Goal: Transaction & Acquisition: Purchase product/service

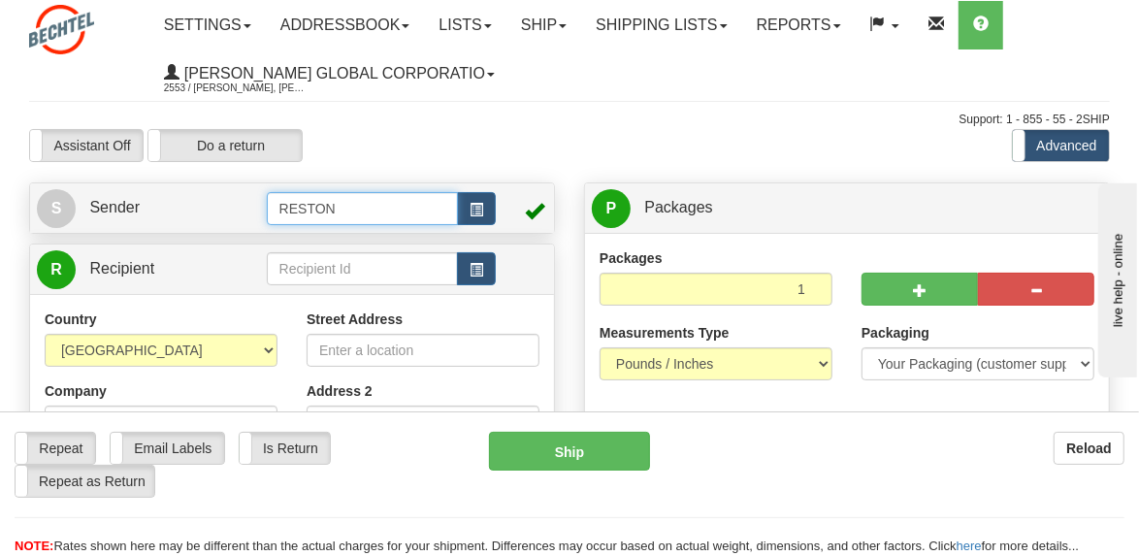
drag, startPoint x: 349, startPoint y: 204, endPoint x: 649, endPoint y: 218, distance: 300.0
click at [268, 203] on input "RESTON" at bounding box center [363, 208] width 192 height 33
type input "[PERSON_NAME]"
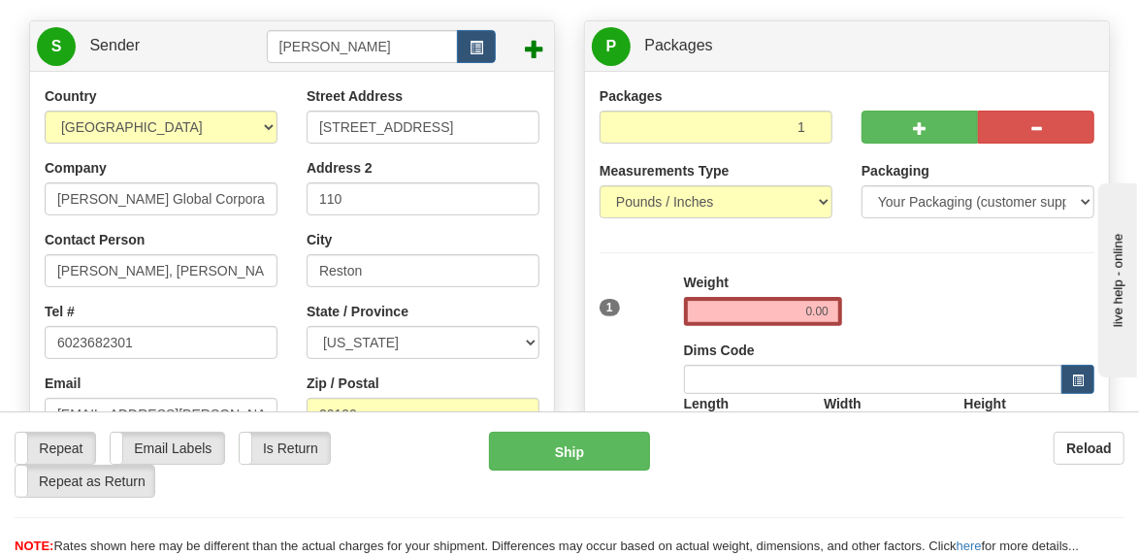
scroll to position [193, 0]
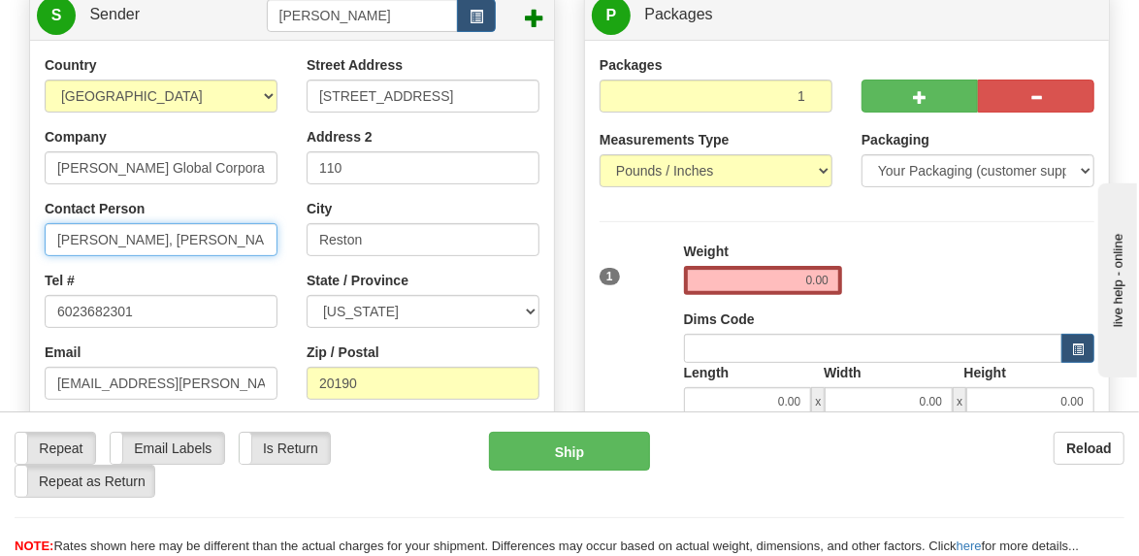
drag, startPoint x: 184, startPoint y: 233, endPoint x: 10, endPoint y: 220, distance: 175.0
type input "[PERSON_NAME]"
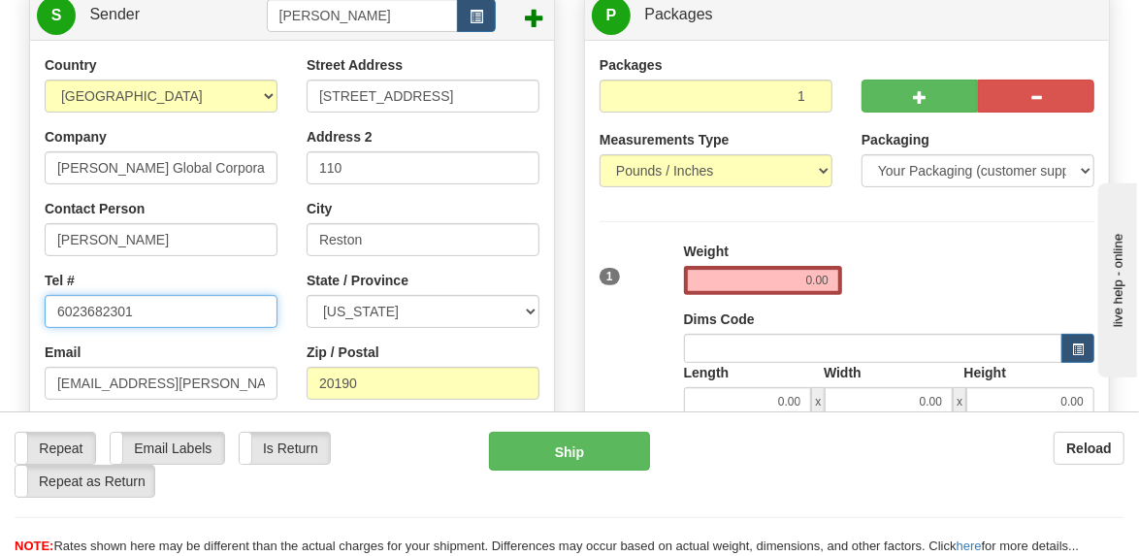
click at [158, 314] on input "6023682301" at bounding box center [161, 311] width 233 height 33
drag, startPoint x: 107, startPoint y: 308, endPoint x: 20, endPoint y: 308, distance: 86.3
click at [30, 308] on div "Country [GEOGRAPHIC_DATA] [GEOGRAPHIC_DATA] [GEOGRAPHIC_DATA] [GEOGRAPHIC_DATA]…" at bounding box center [292, 333] width 524 height 557
click at [171, 308] on input "6023682301" at bounding box center [161, 311] width 233 height 33
drag, startPoint x: 154, startPoint y: 307, endPoint x: 31, endPoint y: 295, distance: 123.8
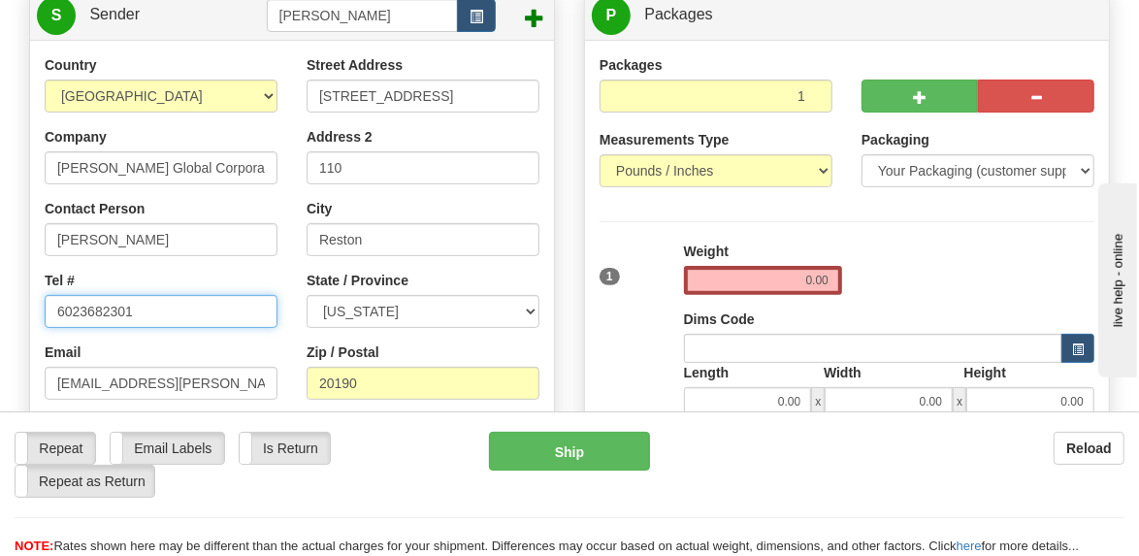
click at [30, 301] on div "Country [GEOGRAPHIC_DATA] [GEOGRAPHIC_DATA] [GEOGRAPHIC_DATA] [GEOGRAPHIC_DATA]…" at bounding box center [292, 333] width 524 height 557
type input "[PHONE_NUMBER]"
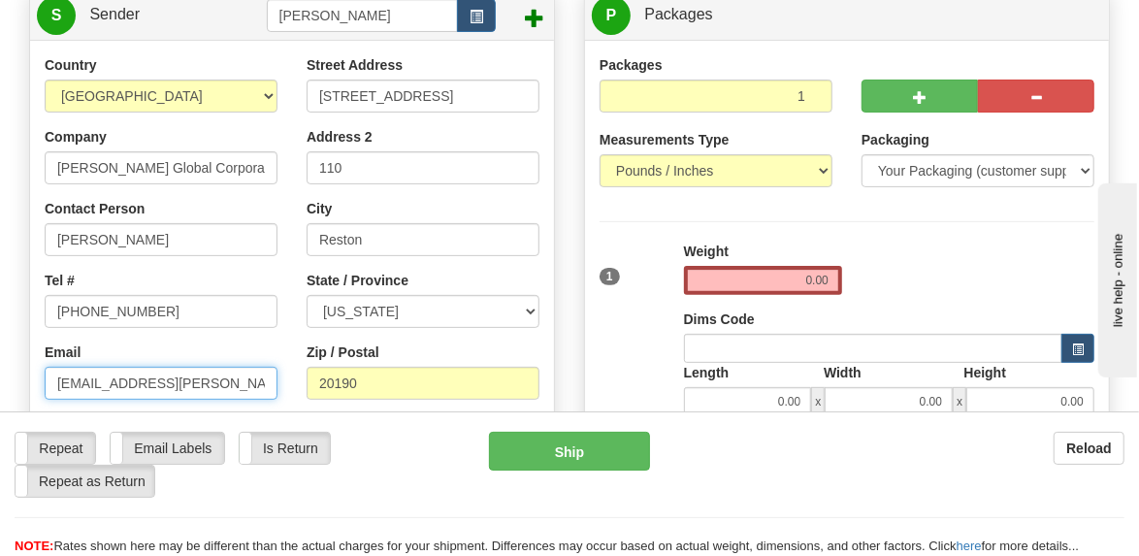
drag, startPoint x: 210, startPoint y: 384, endPoint x: 0, endPoint y: 378, distance: 210.5
click at [0, 363] on html "Training Course Close Toggle navigation Settings Shipping Preferences New Sende…" at bounding box center [569, 85] width 1139 height 556
click at [208, 378] on input "[EMAIL_ADDRESS][PERSON_NAME][DOMAIN_NAME]" at bounding box center [161, 383] width 233 height 33
drag, startPoint x: 208, startPoint y: 380, endPoint x: 49, endPoint y: 384, distance: 158.1
click at [46, 383] on input "[EMAIL_ADDRESS][PERSON_NAME][DOMAIN_NAME]" at bounding box center [161, 383] width 233 height 33
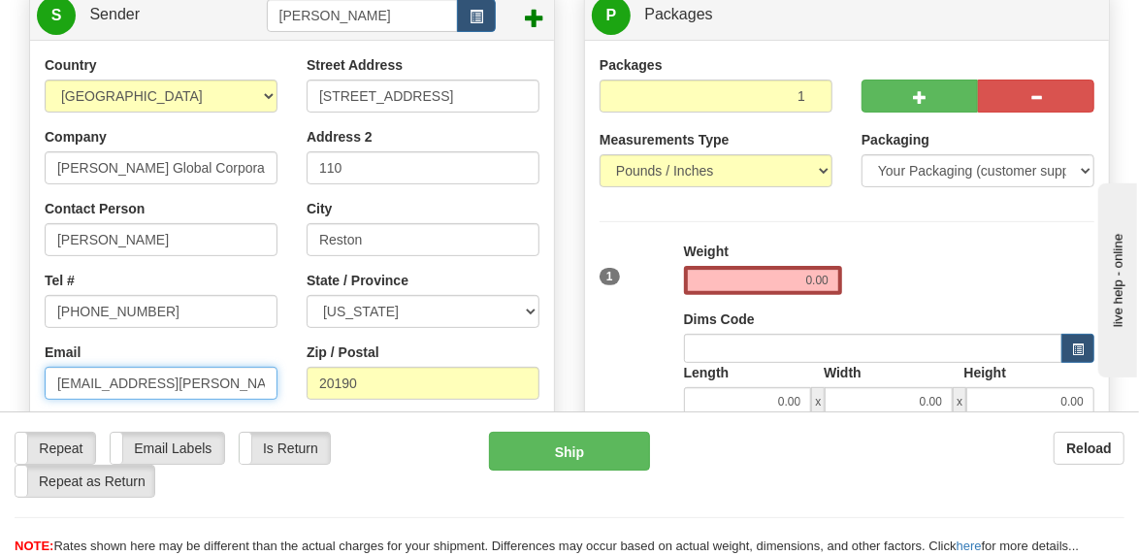
type input "[EMAIL_ADDRESS][PERSON_NAME][DOMAIN_NAME]"
click at [566, 207] on div at bounding box center [292, 309] width 553 height 509
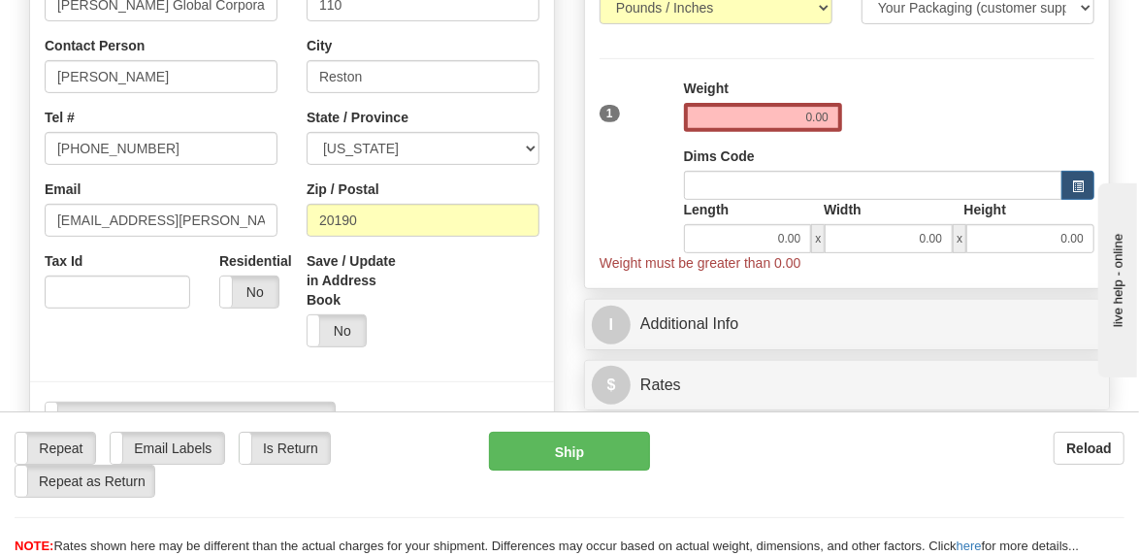
scroll to position [387, 0]
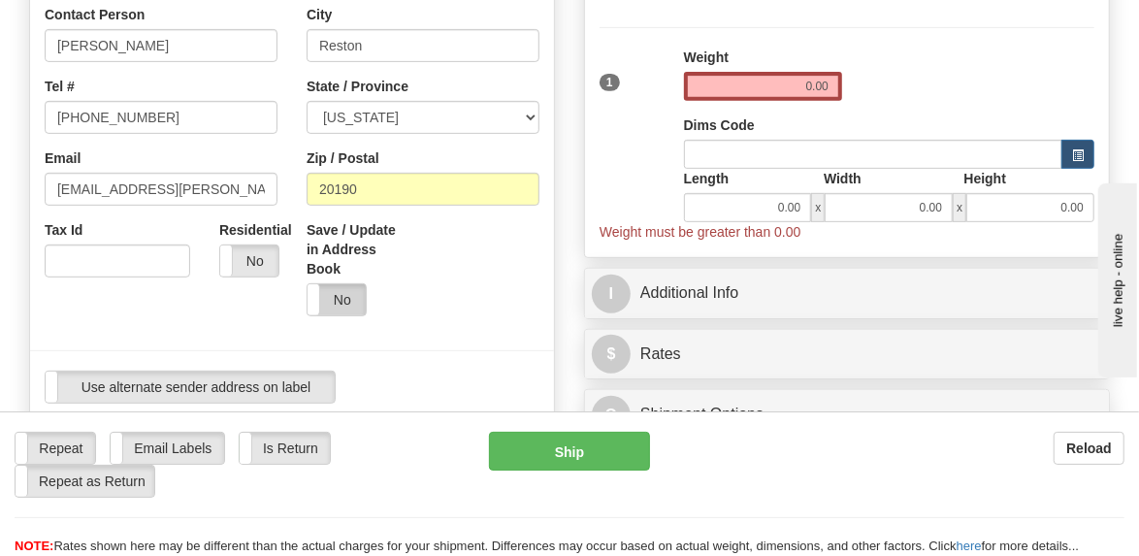
drag, startPoint x: 351, startPoint y: 302, endPoint x: 367, endPoint y: 302, distance: 15.5
click at [351, 302] on label "No" at bounding box center [336, 299] width 58 height 31
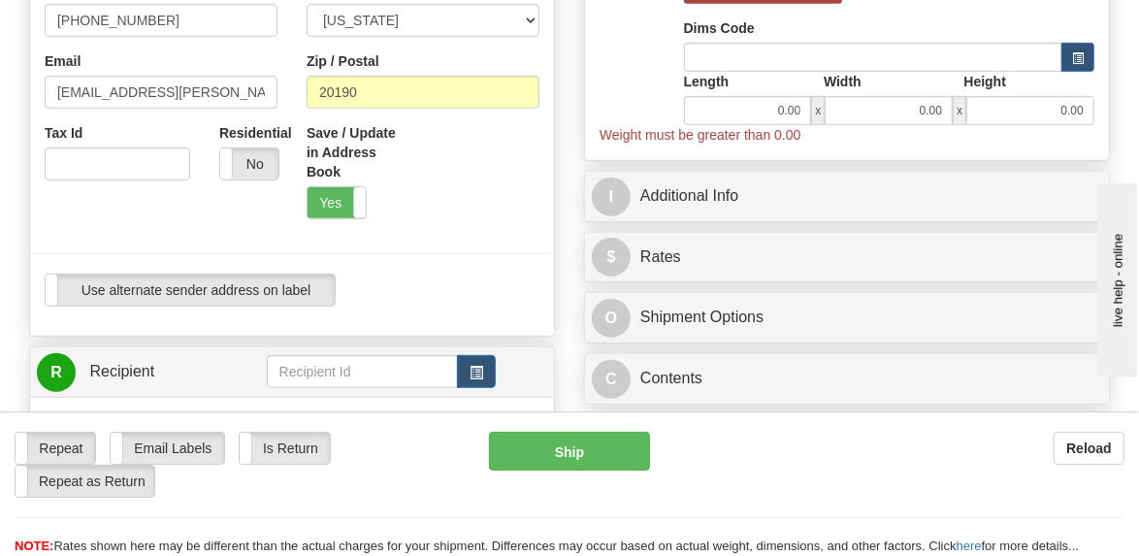
scroll to position [582, 0]
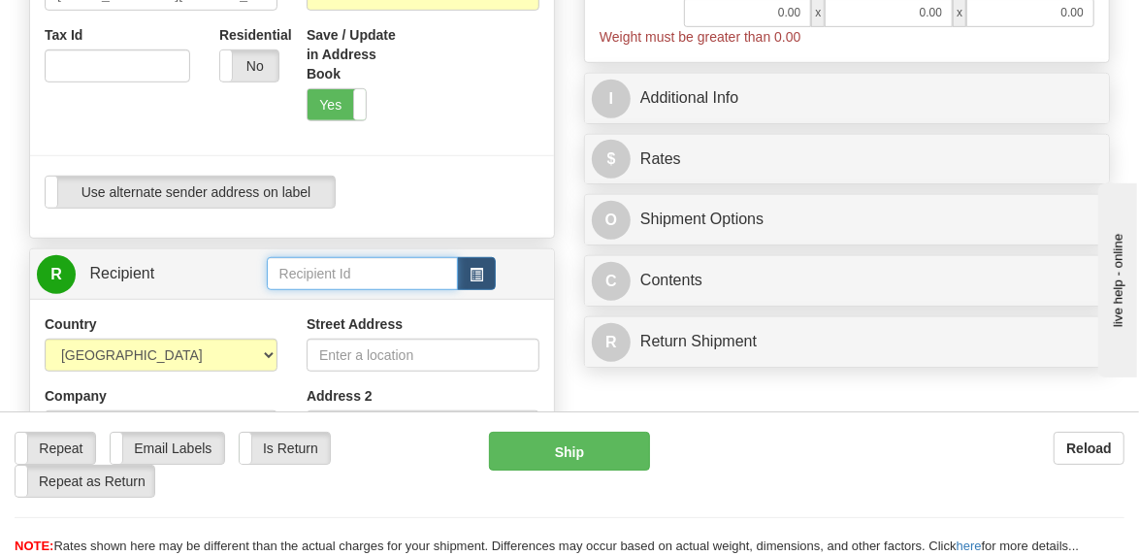
click at [336, 272] on input "text" at bounding box center [363, 273] width 192 height 33
click at [373, 277] on input "[PERSON_NAME]" at bounding box center [363, 273] width 192 height 33
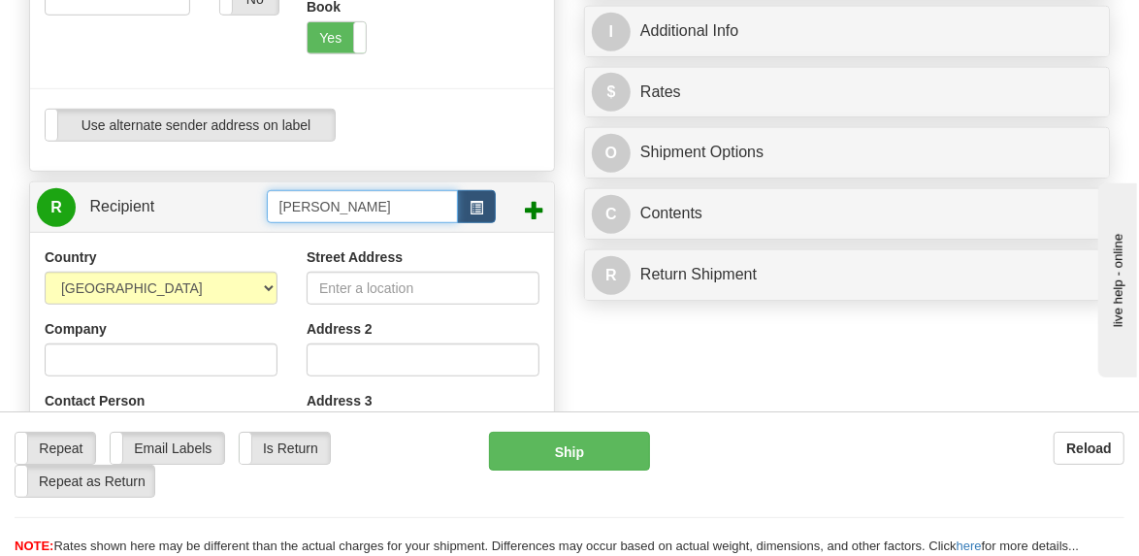
scroll to position [678, 0]
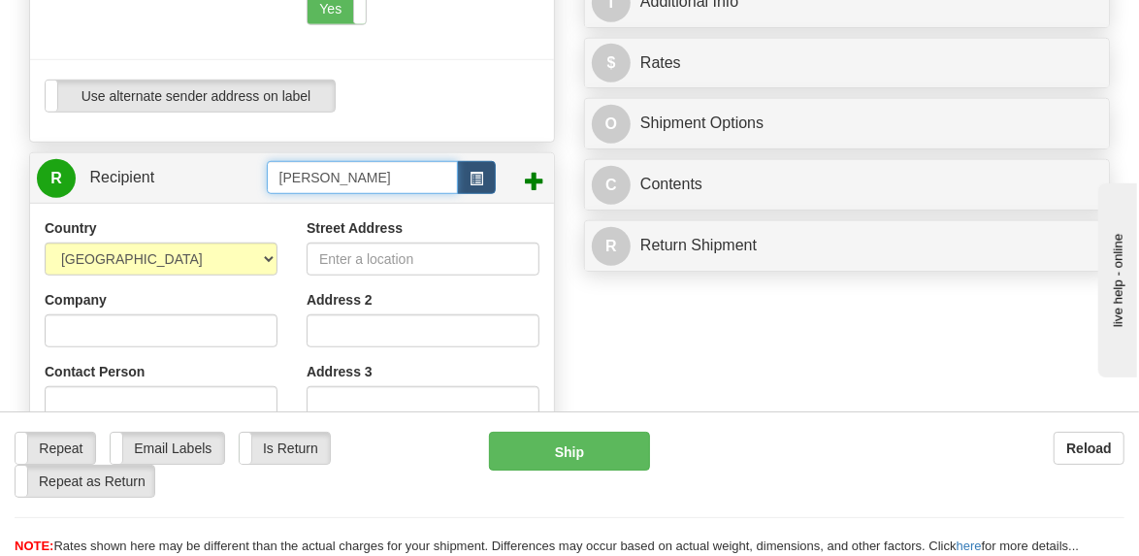
type input "[PERSON_NAME]"
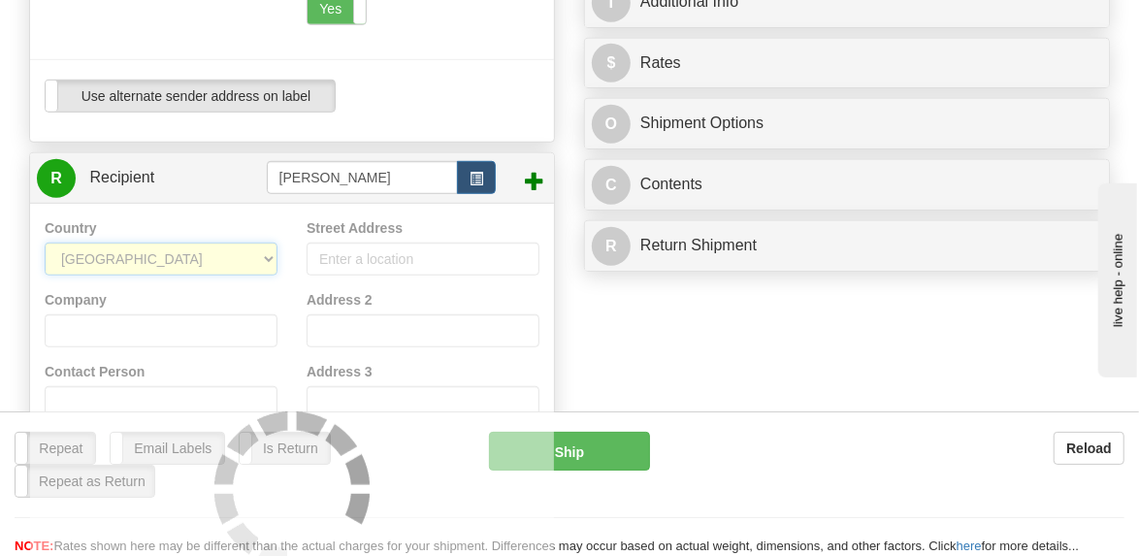
click at [268, 253] on div "Country [GEOGRAPHIC_DATA] [GEOGRAPHIC_DATA] [GEOGRAPHIC_DATA] [GEOGRAPHIC_DATA]…" at bounding box center [292, 488] width 524 height 571
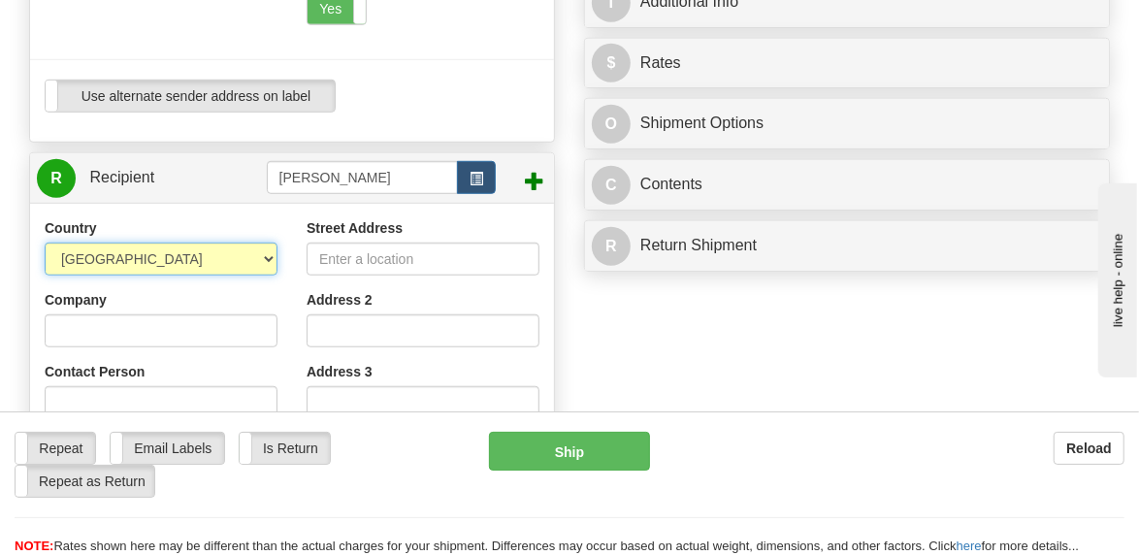
select select "TW"
click at [45, 242] on select "[GEOGRAPHIC_DATA] [GEOGRAPHIC_DATA] [GEOGRAPHIC_DATA] [GEOGRAPHIC_DATA] [US_STA…" at bounding box center [161, 258] width 233 height 33
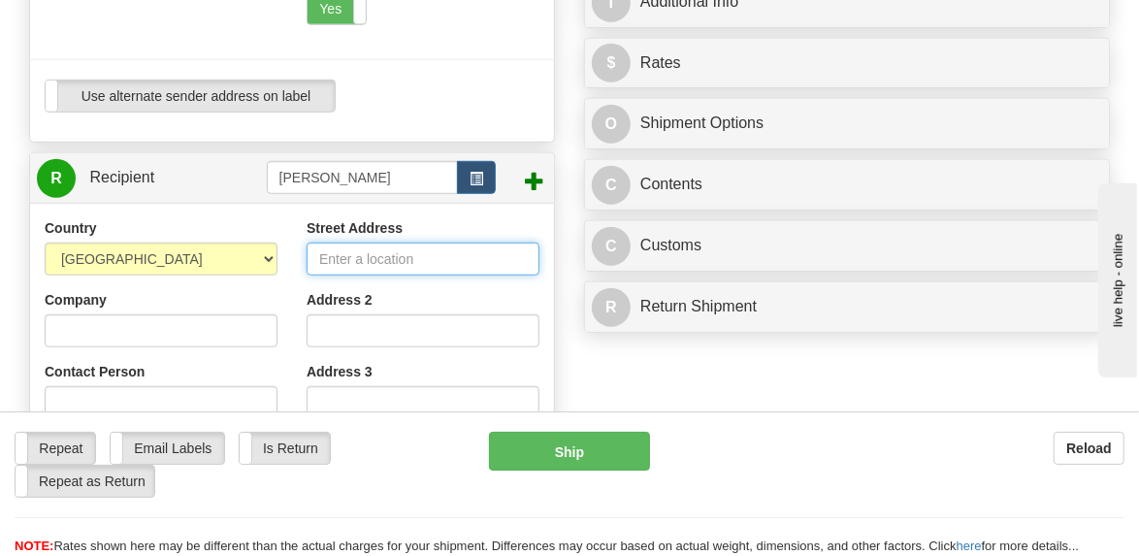
click at [376, 261] on input "Street Address" at bounding box center [422, 258] width 233 height 33
click at [393, 254] on input "Street Address" at bounding box center [422, 258] width 233 height 33
paste input "[STREET_ADDRESS][PERSON_NAME]"
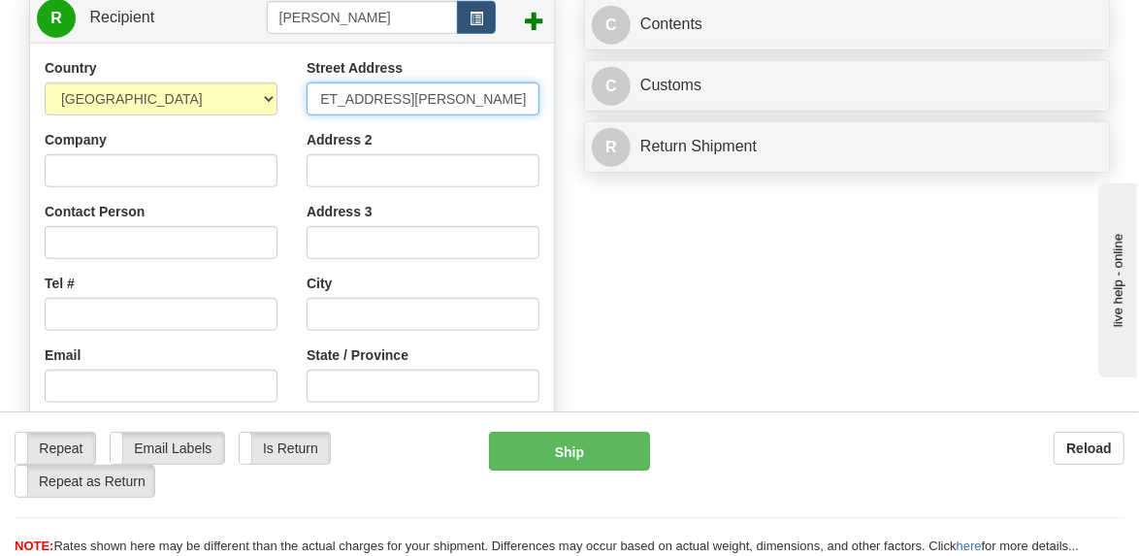
scroll to position [872, 0]
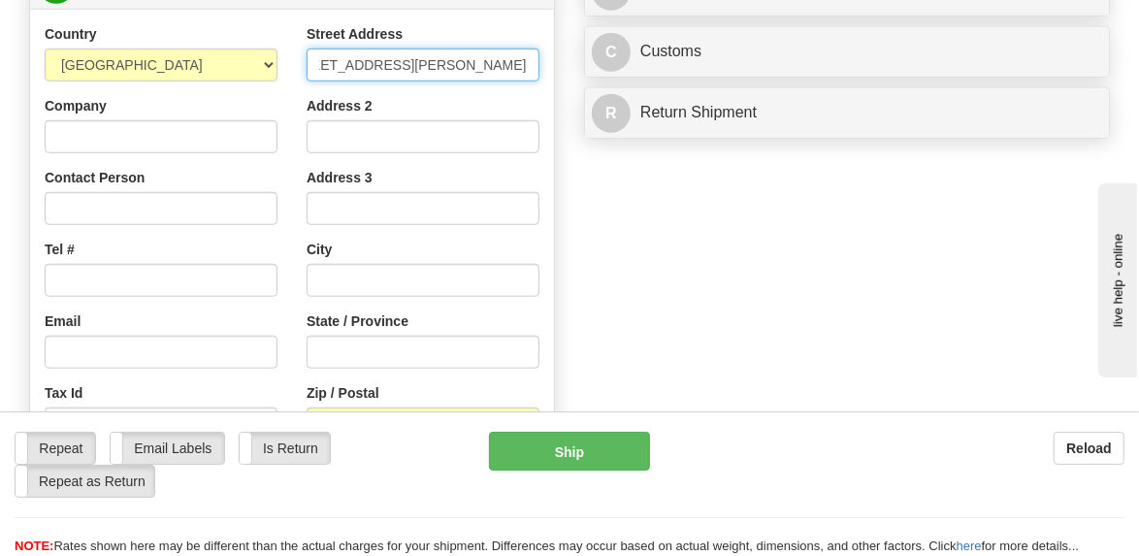
type input "[STREET_ADDRESS][PERSON_NAME]"
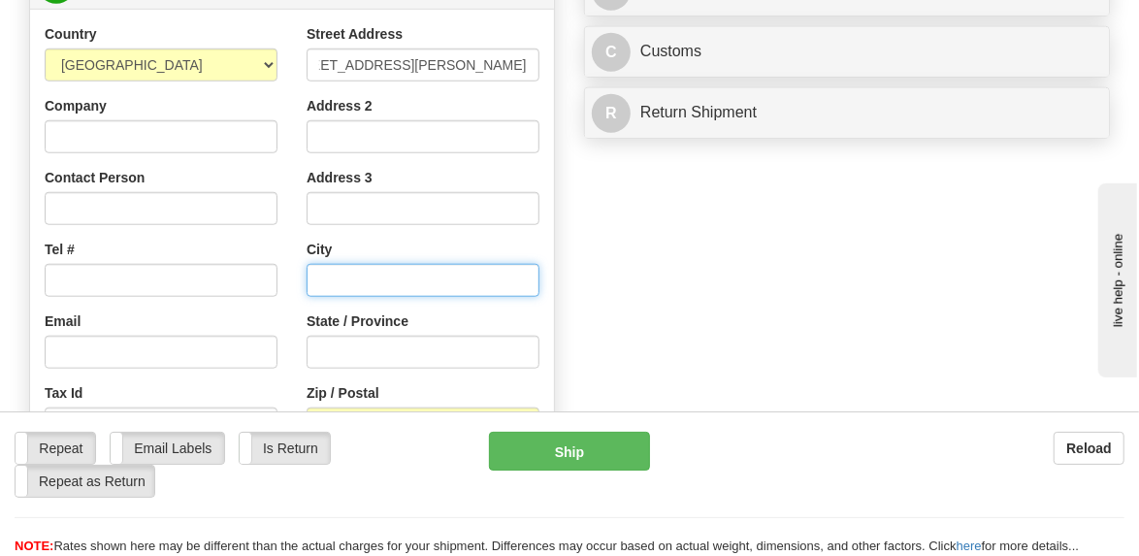
click at [364, 282] on input "text" at bounding box center [422, 280] width 233 height 33
type input "[GEOGRAPHIC_DATA]"
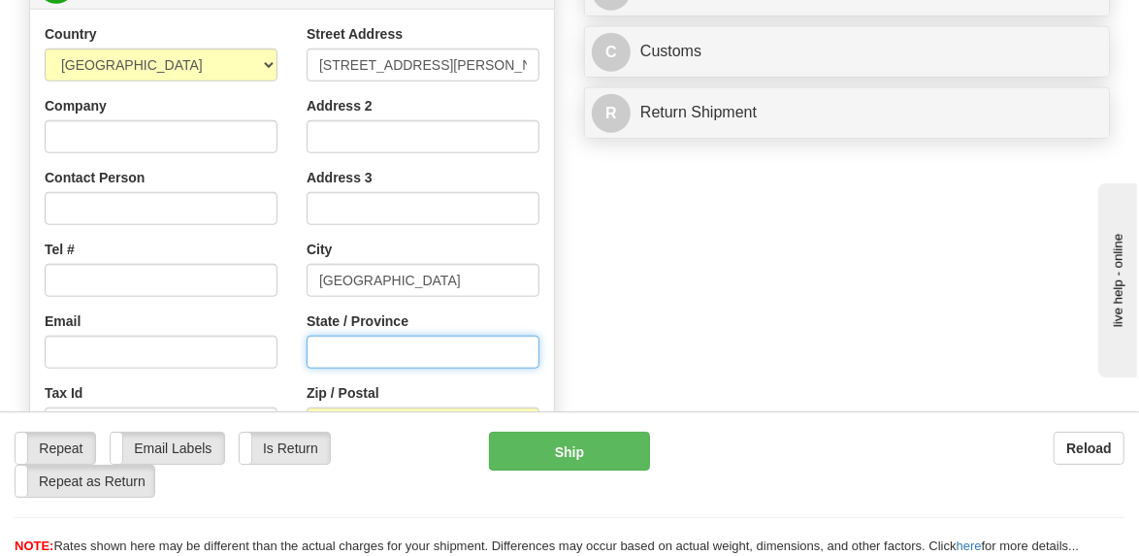
click at [376, 340] on input "State / Province" at bounding box center [422, 352] width 233 height 33
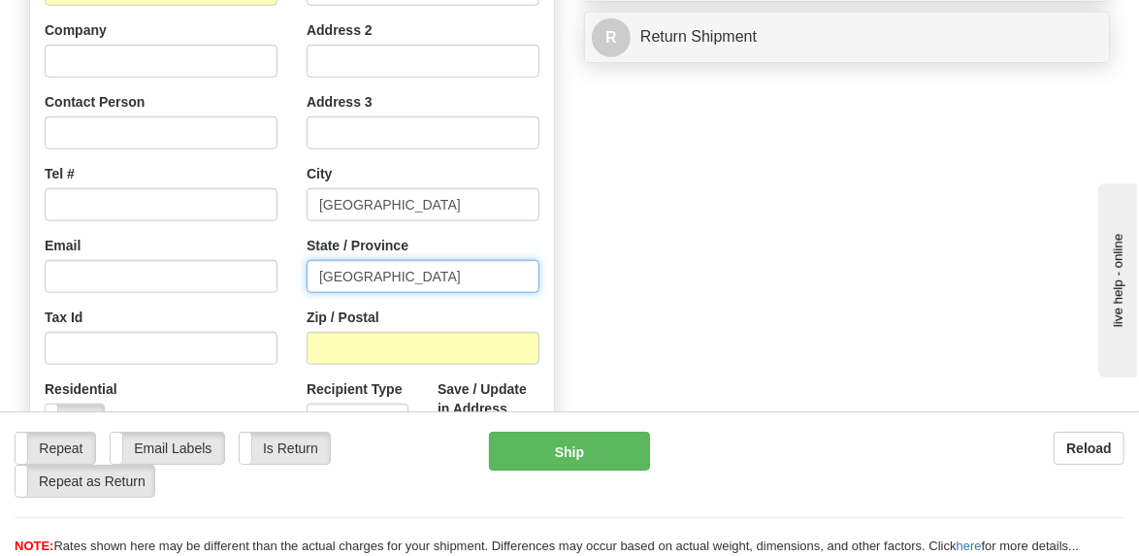
scroll to position [969, 0]
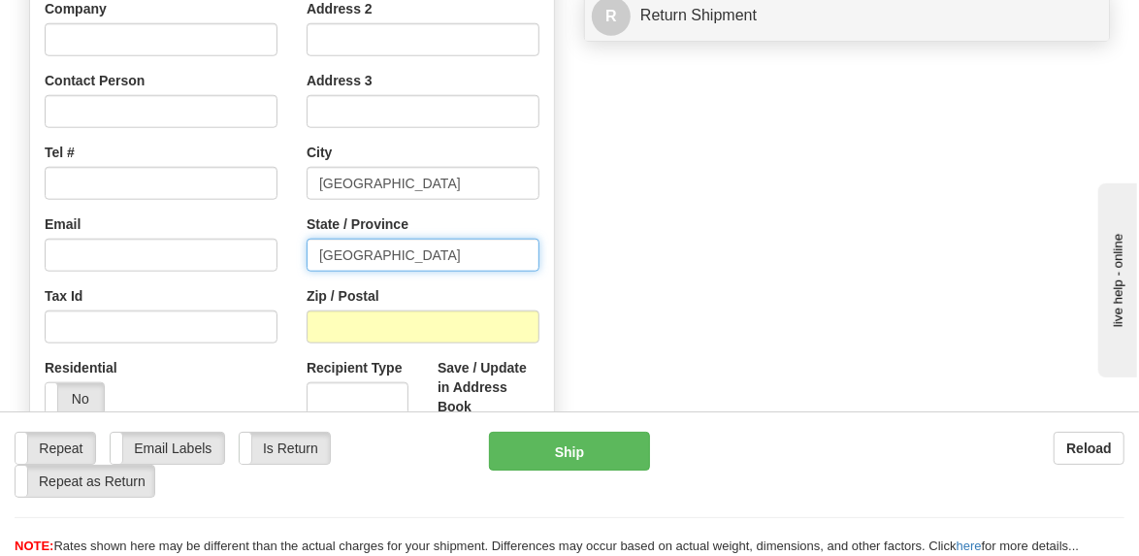
type input "[GEOGRAPHIC_DATA]"
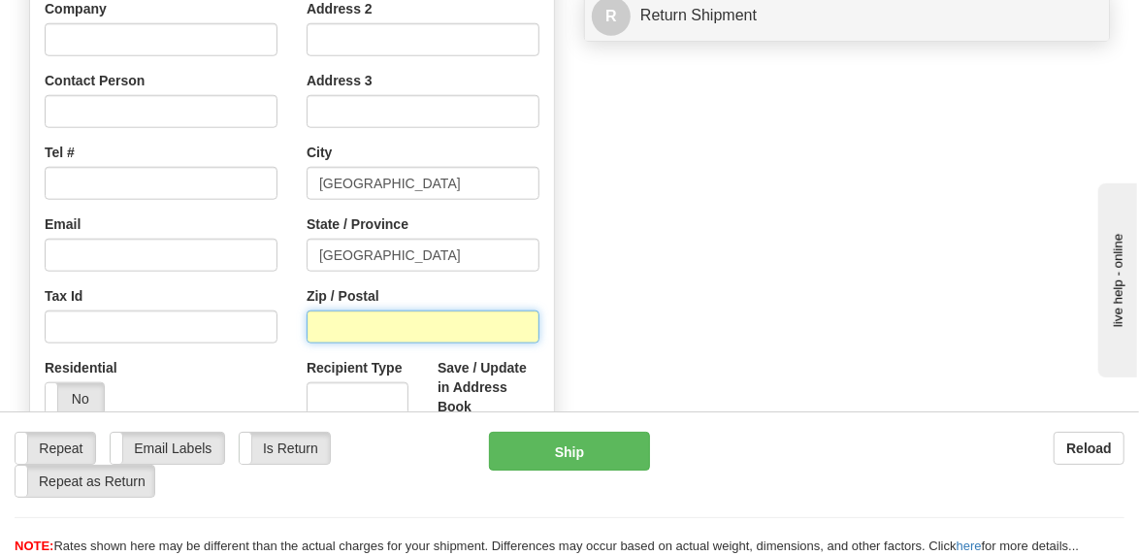
click at [337, 323] on input "Zip / Postal" at bounding box center [422, 326] width 233 height 33
type input "115"
click at [545, 214] on div "Street Address [STREET_ADDRESS][PERSON_NAME] Address 2 Address 3 City [GEOGRAPH…" at bounding box center [423, 197] width 262 height 541
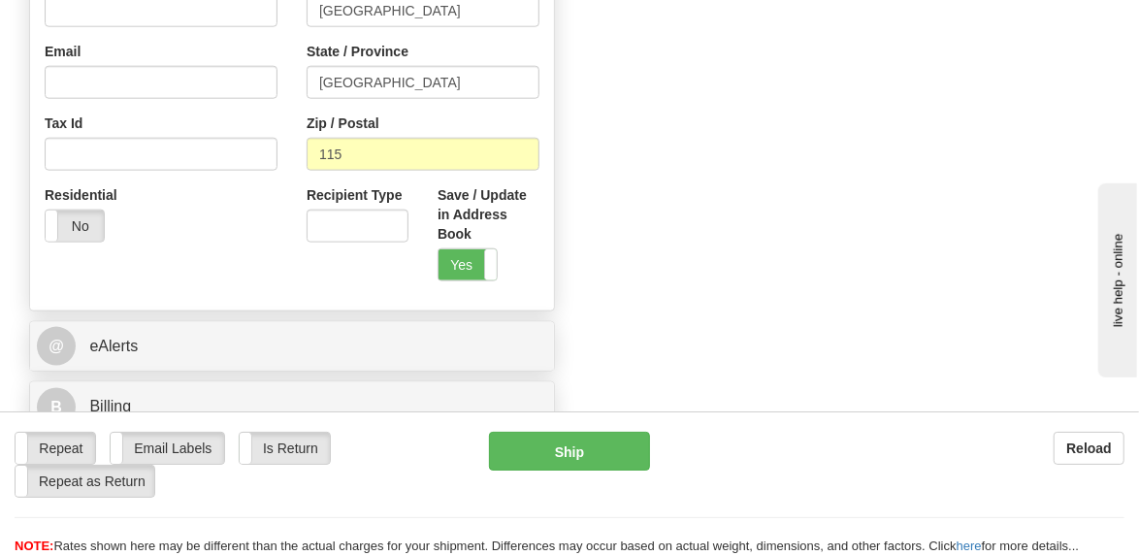
scroll to position [1164, 0]
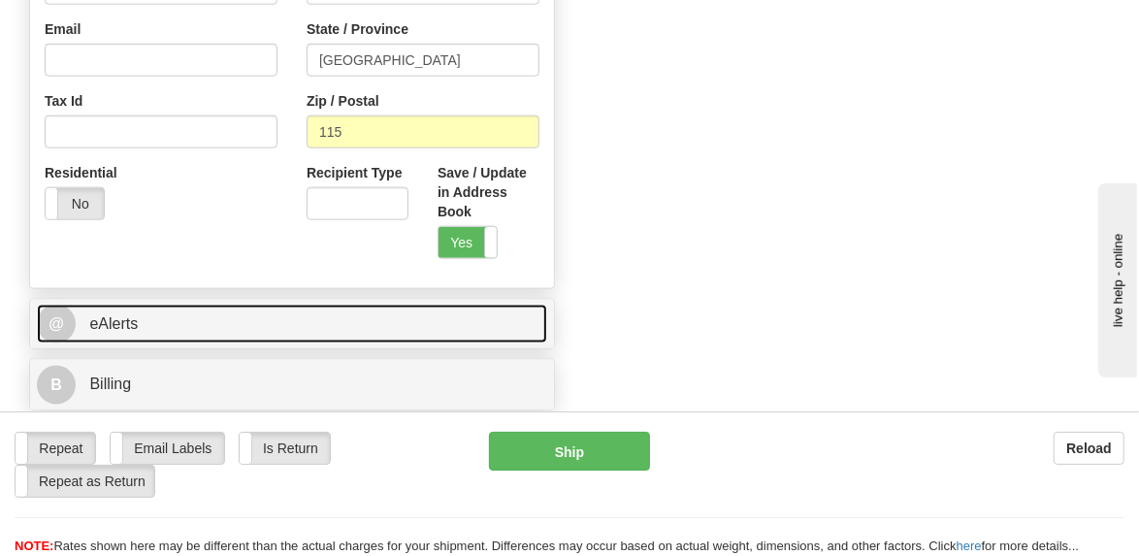
click at [121, 319] on span "eAlerts" at bounding box center [113, 323] width 48 height 16
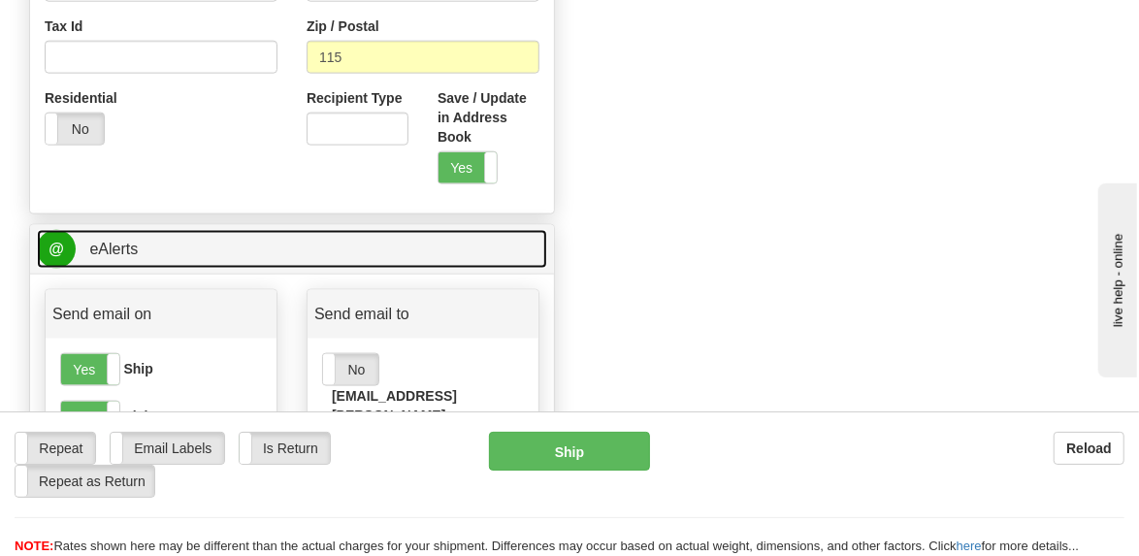
scroll to position [1260, 0]
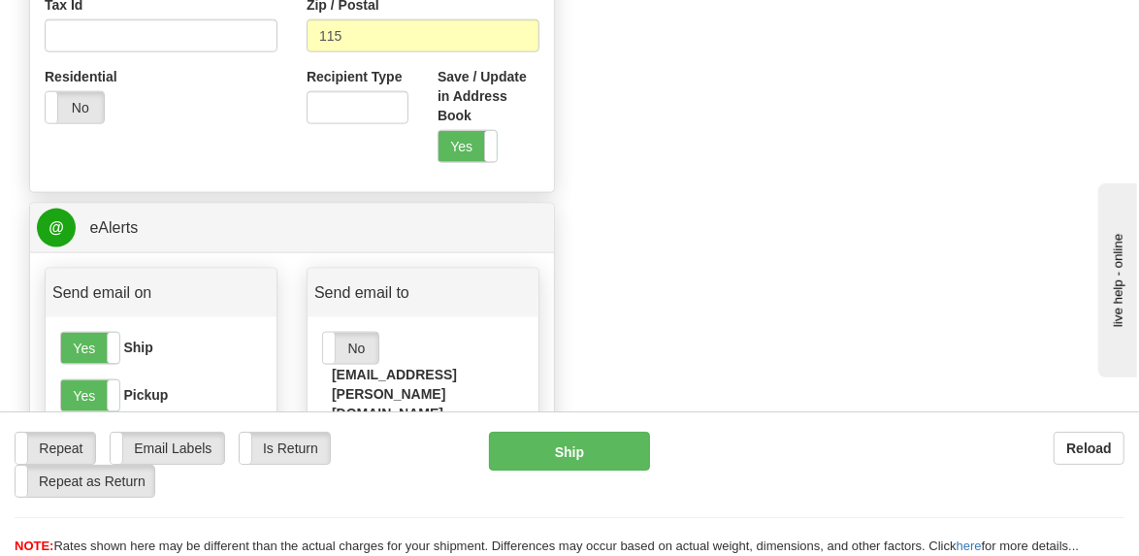
drag, startPoint x: 367, startPoint y: 348, endPoint x: 373, endPoint y: 319, distance: 29.9
click at [367, 347] on label "No" at bounding box center [350, 348] width 55 height 31
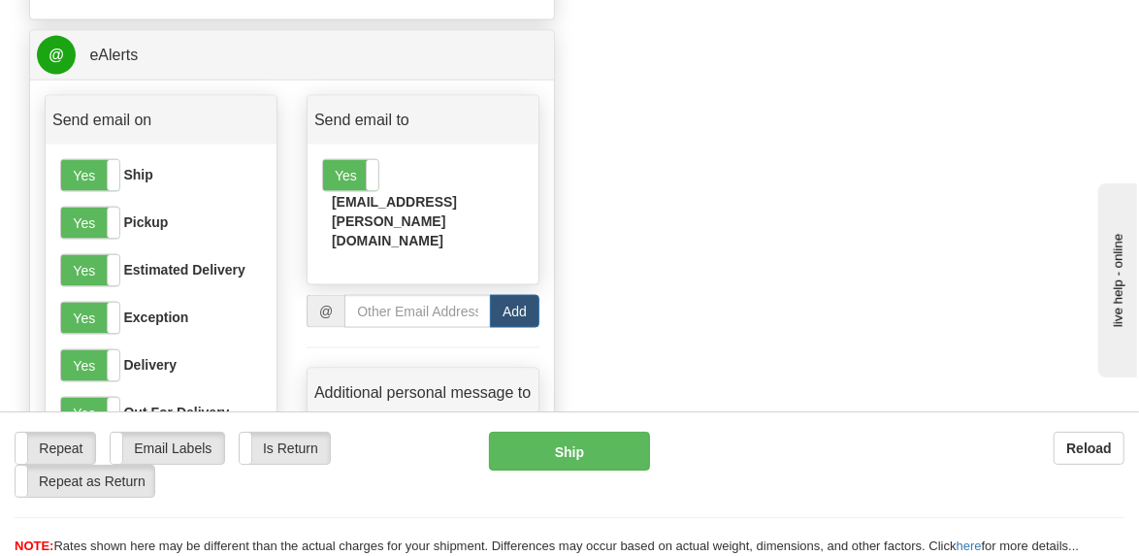
scroll to position [1454, 0]
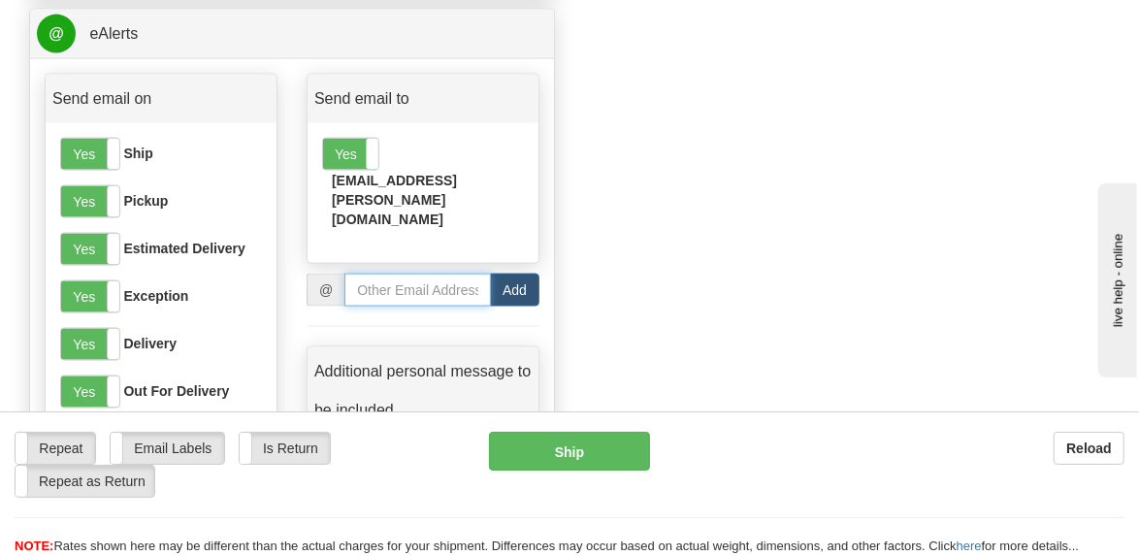
click at [386, 273] on input "email" at bounding box center [417, 289] width 146 height 33
type input "[EMAIL_ADDRESS][PERSON_NAME][DOMAIN_NAME]"
click at [526, 273] on button "Add" at bounding box center [514, 289] width 49 height 33
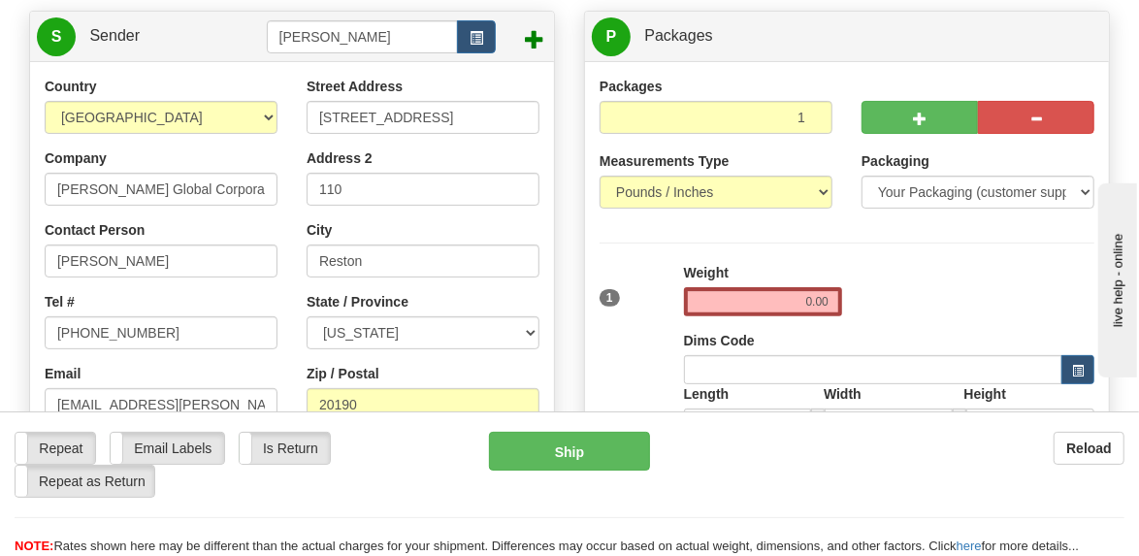
scroll to position [193, 0]
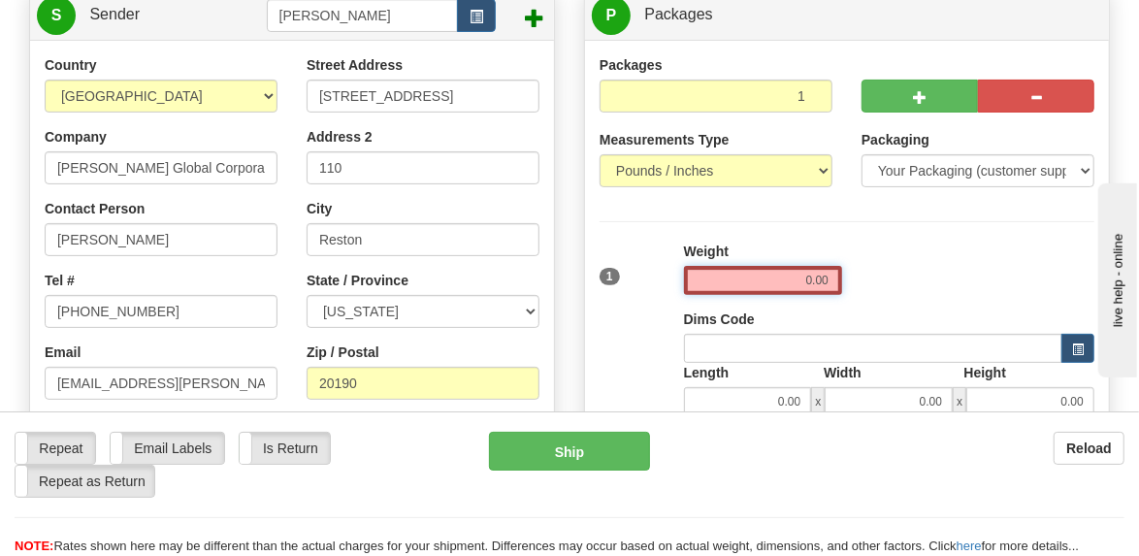
drag, startPoint x: 788, startPoint y: 273, endPoint x: 906, endPoint y: 282, distance: 117.7
click at [903, 282] on div "1 Weight 0.00 Dims Code 0.00" at bounding box center [846, 338] width 504 height 194
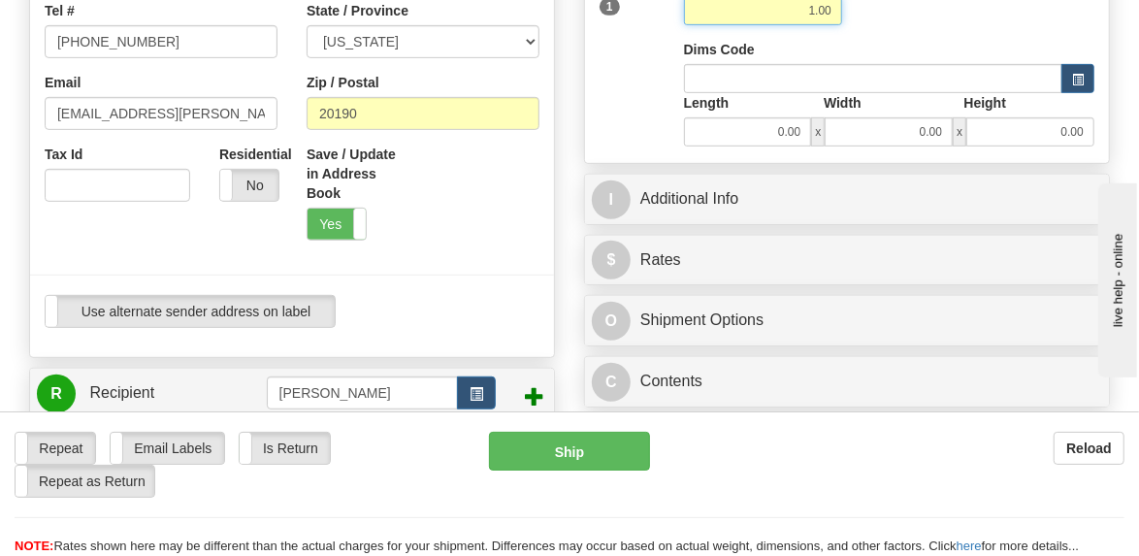
scroll to position [484, 0]
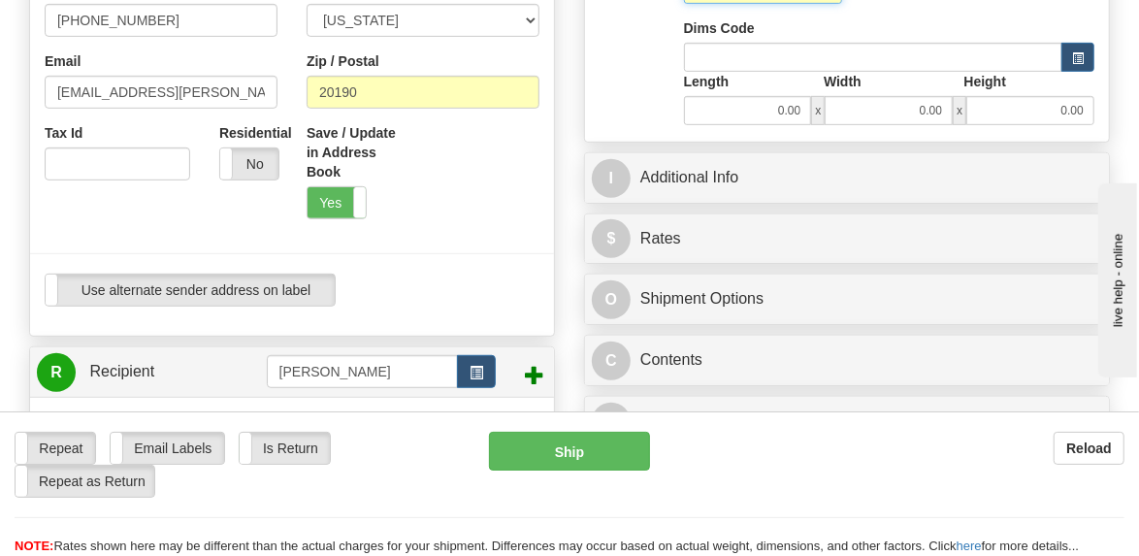
type input "1.00"
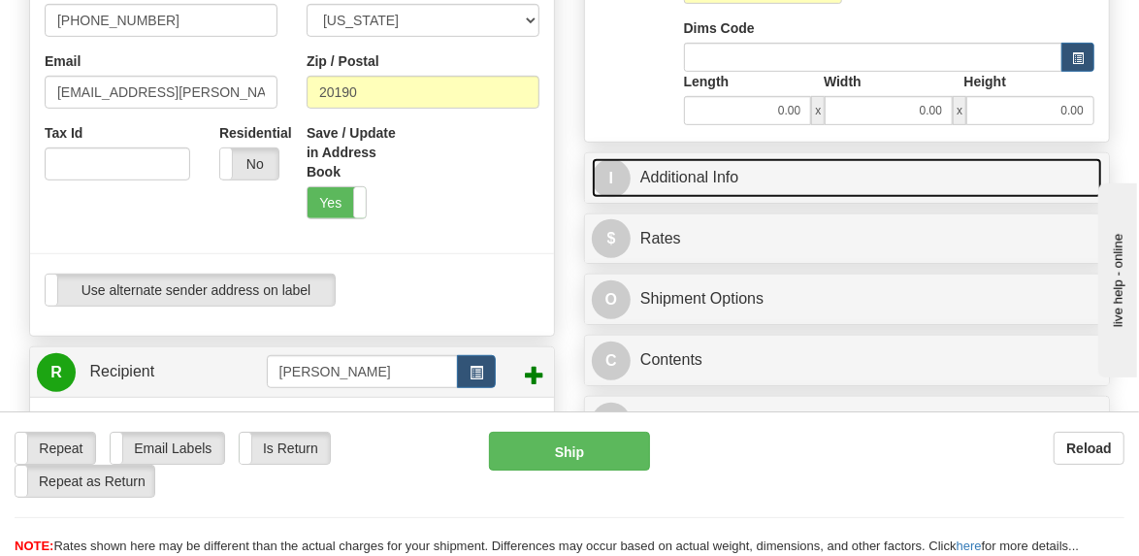
click at [658, 174] on link "I Additional Info" at bounding box center [847, 178] width 510 height 40
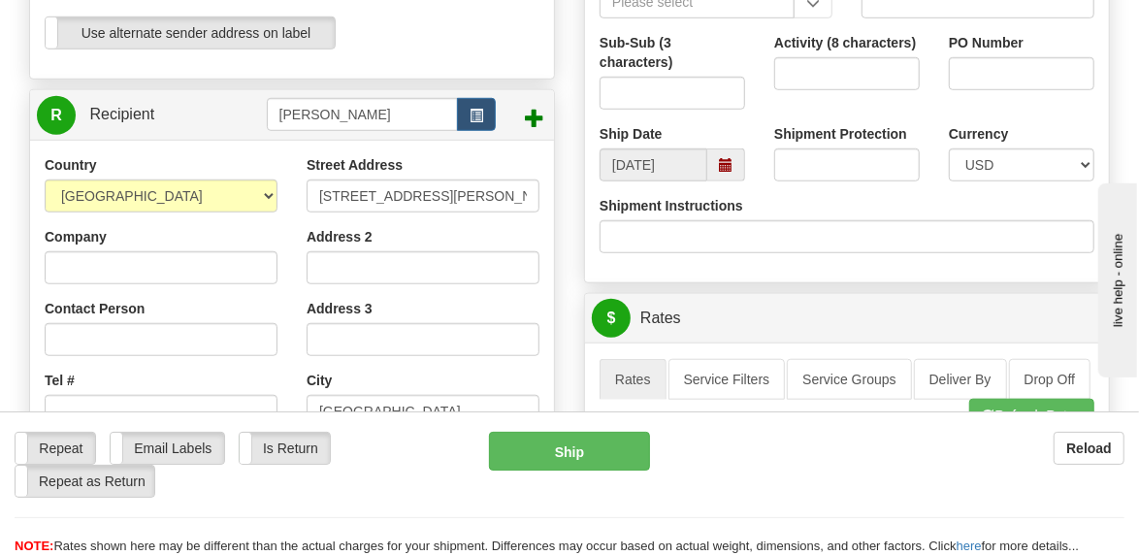
scroll to position [775, 0]
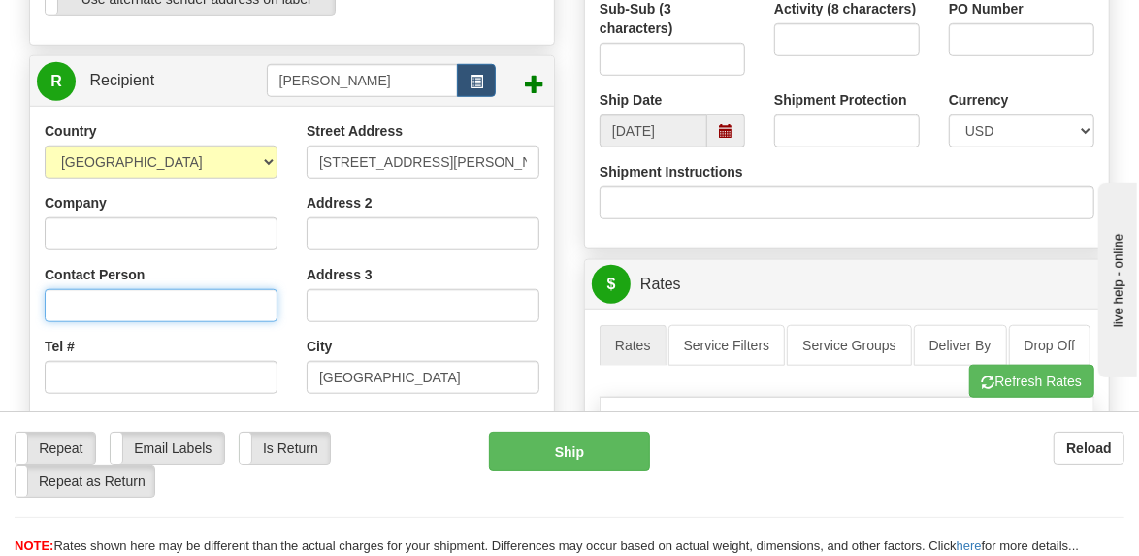
click at [119, 304] on input "Contact Person" at bounding box center [161, 305] width 233 height 33
type input "[PERSON_NAME]"
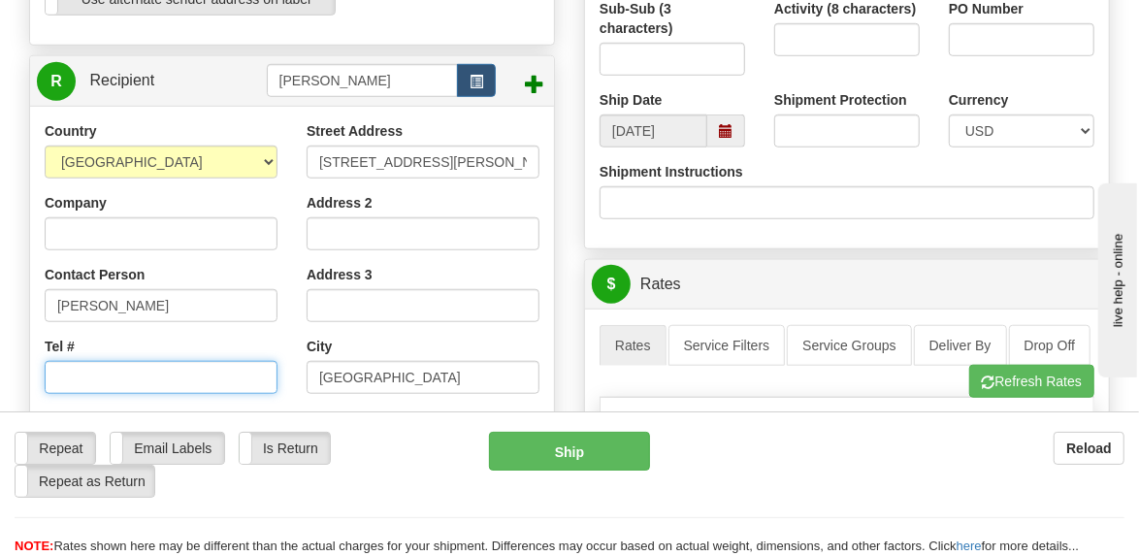
click at [120, 377] on input "Tel #" at bounding box center [161, 377] width 233 height 33
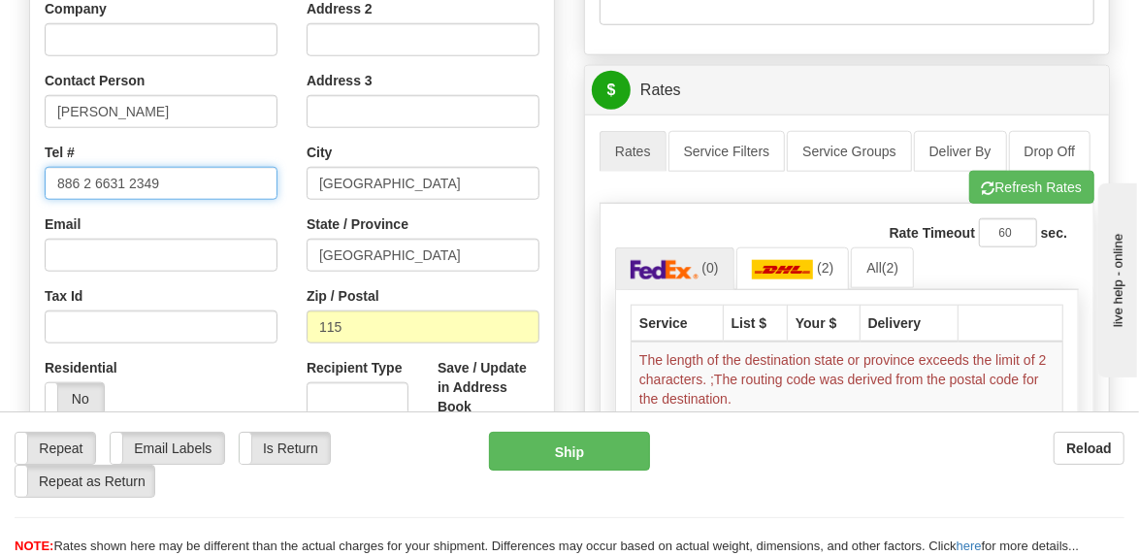
scroll to position [1067, 0]
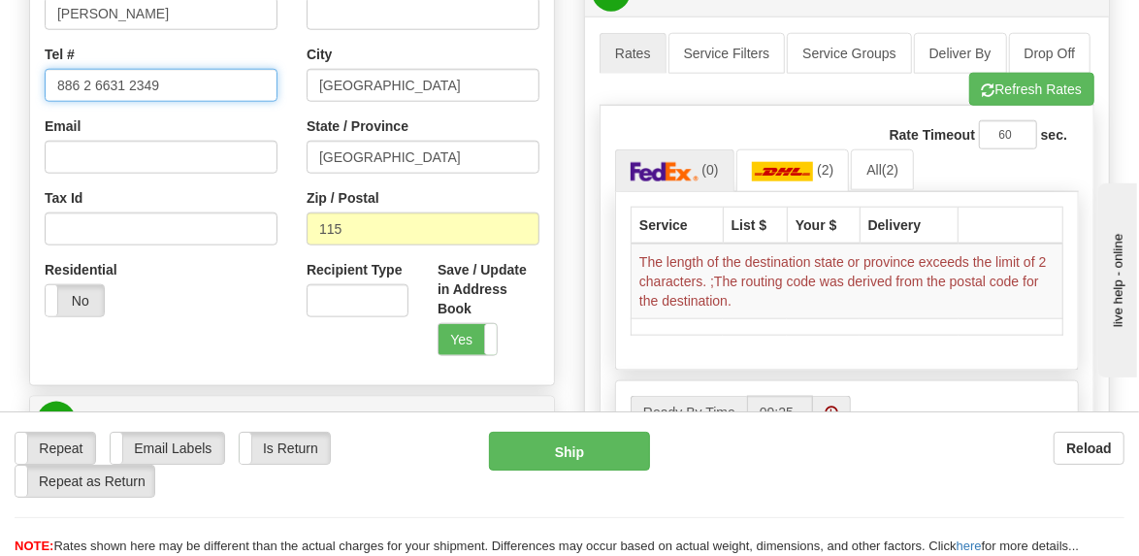
type input "886 2 6631 2349"
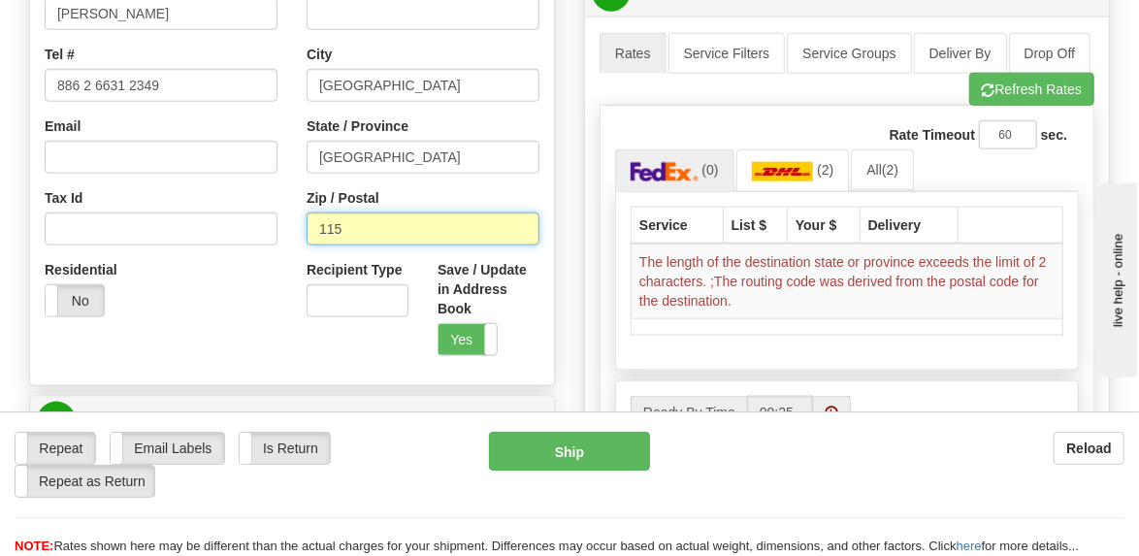
click at [388, 224] on input "115" at bounding box center [422, 228] width 233 height 33
click at [247, 278] on div "Residential Yes No" at bounding box center [161, 296] width 262 height 72
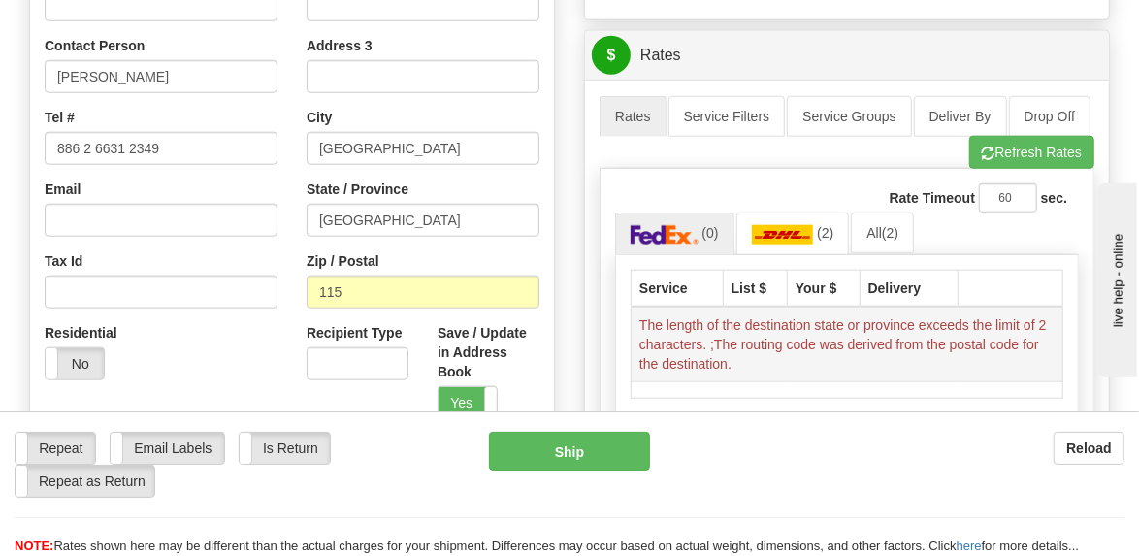
scroll to position [969, 0]
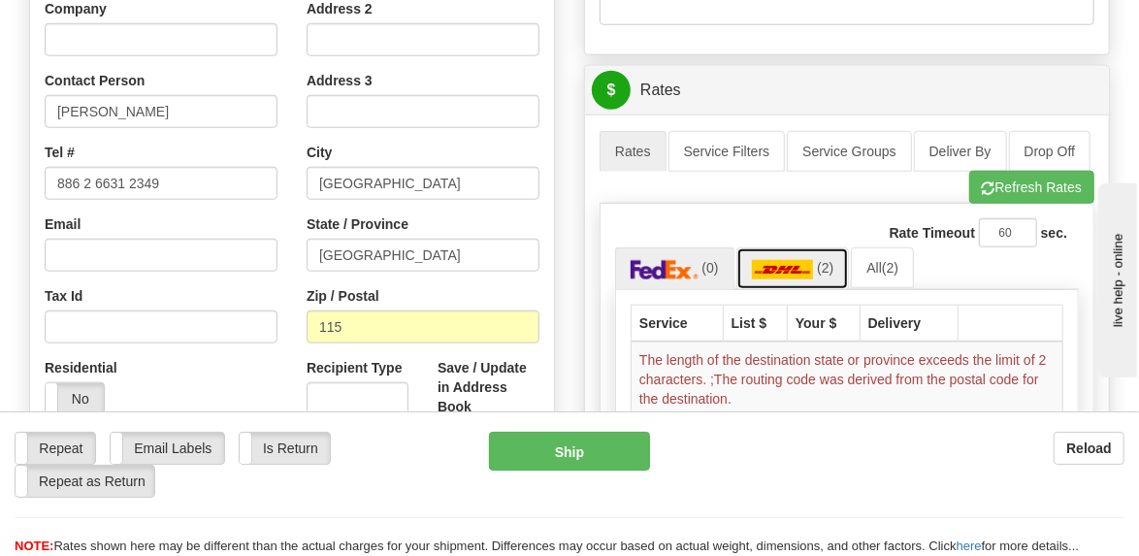
click at [782, 267] on img at bounding box center [783, 269] width 62 height 19
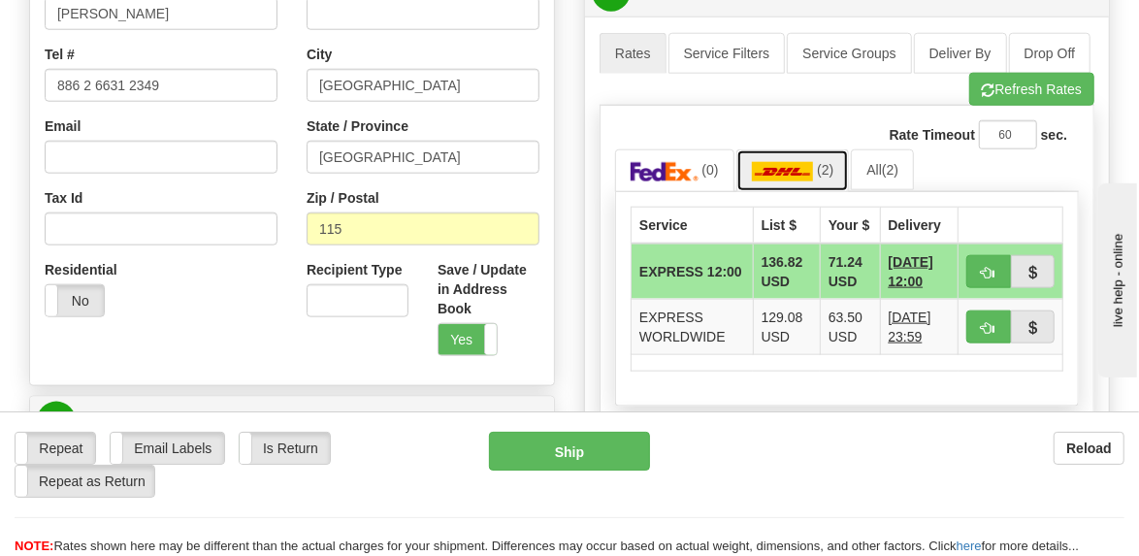
scroll to position [1164, 0]
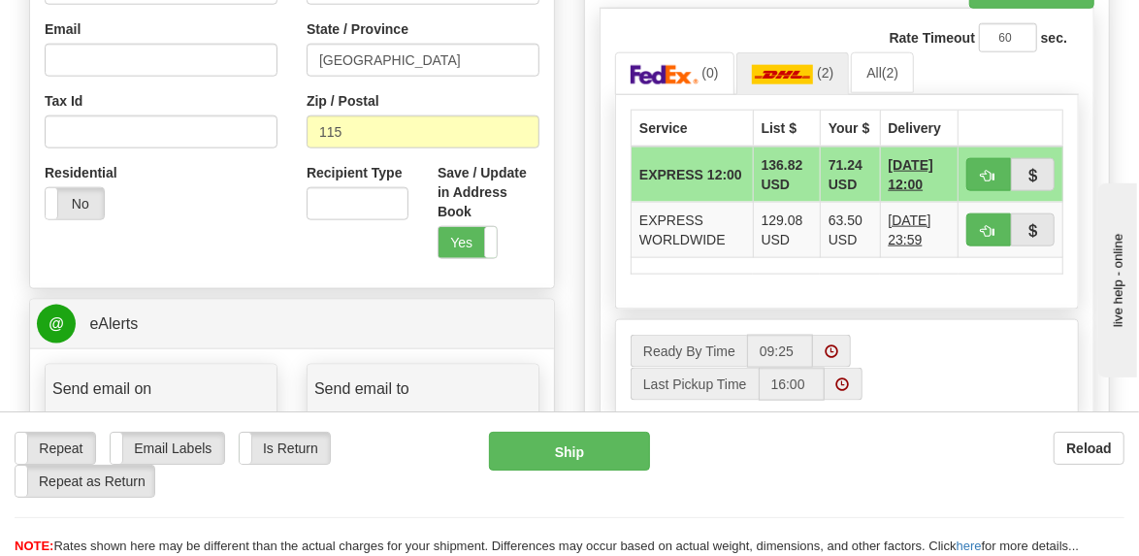
click at [888, 184] on span "[DATE] 12:00" at bounding box center [919, 174] width 62 height 39
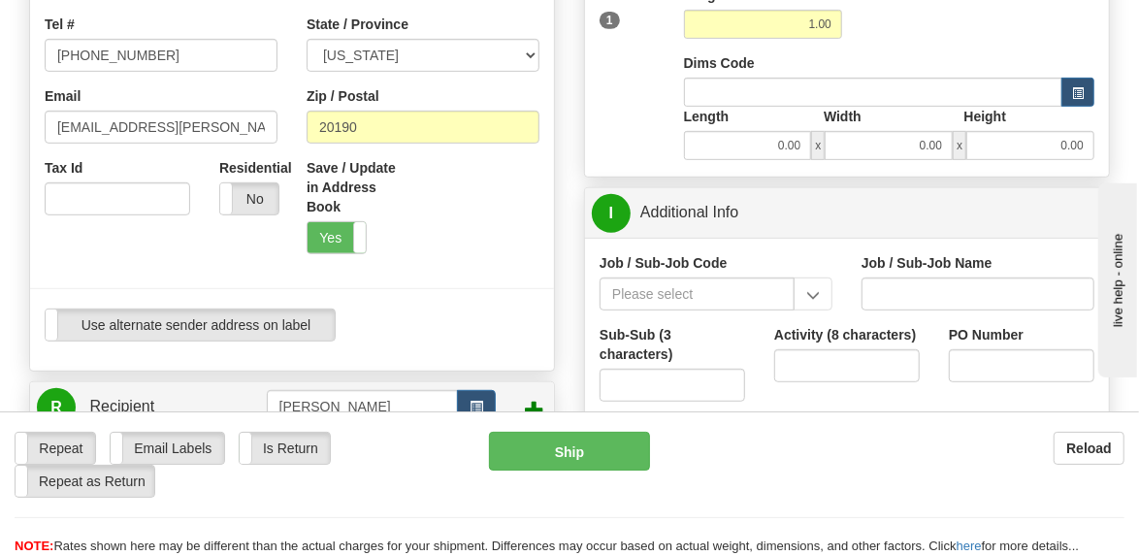
scroll to position [484, 0]
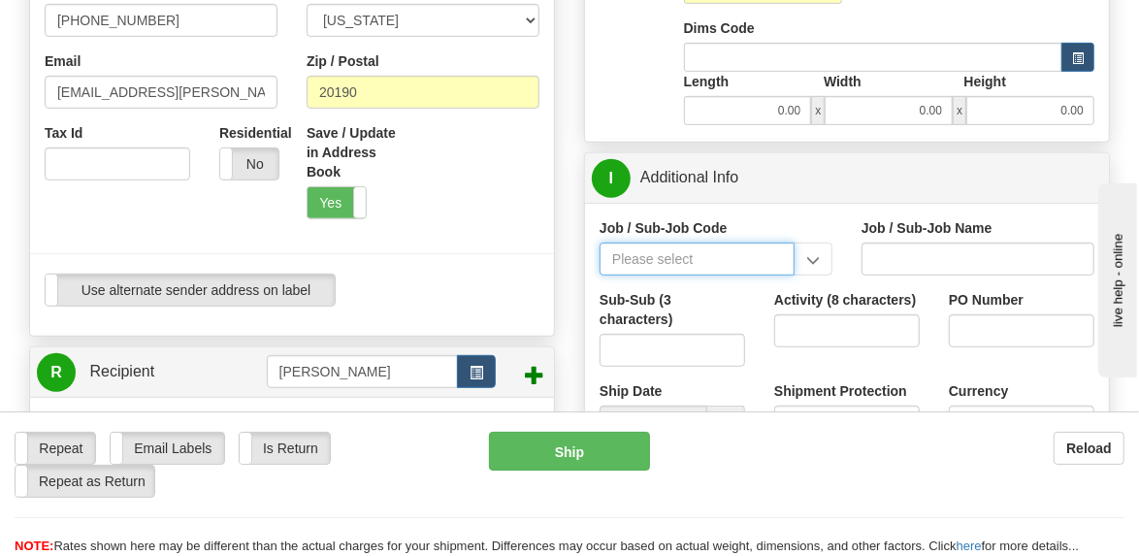
click at [697, 262] on input "Job / Sub-Job Code" at bounding box center [696, 258] width 195 height 33
click at [670, 252] on input "Job / Sub-Job Code" at bounding box center [696, 258] width 195 height 33
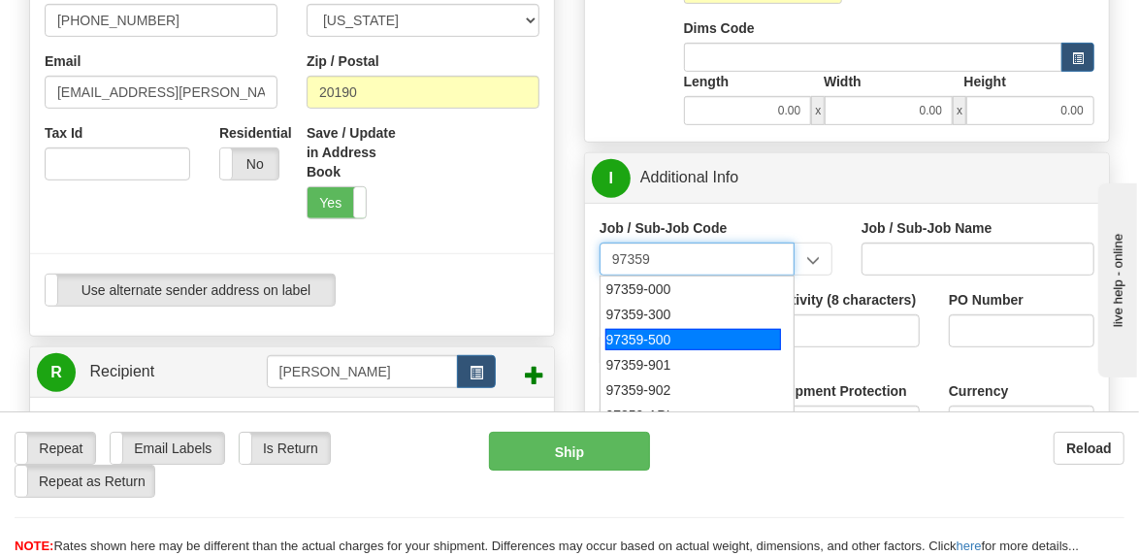
drag, startPoint x: 656, startPoint y: 336, endPoint x: 675, endPoint y: 326, distance: 21.7
click at [656, 336] on div "97359-500" at bounding box center [693, 339] width 176 height 21
type input "97359-500"
type input "RETIREMENT PLANS - SETTLOR ACTIVITIES"
type input "97359-500"
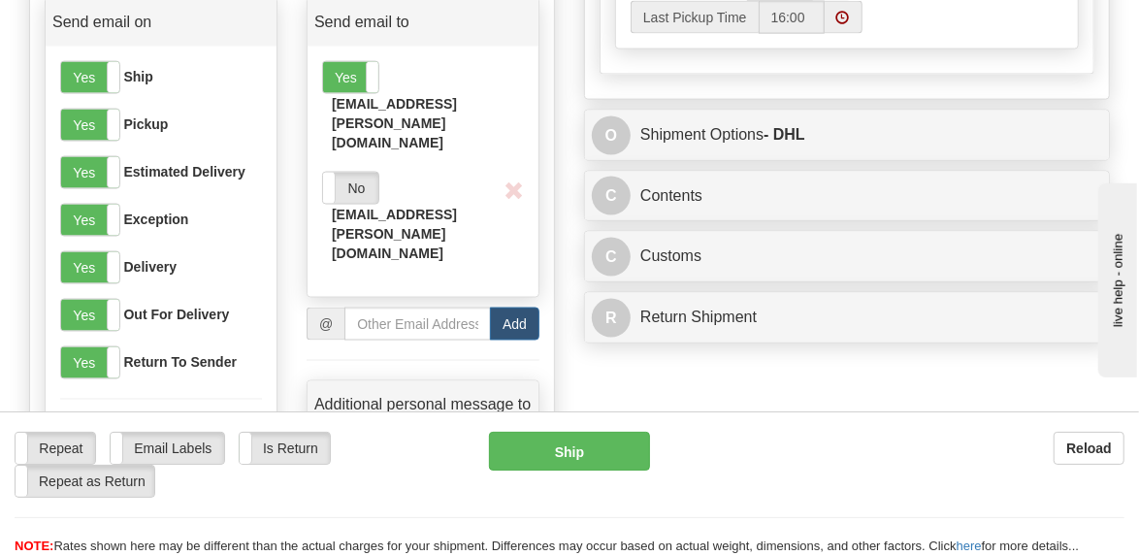
scroll to position [1551, 0]
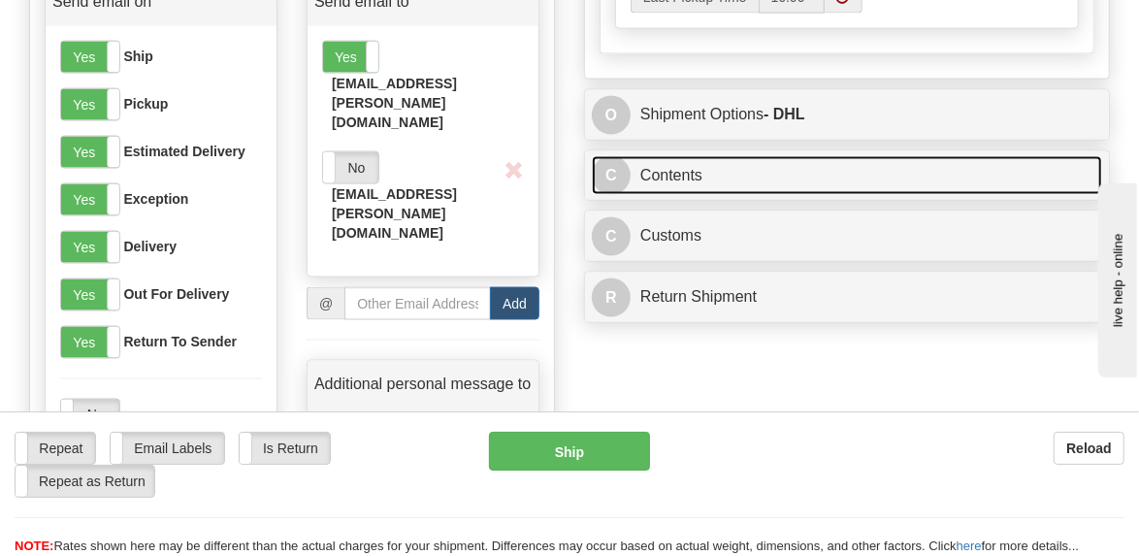
click at [675, 194] on link "C Contents" at bounding box center [847, 176] width 510 height 40
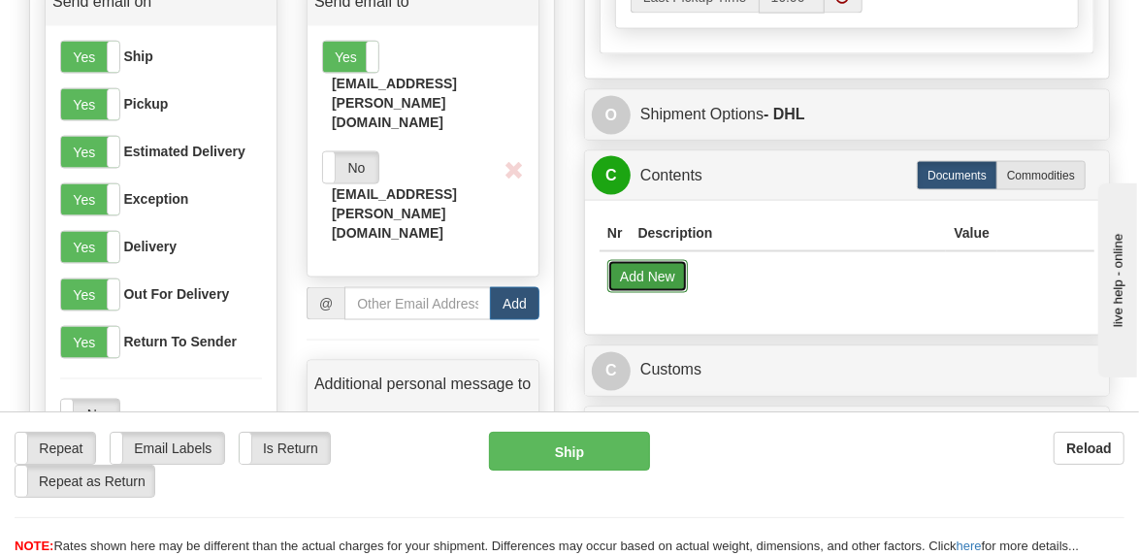
click at [667, 293] on button "Add New" at bounding box center [647, 276] width 80 height 33
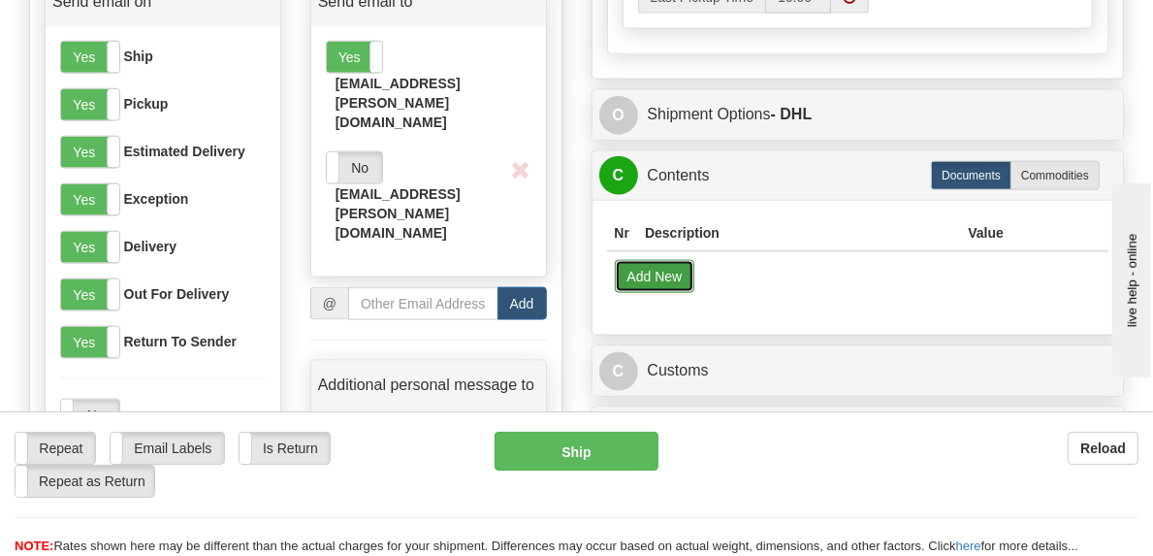
select select "US"
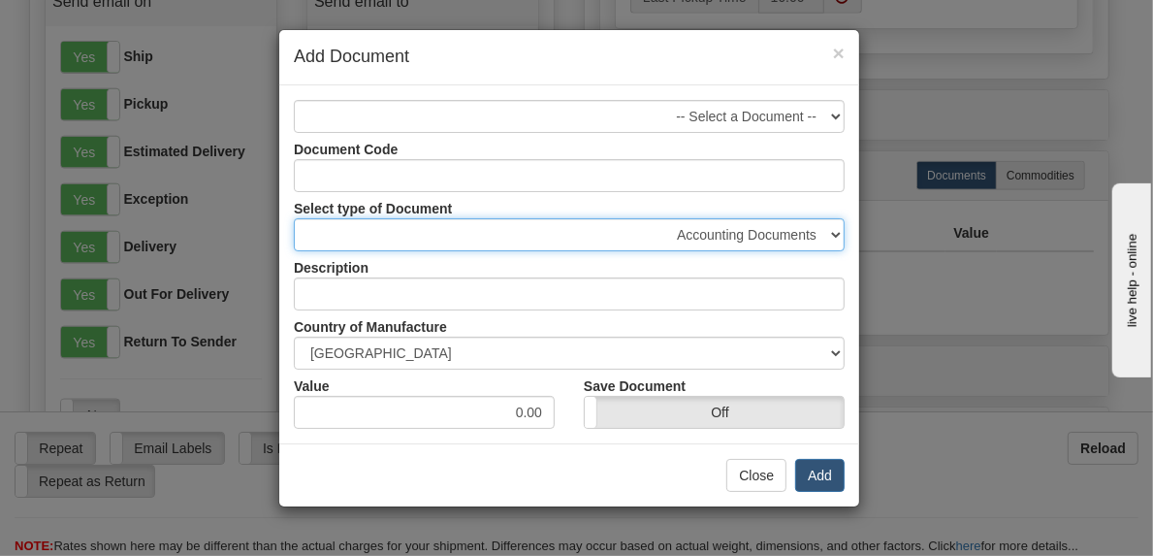
click at [837, 235] on select "Accounting Documents Analysis Reports Applications (Completed) Bank Statements …" at bounding box center [569, 234] width 551 height 33
click at [294, 218] on select "Accounting Documents Analysis Reports Applications (Completed) Bank Statements …" at bounding box center [569, 234] width 551 height 33
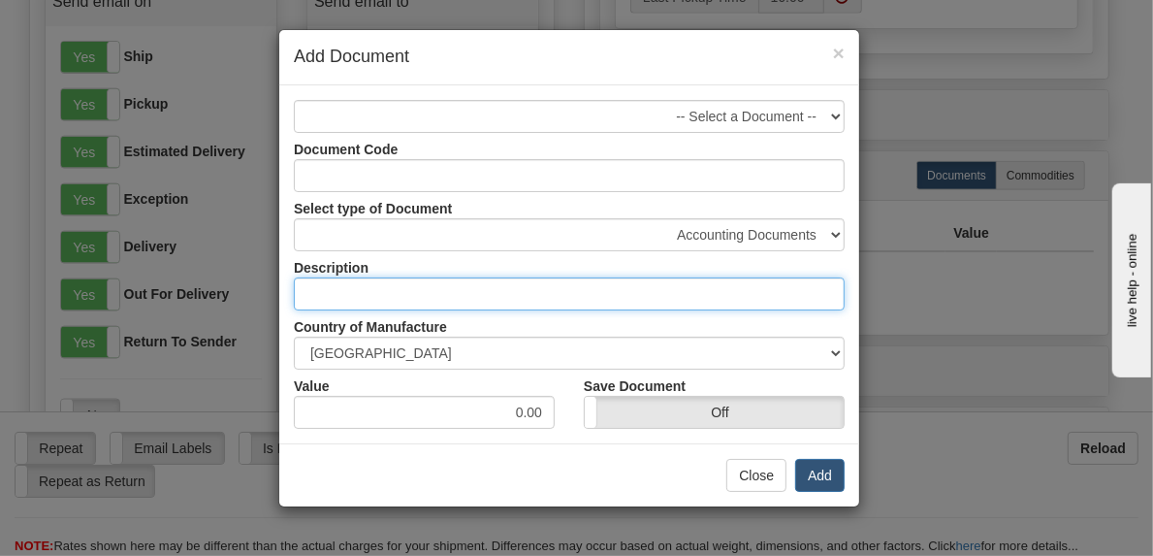
click at [654, 296] on input "text" at bounding box center [569, 293] width 551 height 33
type input "Retirement Plans"
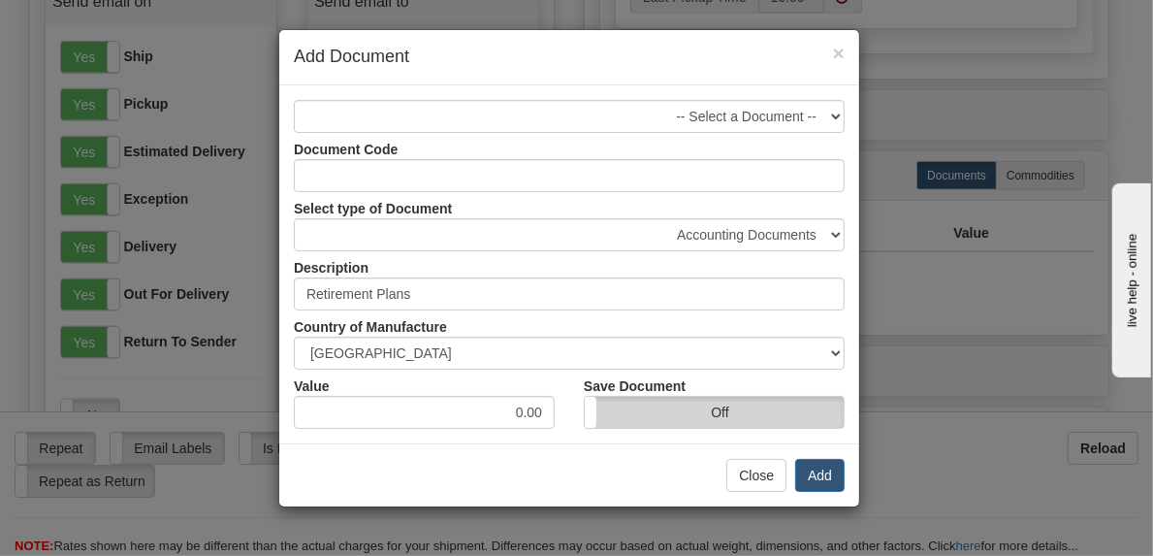
click at [622, 416] on label "Off" at bounding box center [714, 412] width 259 height 31
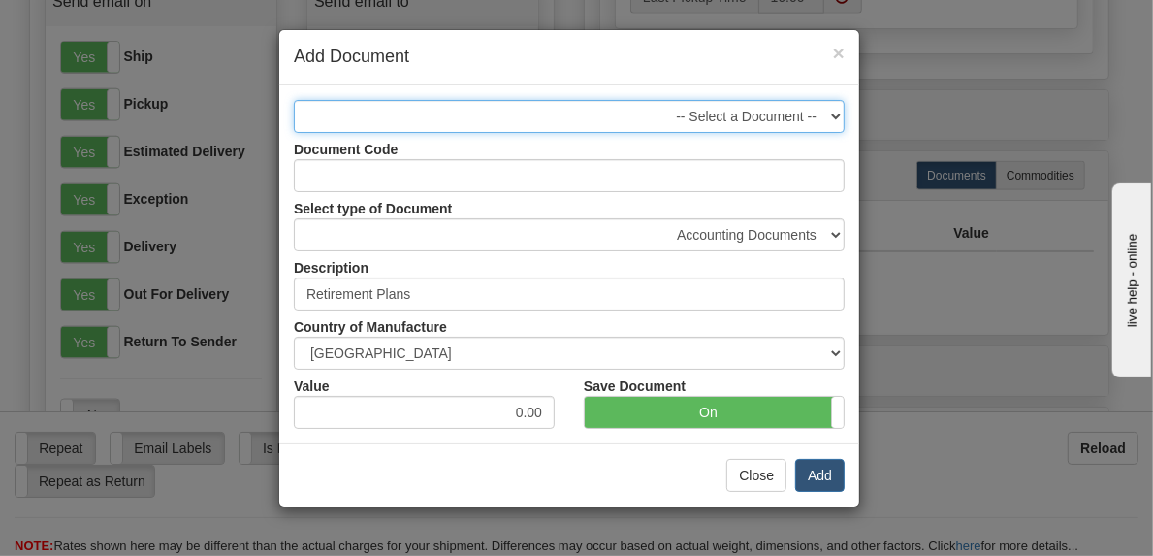
click at [831, 114] on select "-- Select a Document --" at bounding box center [569, 116] width 551 height 33
click at [837, 113] on select "-- Select a Document --" at bounding box center [569, 116] width 551 height 33
click at [414, 103] on select "-- Select a Document --" at bounding box center [569, 116] width 551 height 33
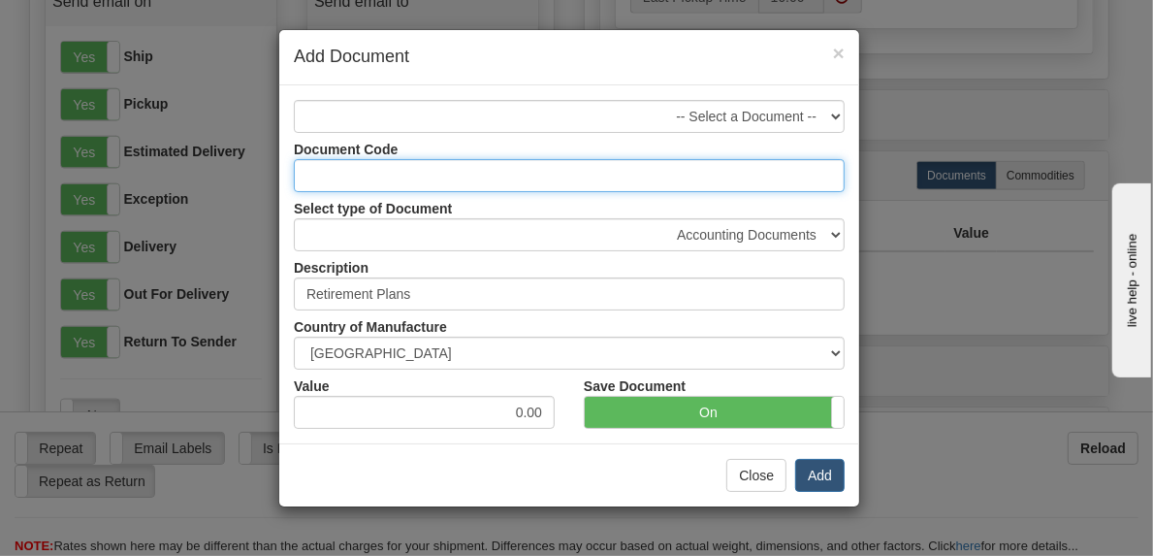
click at [391, 176] on input "Document Code" at bounding box center [569, 175] width 551 height 33
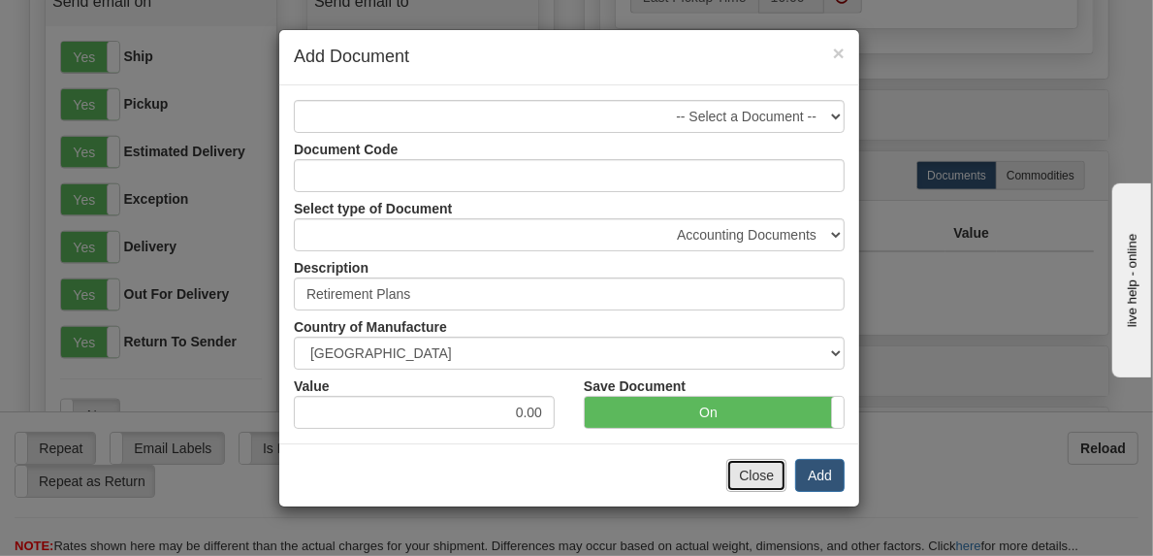
click at [761, 475] on button "Close" at bounding box center [756, 475] width 60 height 33
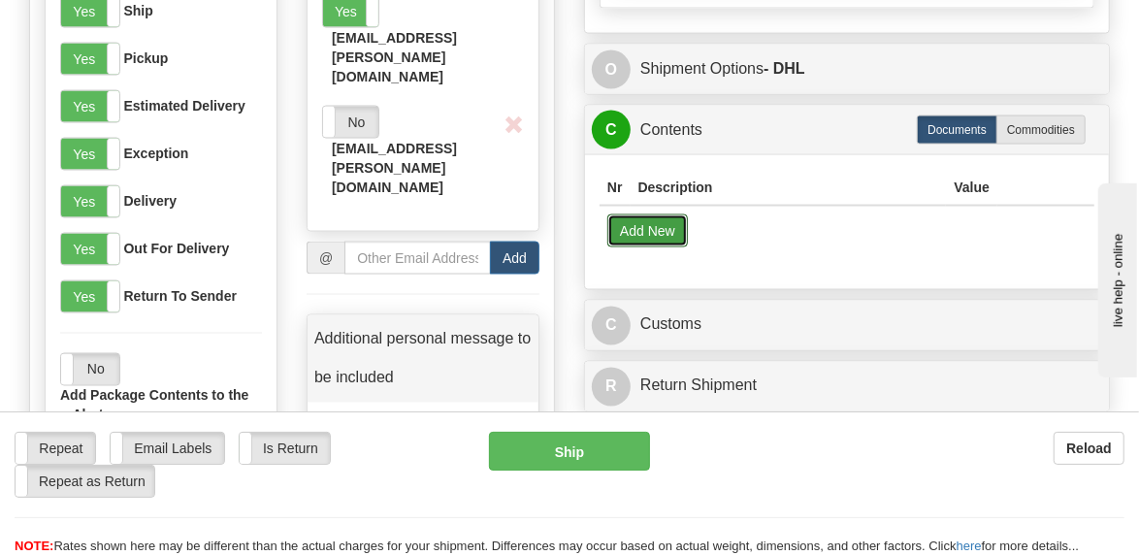
scroll to position [1648, 0]
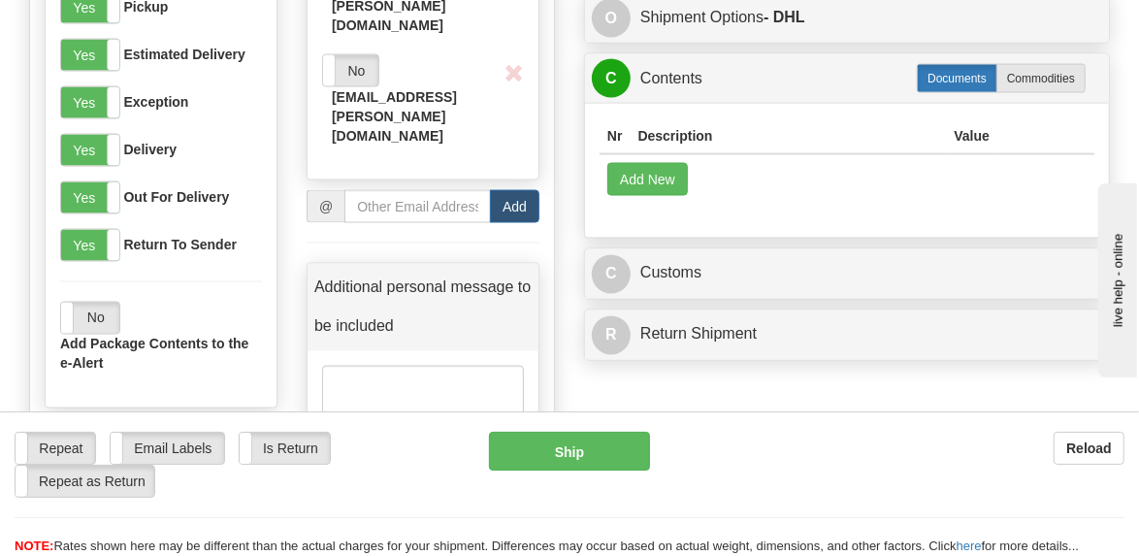
click at [933, 91] on label "Documents" at bounding box center [956, 78] width 80 height 29
click at [677, 193] on button "Add New" at bounding box center [647, 179] width 80 height 33
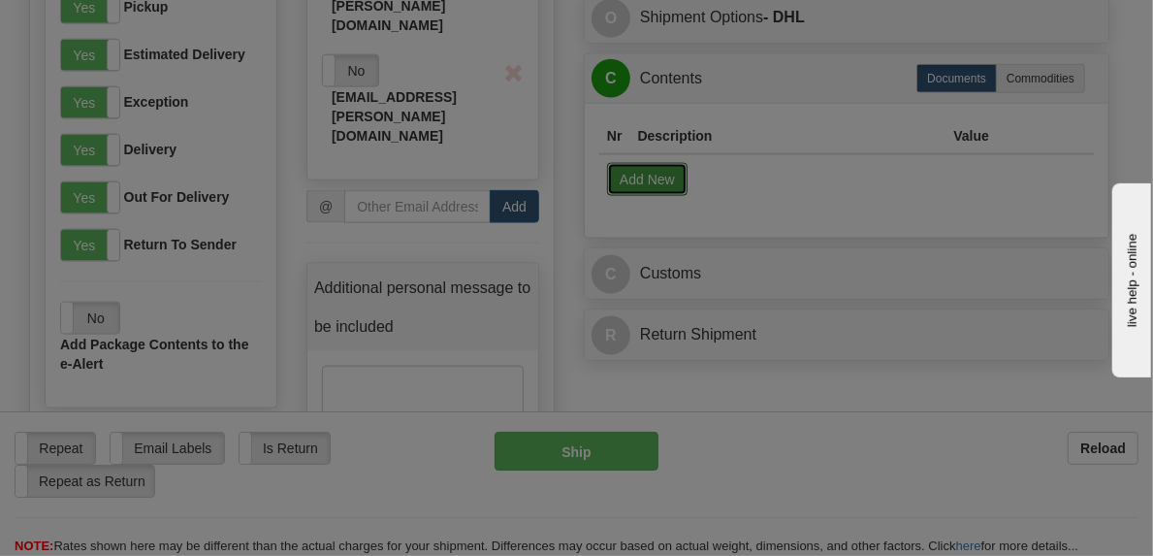
select select "US"
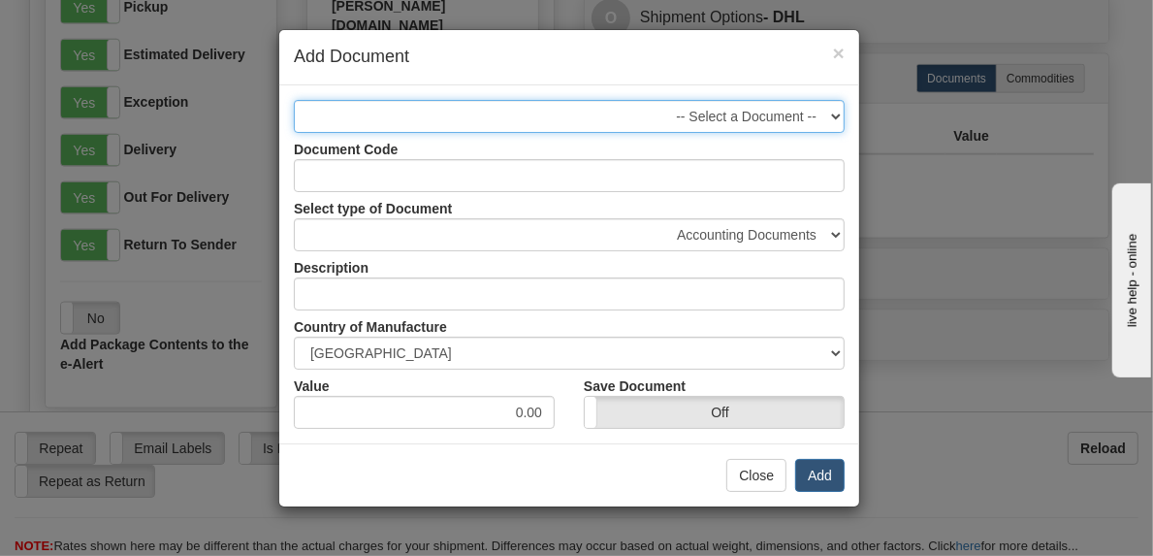
click at [433, 109] on select "-- Select a Document --" at bounding box center [569, 116] width 551 height 33
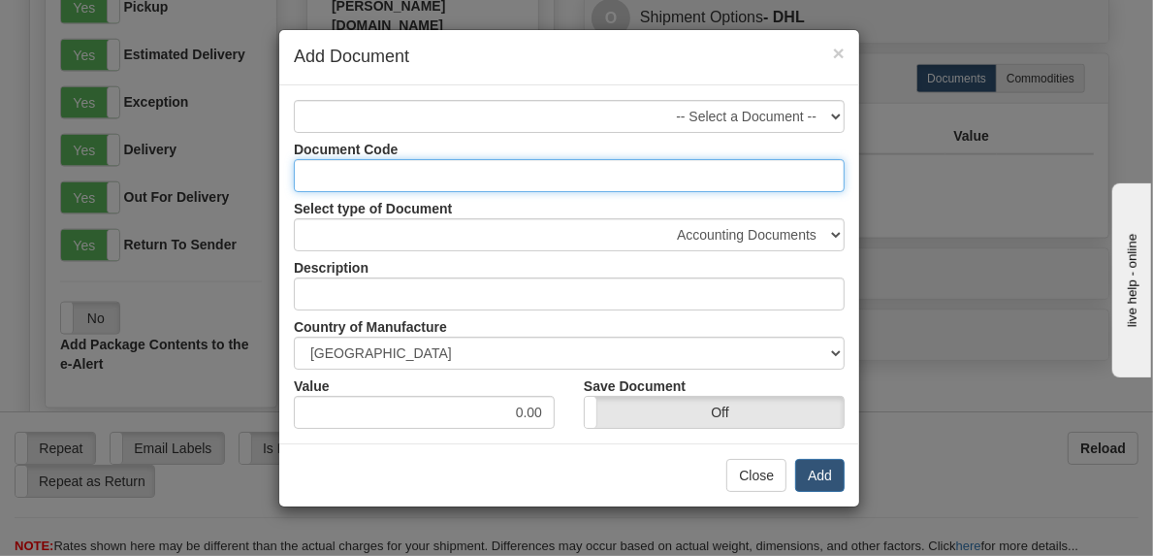
click at [465, 174] on input "Document Code" at bounding box center [569, 175] width 551 height 33
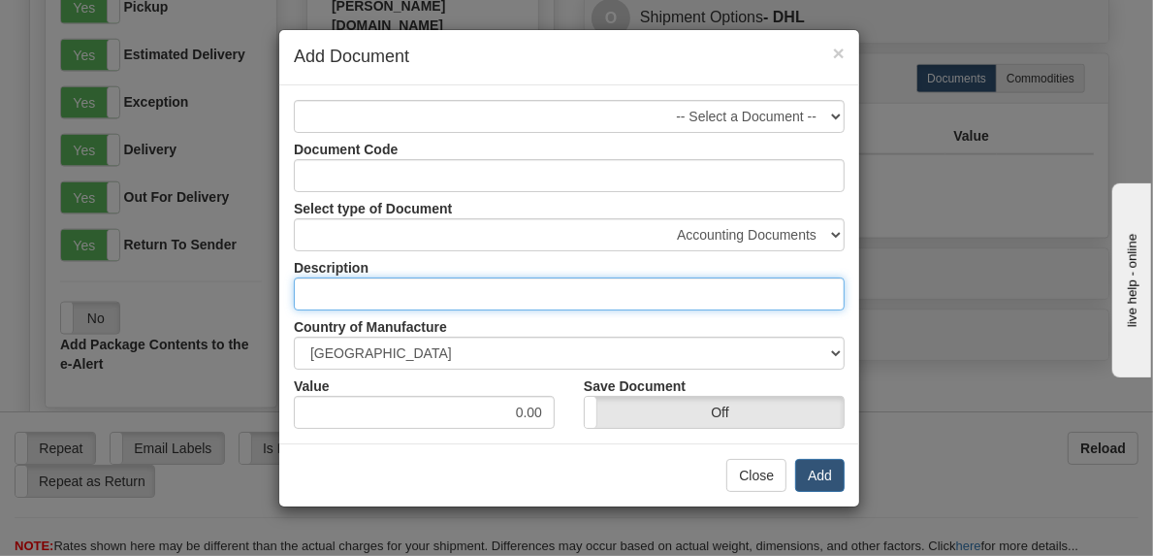
click at [425, 288] on input "text" at bounding box center [569, 293] width 551 height 33
type input "Retirement Plans"
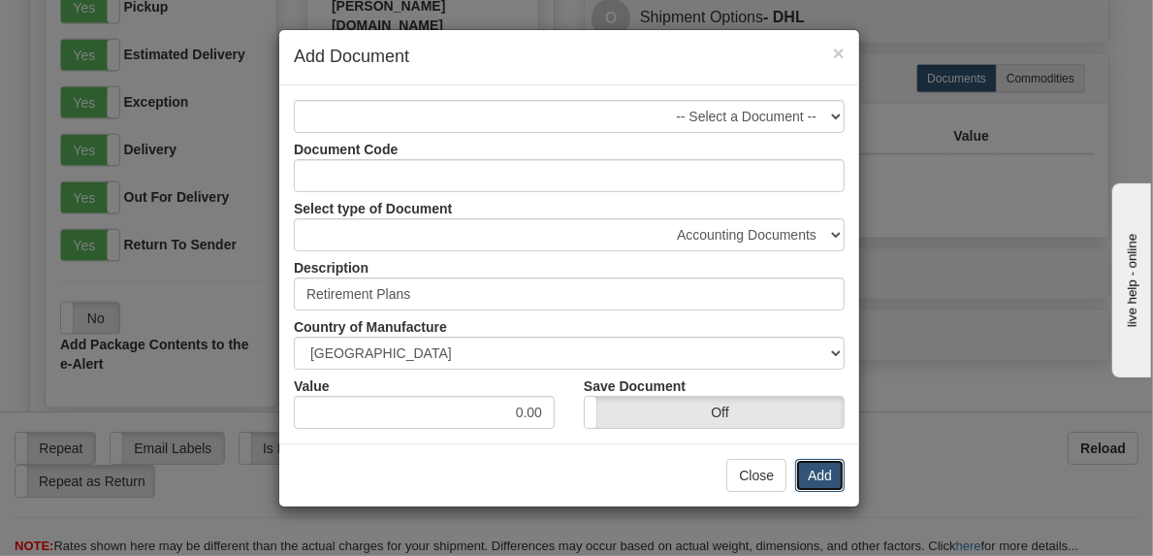
click at [827, 475] on button "Add" at bounding box center [819, 475] width 49 height 33
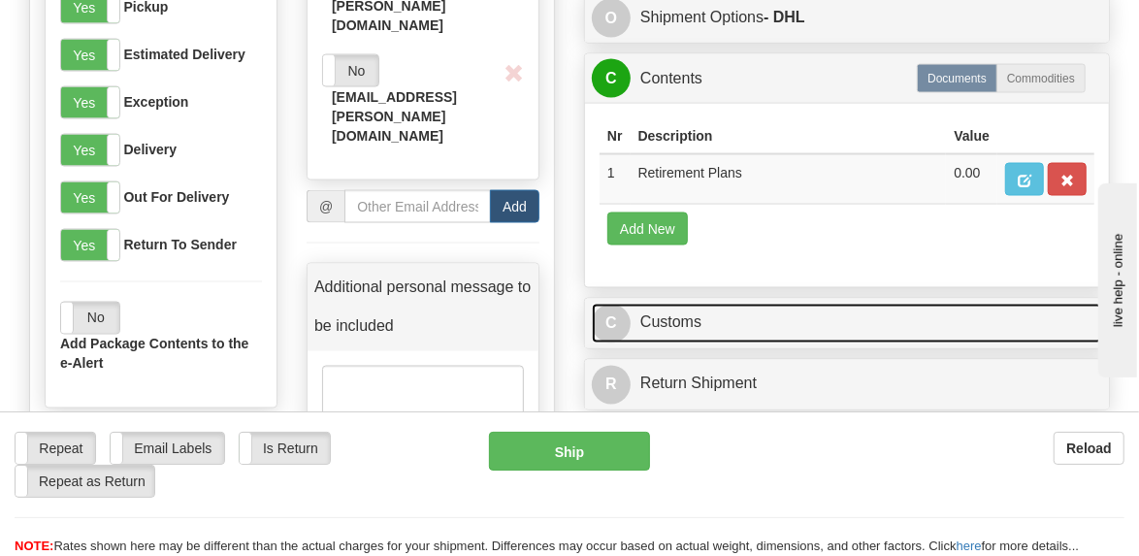
click at [686, 340] on link "C Customs" at bounding box center [847, 324] width 510 height 40
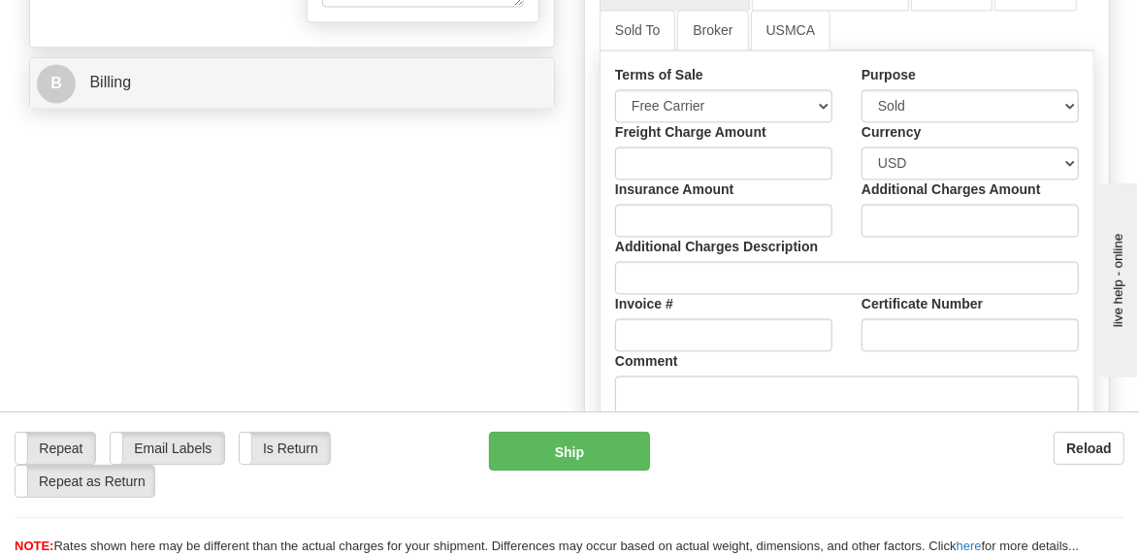
scroll to position [2133, 0]
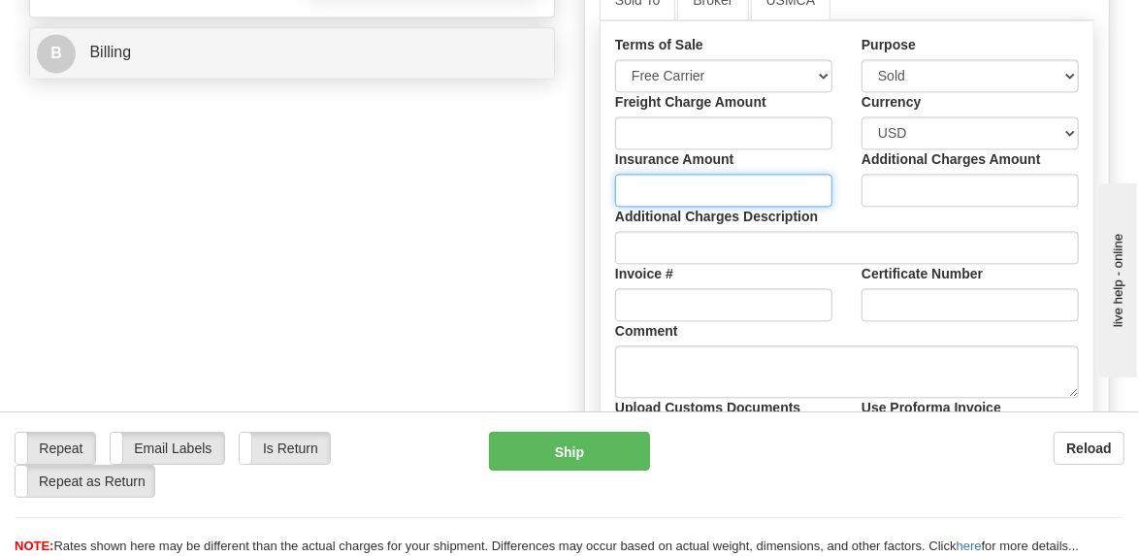
click at [742, 205] on input "Insurance Amount" at bounding box center [723, 190] width 217 height 33
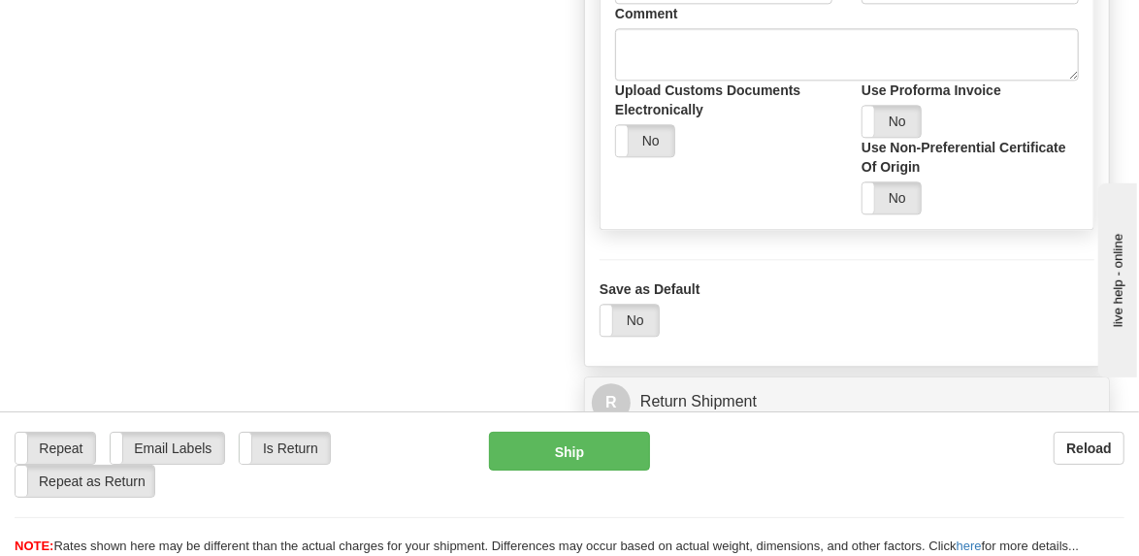
scroll to position [2520, 0]
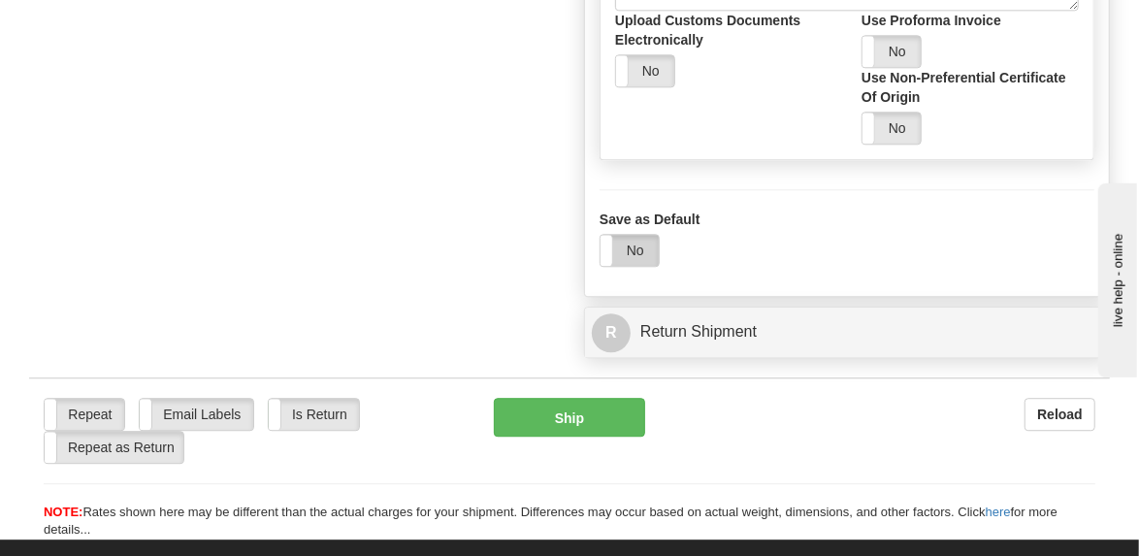
type input "0.00"
drag, startPoint x: 650, startPoint y: 272, endPoint x: 663, endPoint y: 273, distance: 13.7
click at [651, 266] on label "No" at bounding box center [629, 250] width 58 height 31
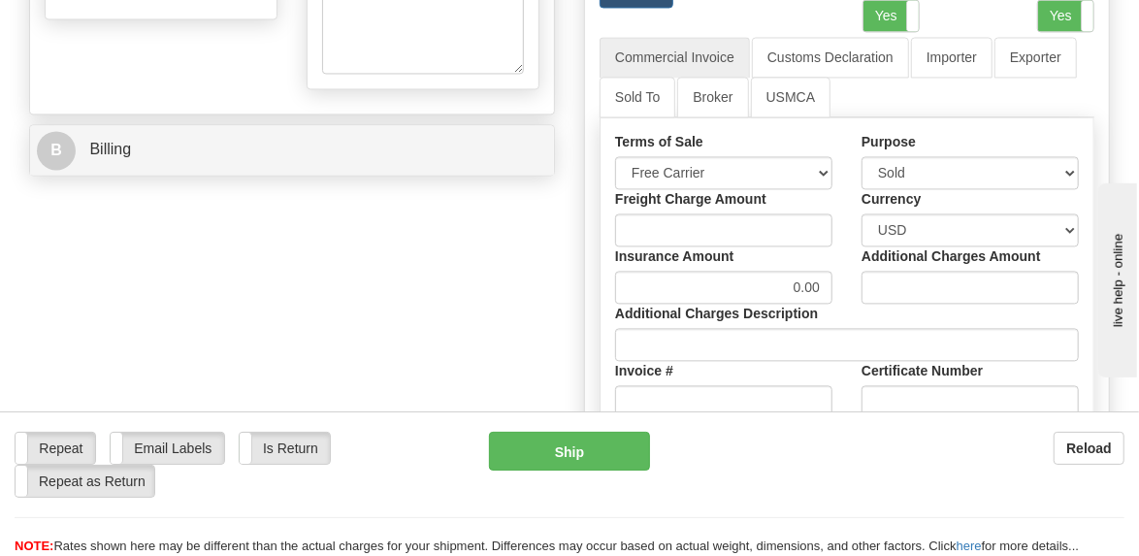
scroll to position [1939, 0]
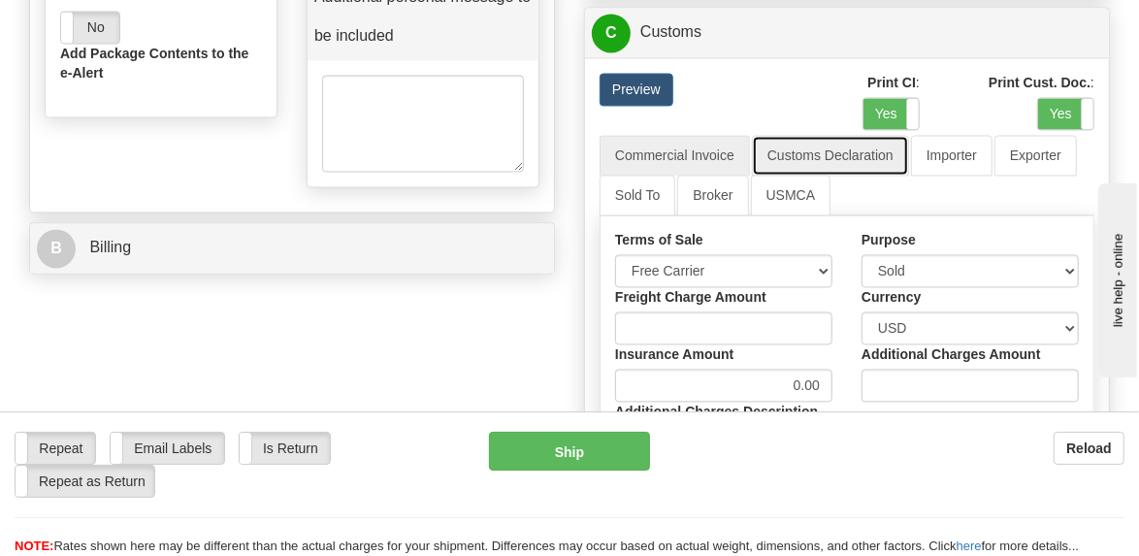
click at [834, 170] on link "Customs Declaration" at bounding box center [830, 155] width 157 height 41
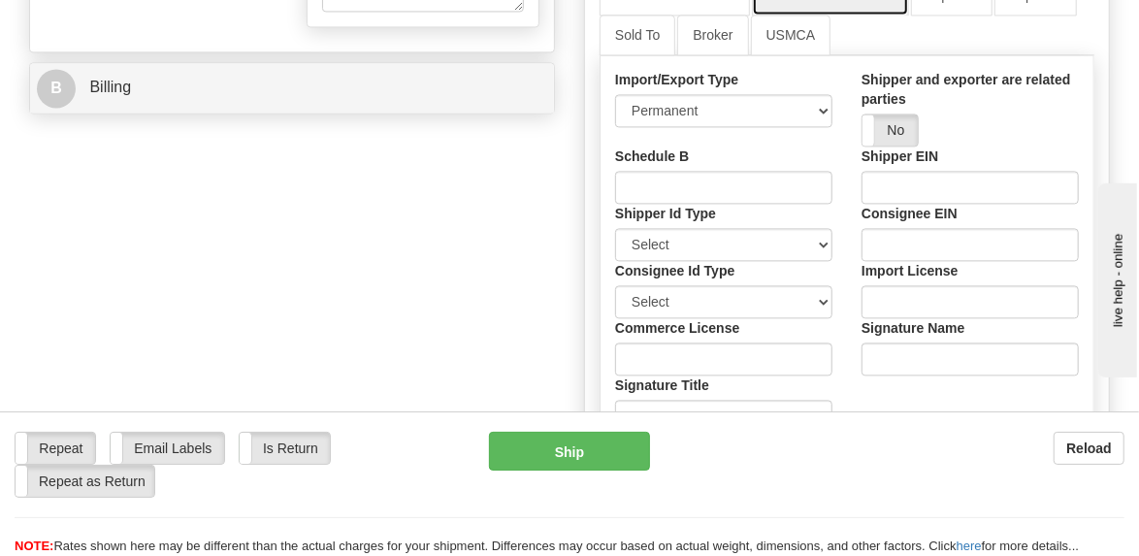
scroll to position [2133, 0]
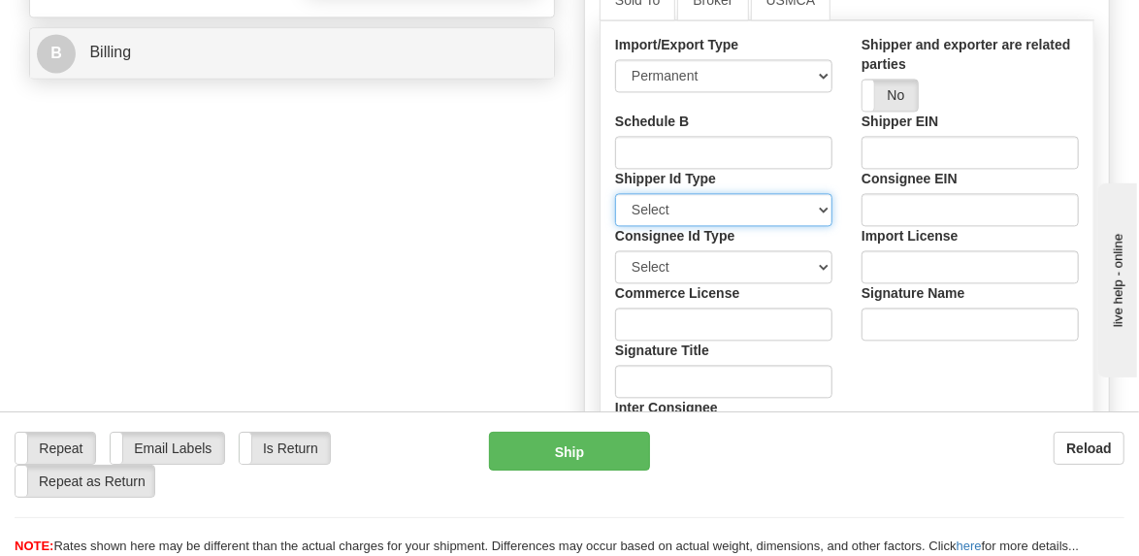
click at [827, 222] on select "Select SSN EIN DUNS" at bounding box center [723, 209] width 217 height 33
select select "2"
click at [615, 209] on select "Select SSN EIN DUNS" at bounding box center [723, 209] width 217 height 33
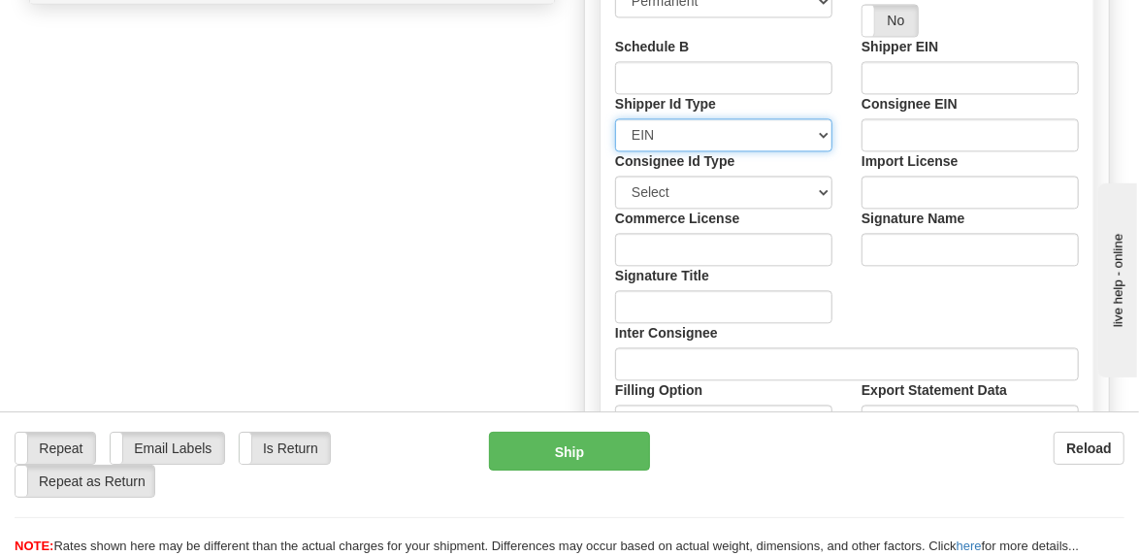
scroll to position [2230, 0]
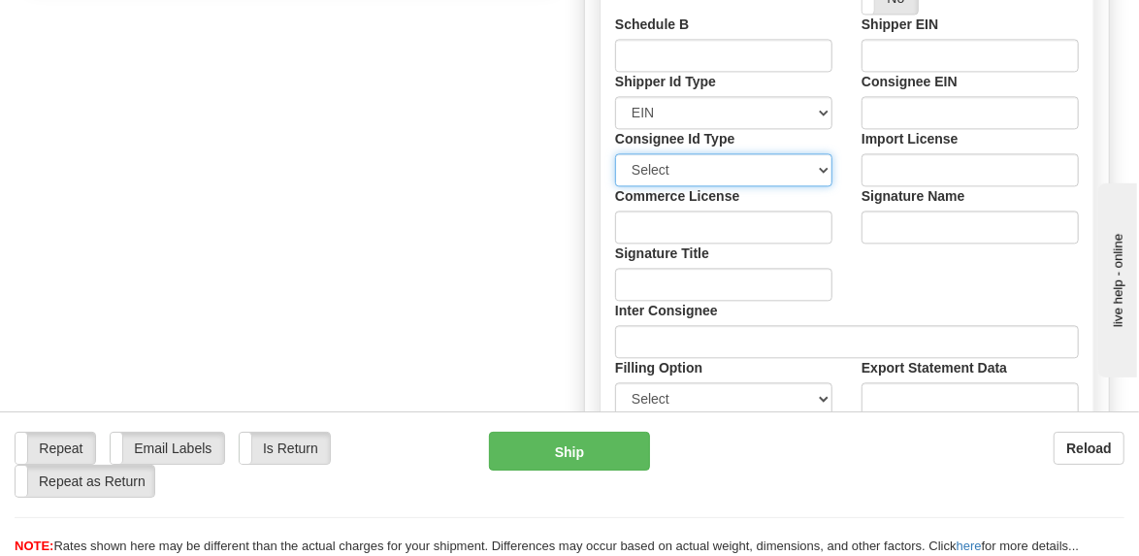
click at [819, 180] on select "Select SSN EIN DUNS" at bounding box center [723, 169] width 217 height 33
select select "2"
click at [615, 170] on select "Select SSN EIN DUNS" at bounding box center [723, 169] width 217 height 33
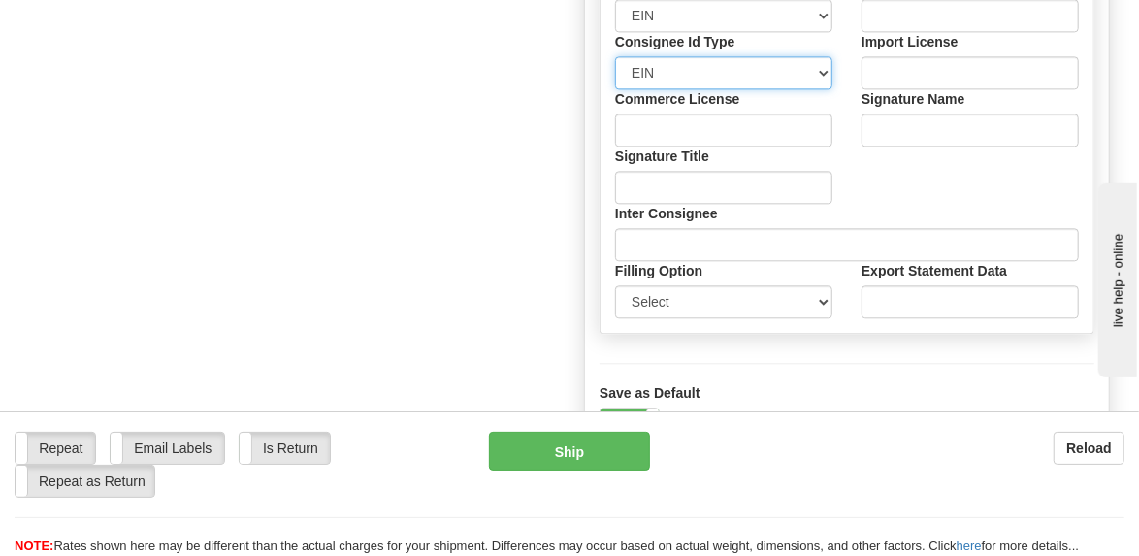
scroll to position [2423, 0]
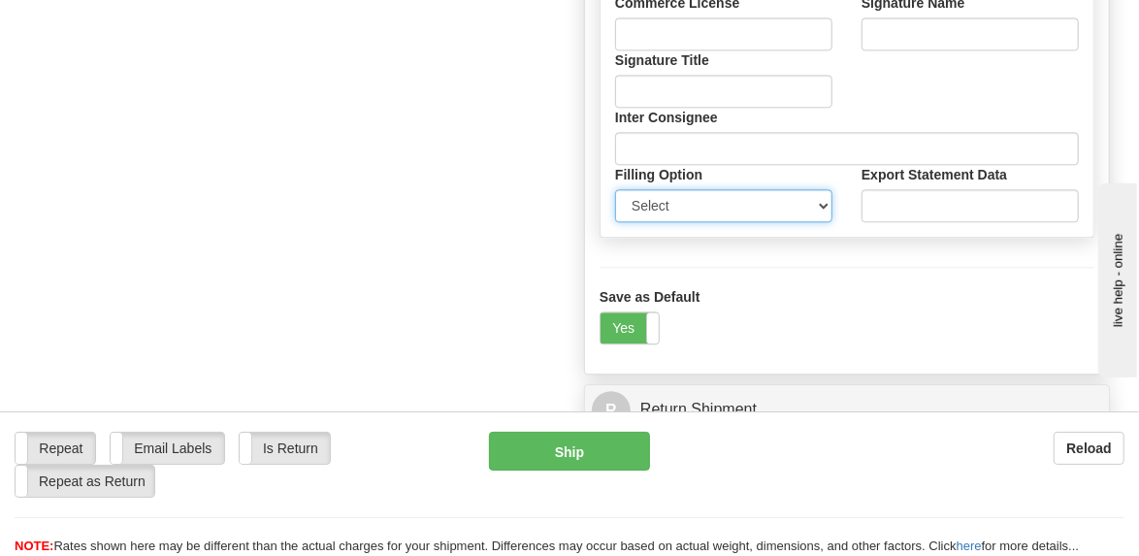
click at [827, 222] on select "Select Foreign Trade Regulations (FTR) Internal Transaction Number (ITN) Export…" at bounding box center [723, 205] width 217 height 33
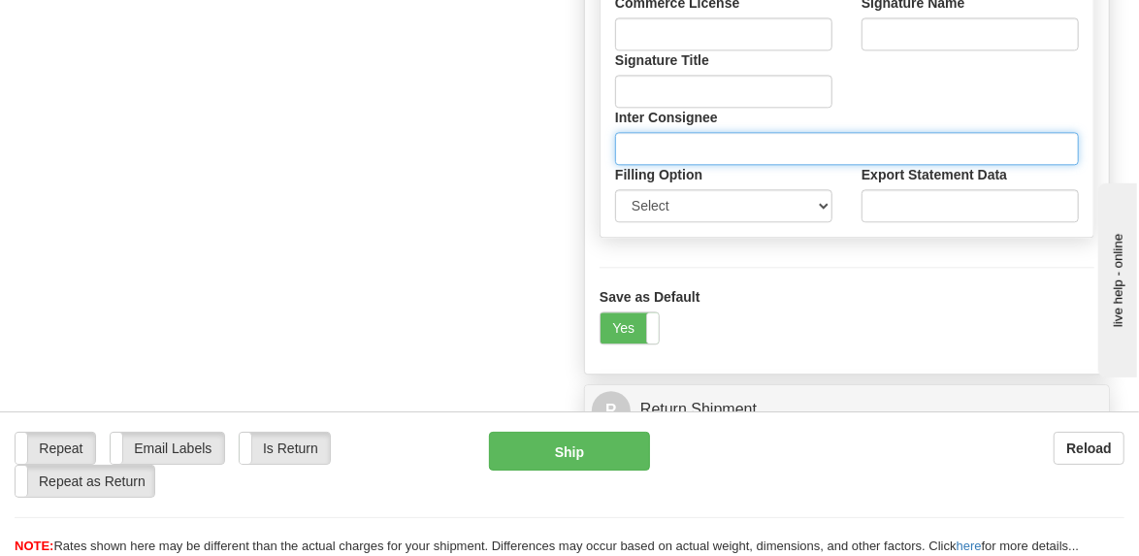
click at [853, 159] on input "Inter Consignee" at bounding box center [847, 148] width 464 height 33
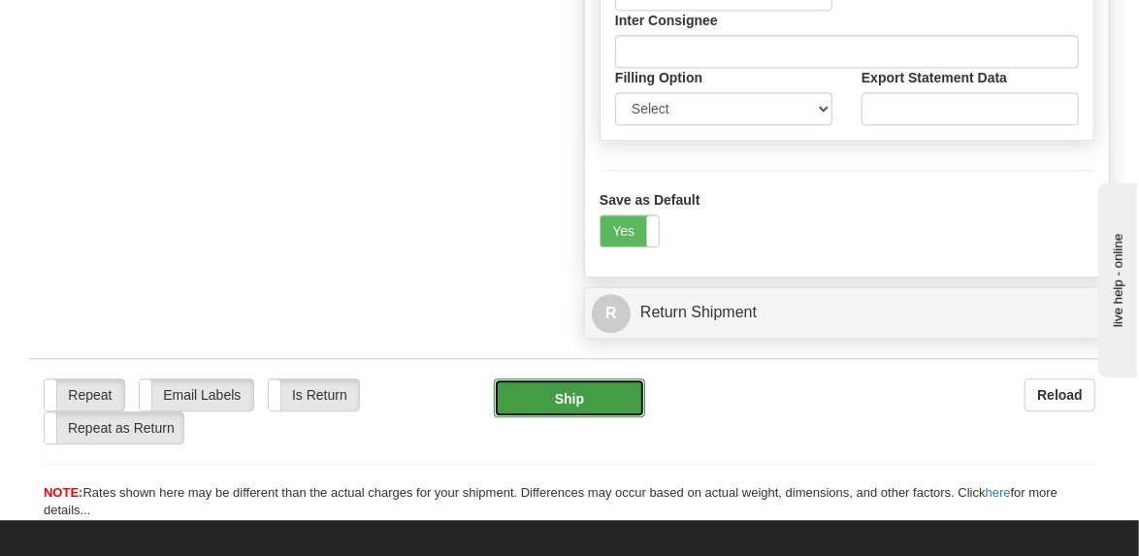
click at [604, 414] on button "Ship" at bounding box center [569, 397] width 151 height 39
type input "T"
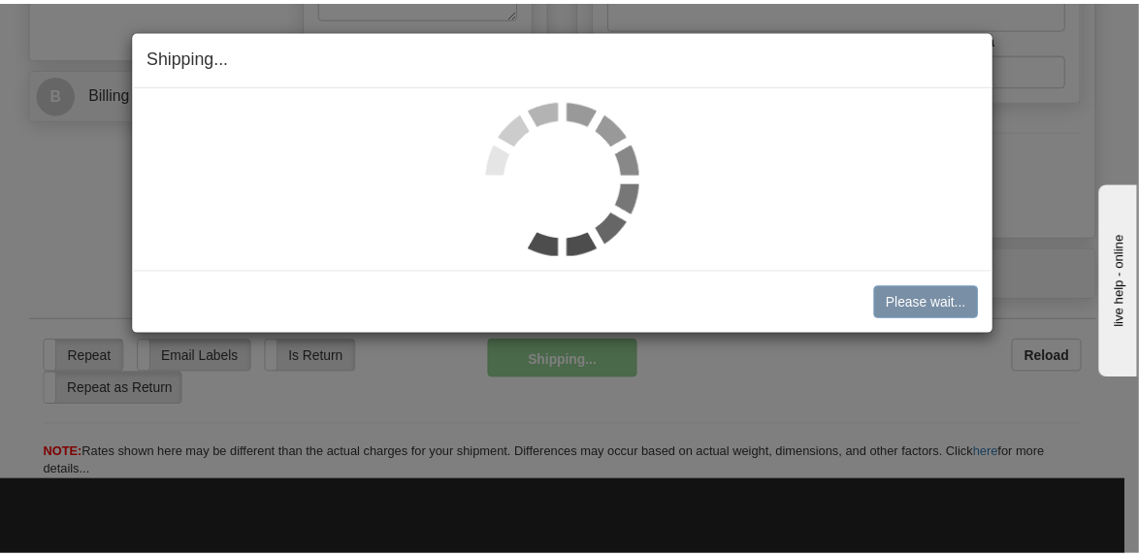
scroll to position [2036, 0]
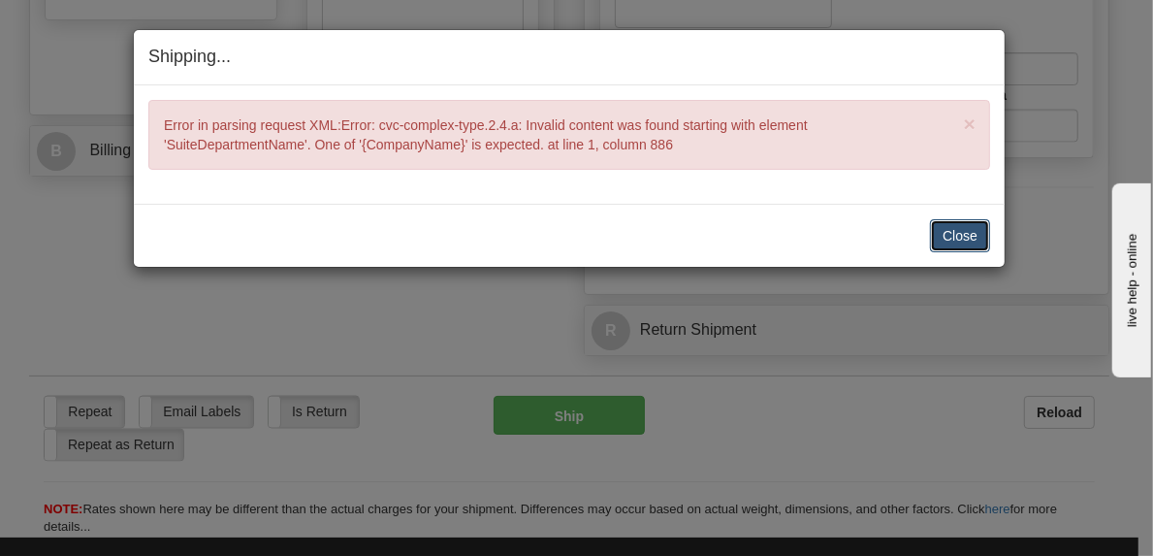
click at [945, 241] on button "Close" at bounding box center [960, 235] width 60 height 33
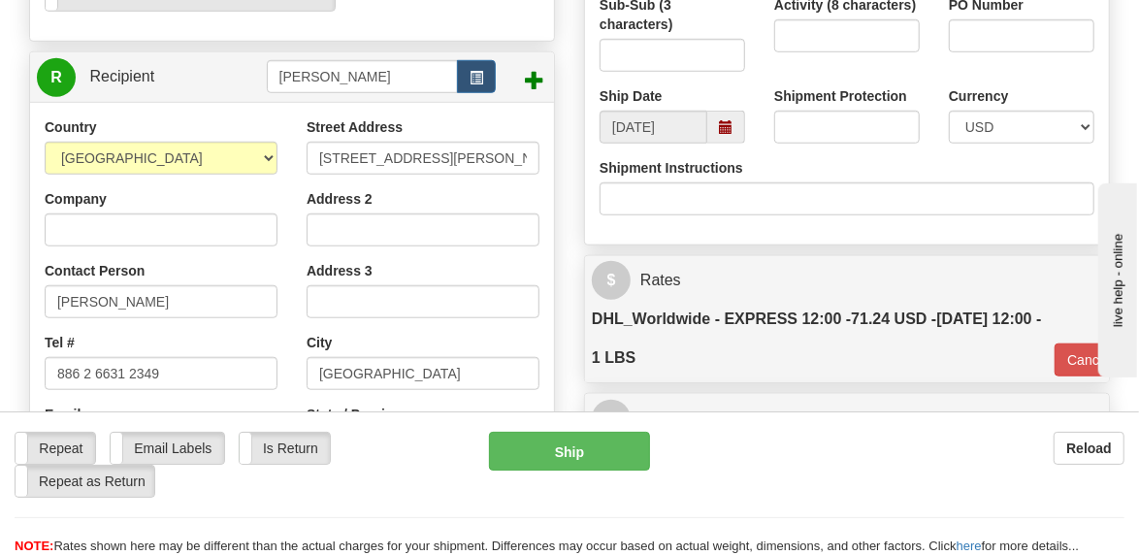
scroll to position [775, 0]
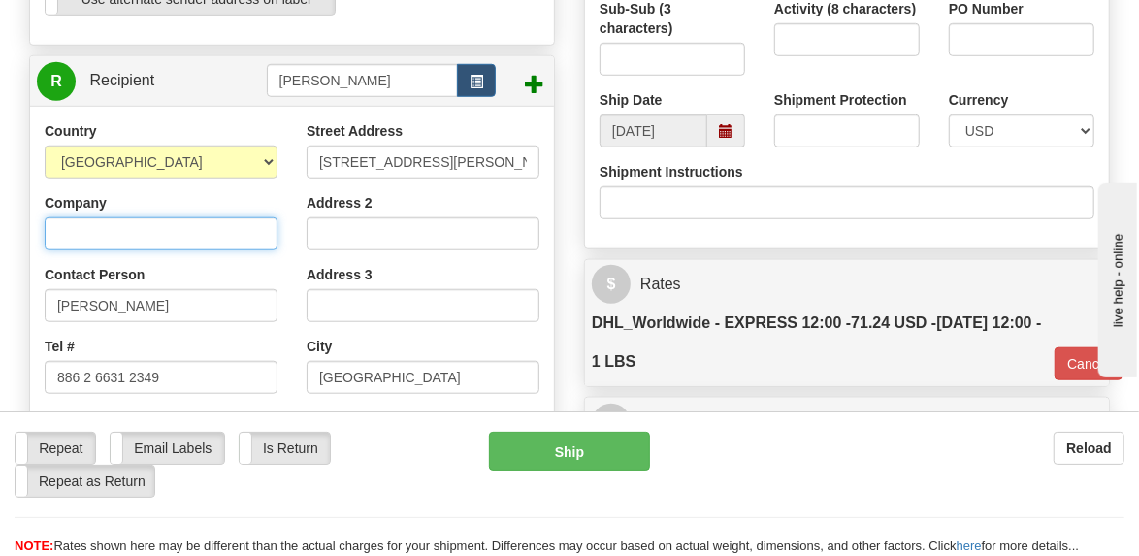
click at [132, 235] on input "Company" at bounding box center [161, 233] width 233 height 33
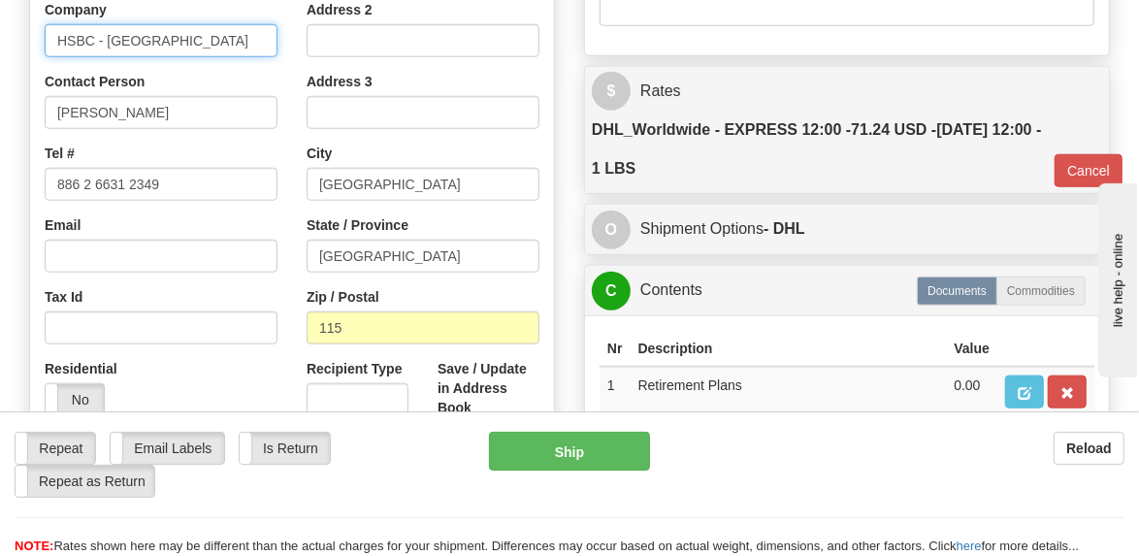
scroll to position [969, 0]
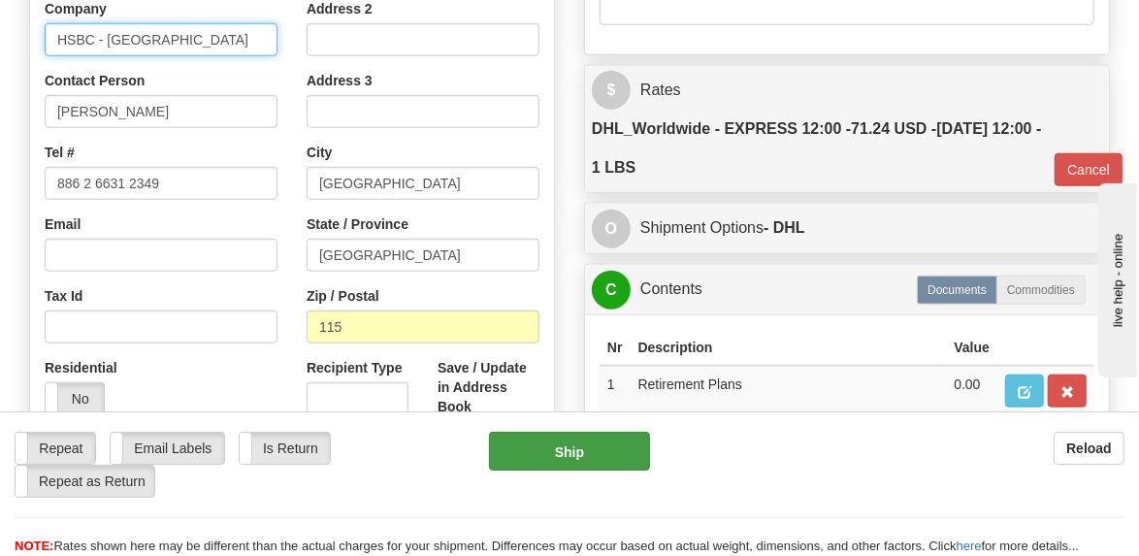
type input "HSBC - [GEOGRAPHIC_DATA]"
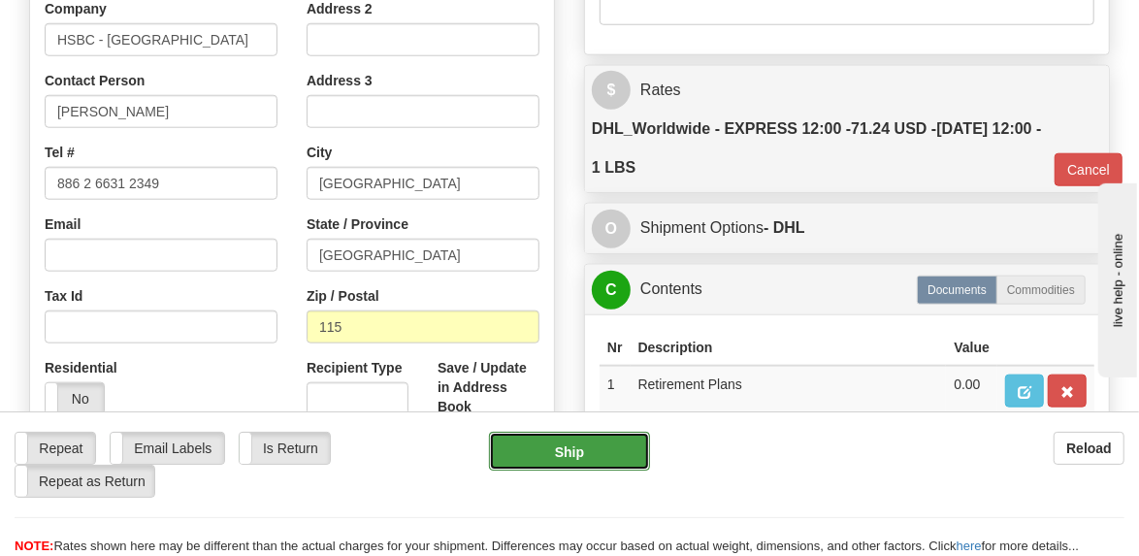
click at [574, 456] on button "Ship" at bounding box center [569, 451] width 161 height 39
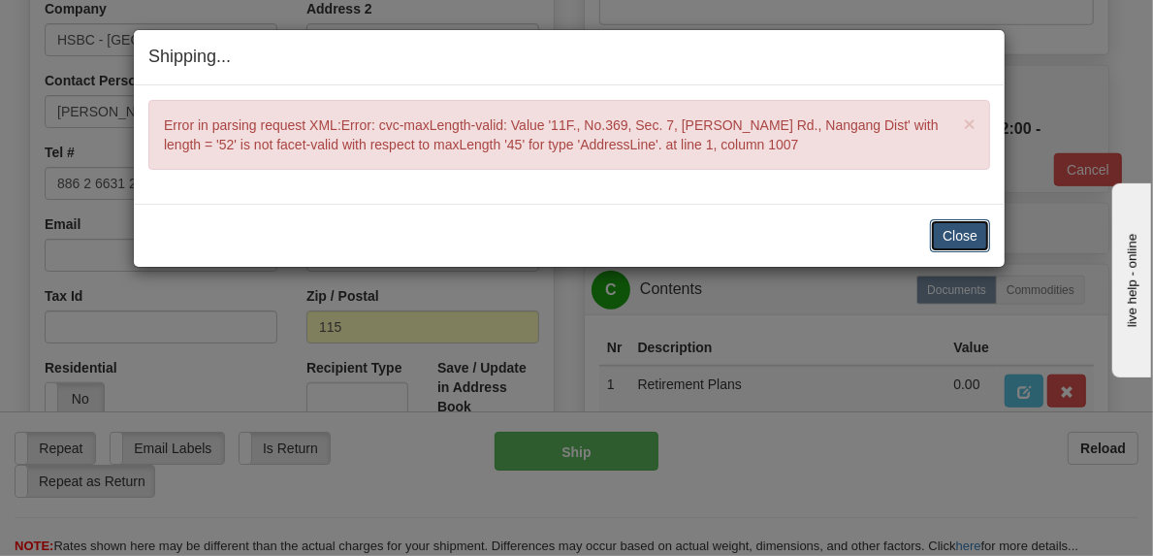
click at [958, 238] on button "Close" at bounding box center [960, 235] width 60 height 33
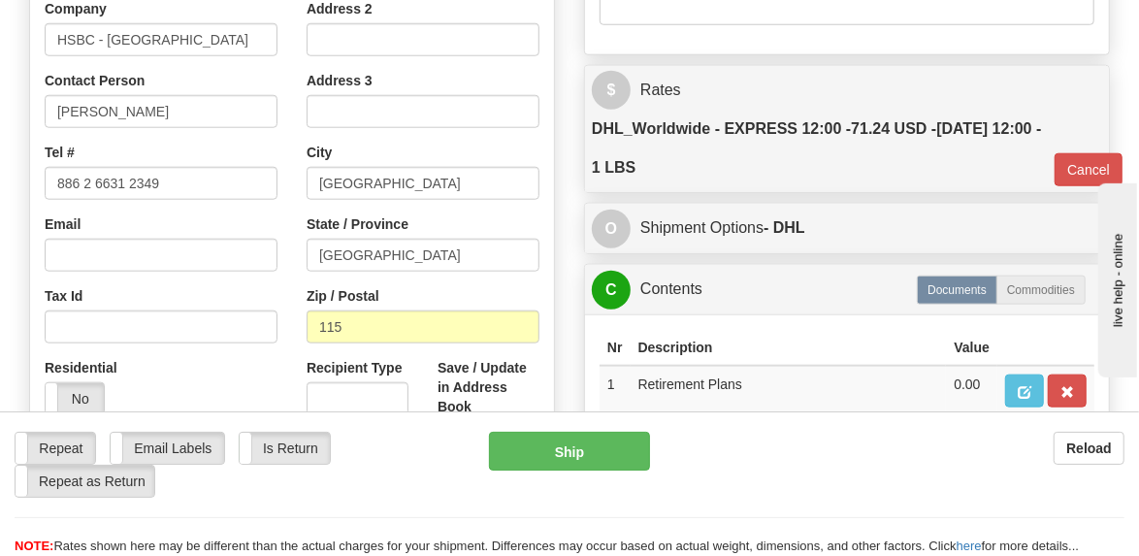
scroll to position [775, 0]
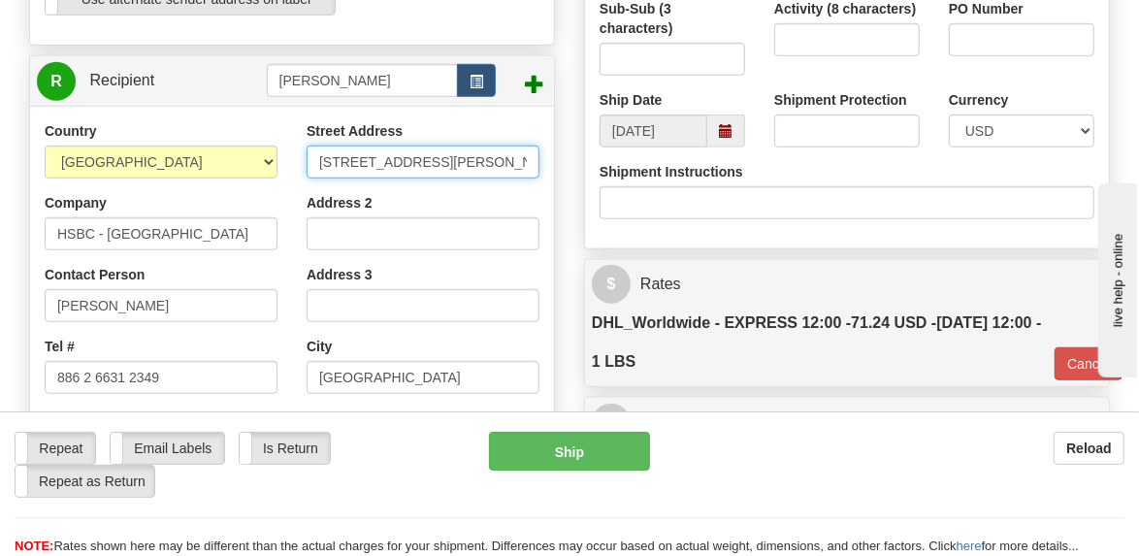
click at [493, 161] on input "[STREET_ADDRESS][PERSON_NAME]" at bounding box center [422, 161] width 233 height 33
drag, startPoint x: 450, startPoint y: 160, endPoint x: 570, endPoint y: 172, distance: 120.8
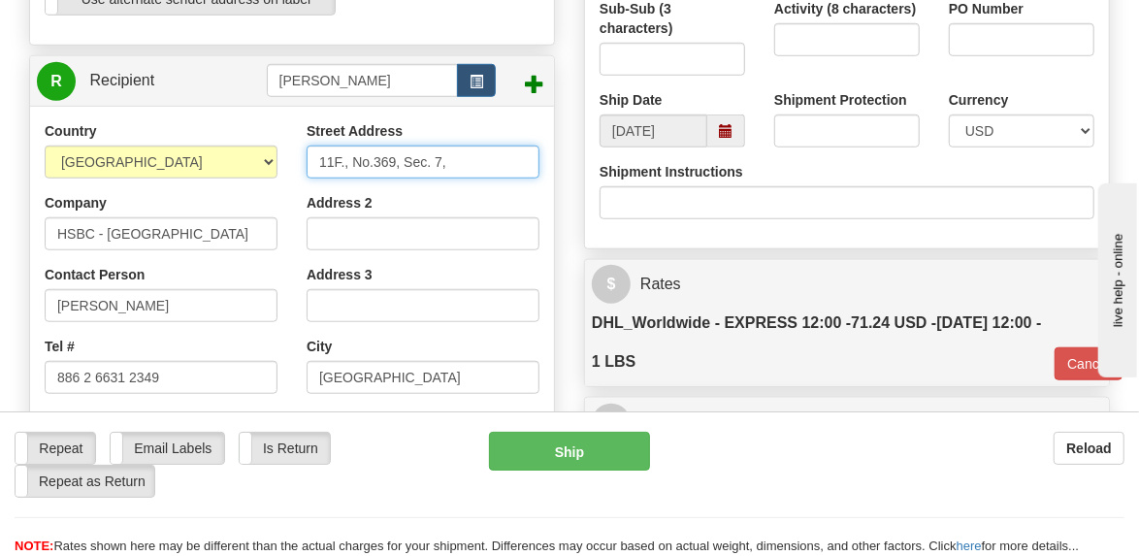
type input "11F., No.369, Sec. 7,"
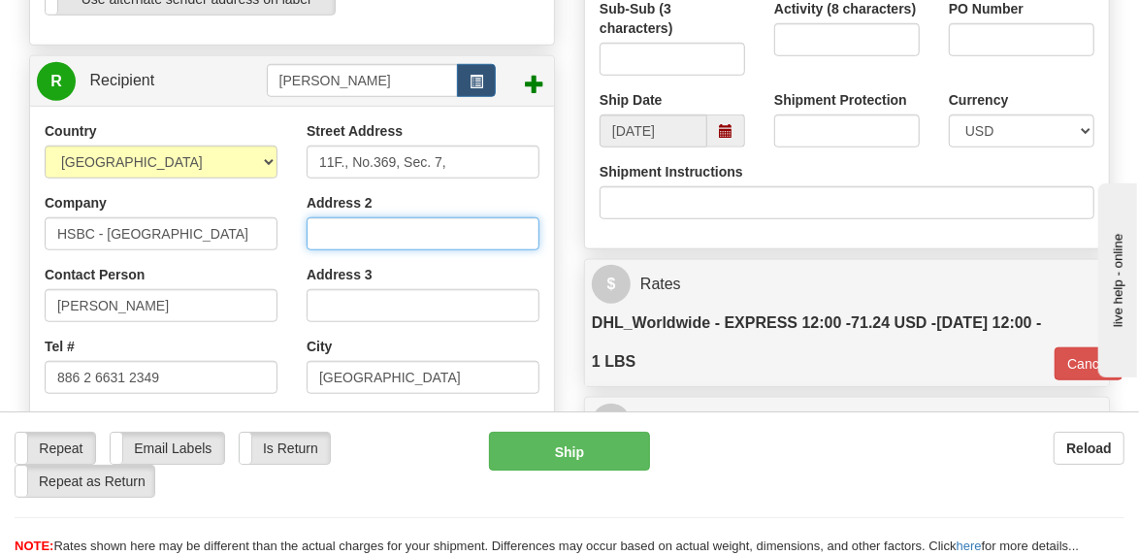
click at [366, 228] on input "Address 2" at bounding box center [422, 233] width 233 height 33
paste input "[PERSON_NAME] Rd., Nangang Dist"
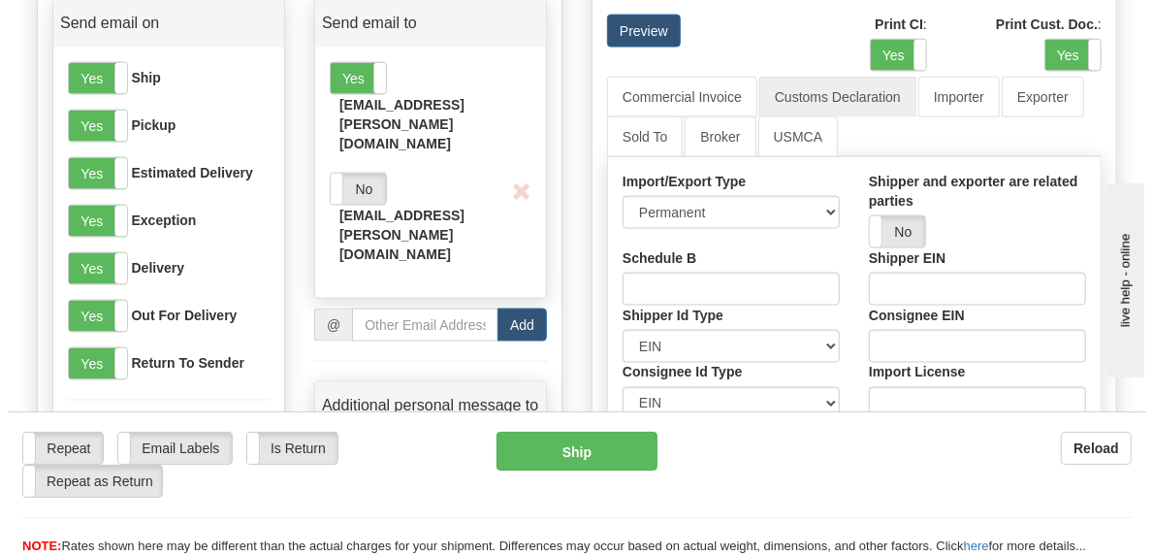
scroll to position [1551, 0]
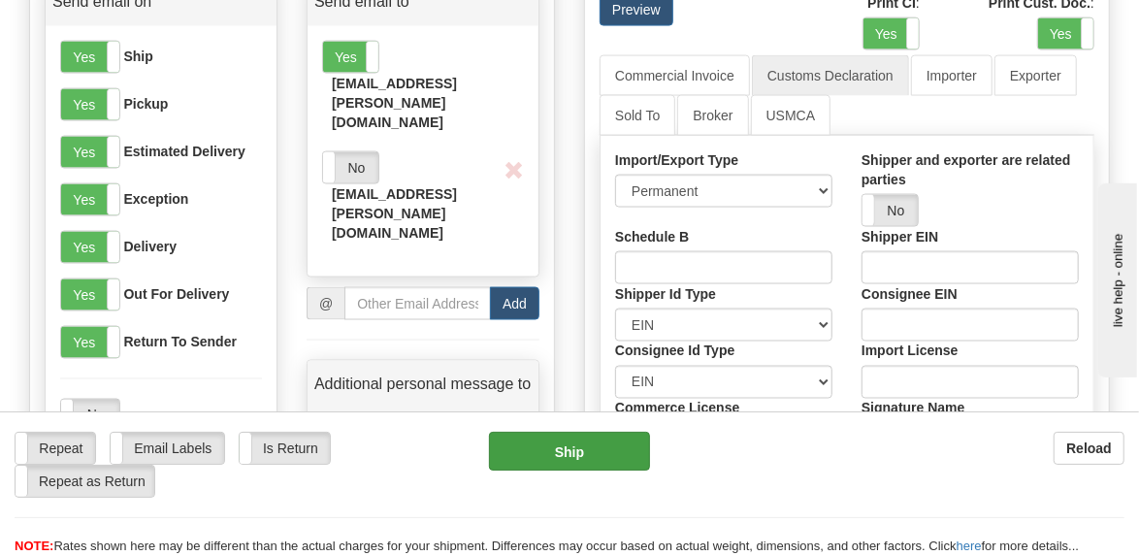
type input "[PERSON_NAME] Rd., Nangang Dist"
click at [561, 455] on button "Ship" at bounding box center [569, 451] width 161 height 39
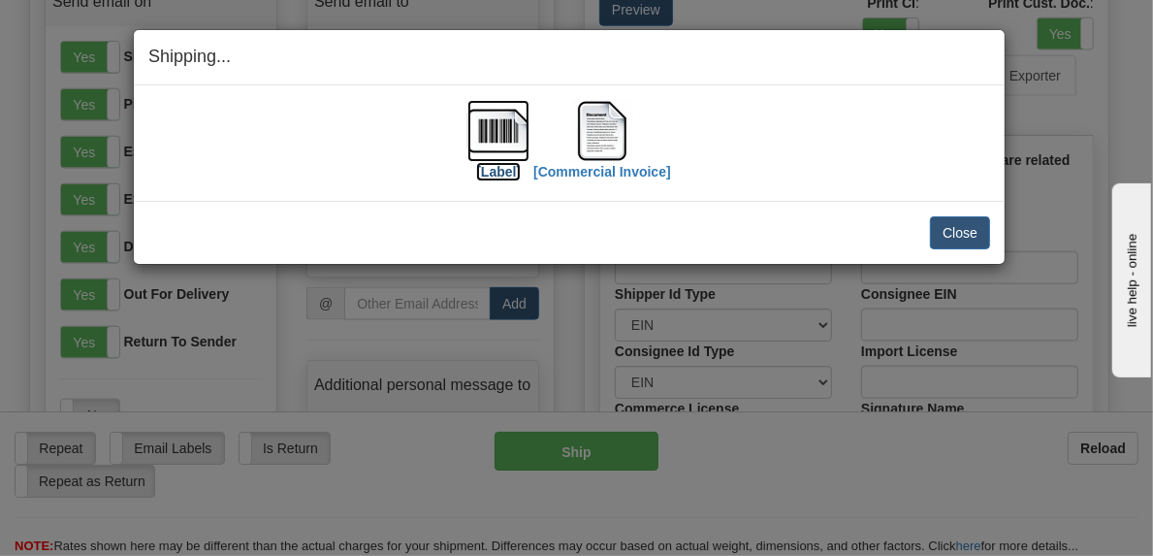
click at [488, 139] on img at bounding box center [498, 131] width 62 height 62
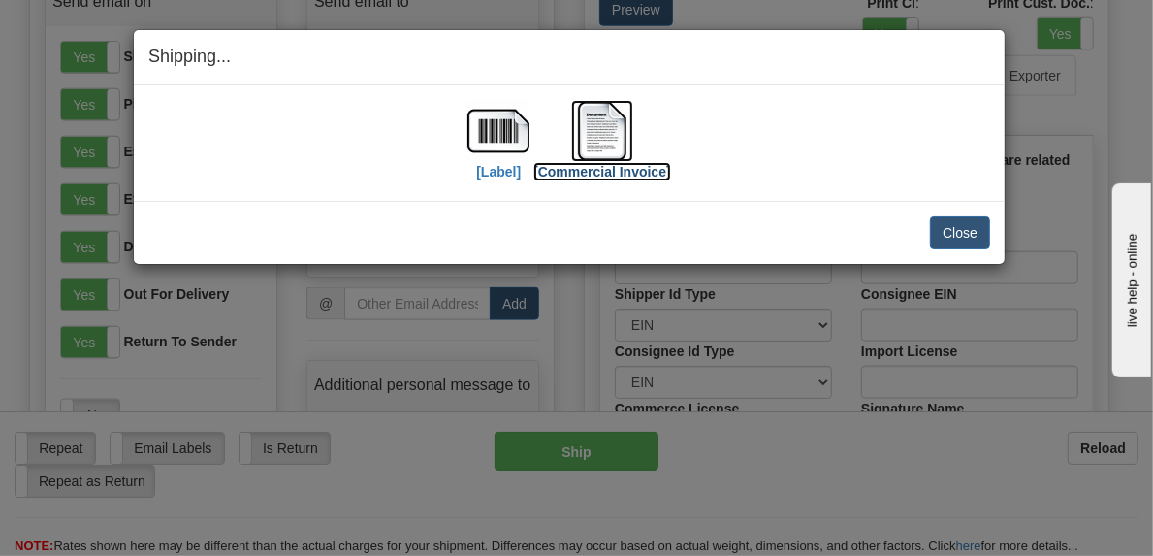
click at [616, 133] on img at bounding box center [602, 131] width 62 height 62
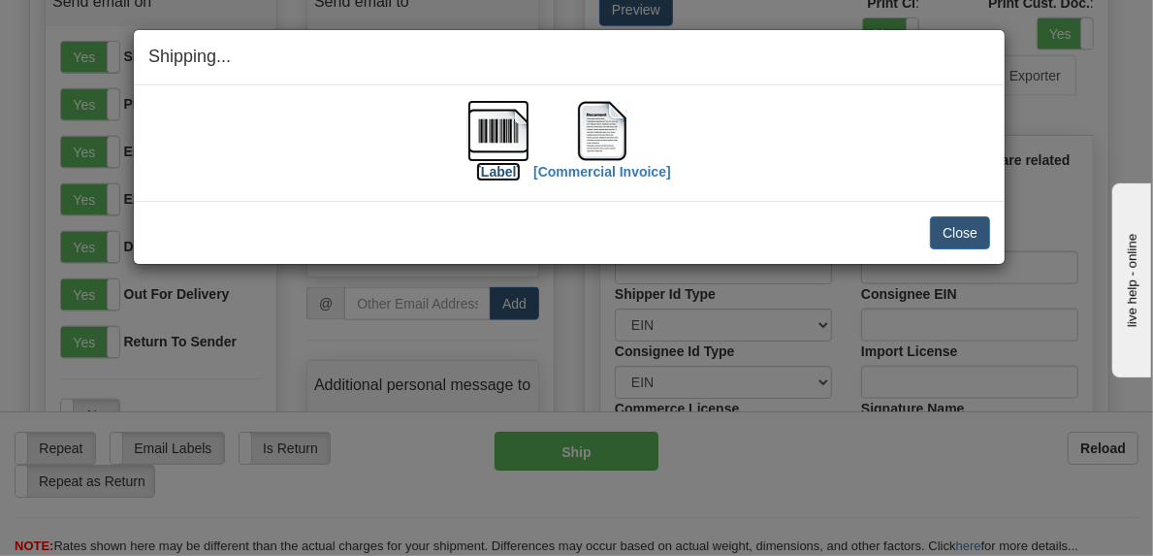
click at [497, 135] on img at bounding box center [498, 131] width 62 height 62
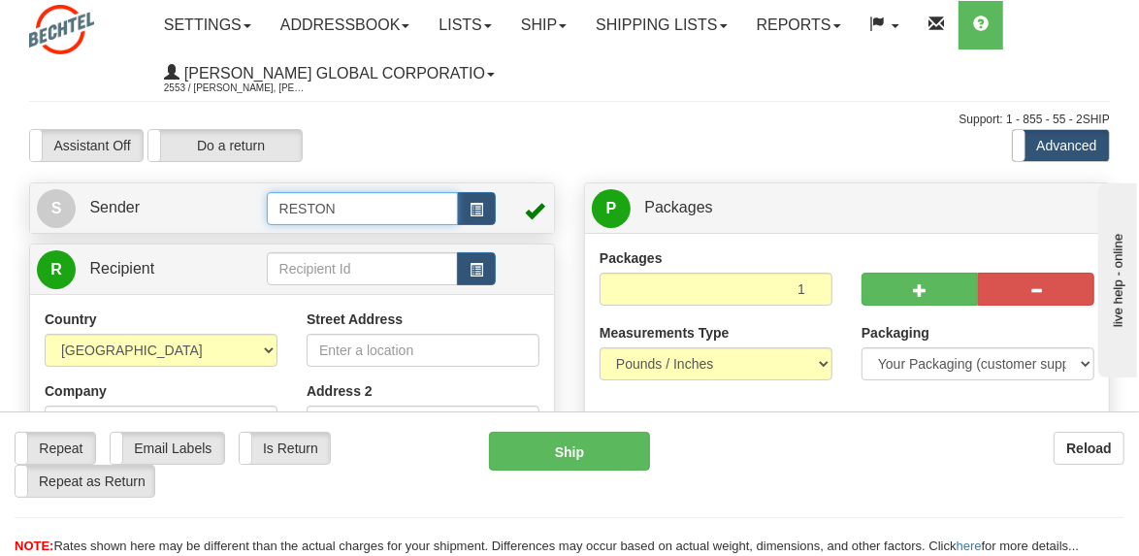
click at [387, 205] on input "RESTON" at bounding box center [363, 208] width 192 height 33
drag, startPoint x: 389, startPoint y: 207, endPoint x: 147, endPoint y: 196, distance: 241.7
click at [149, 197] on tr "S Sender RESTON" at bounding box center [292, 208] width 510 height 40
type input "c"
click at [346, 236] on div "CAROL SUNG" at bounding box center [358, 237] width 173 height 21
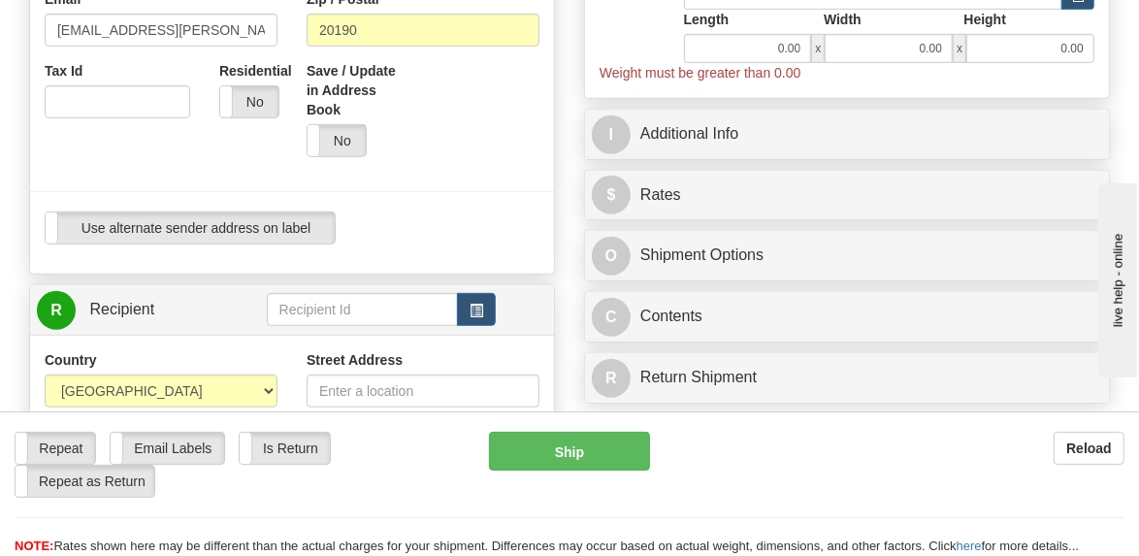
scroll to position [582, 0]
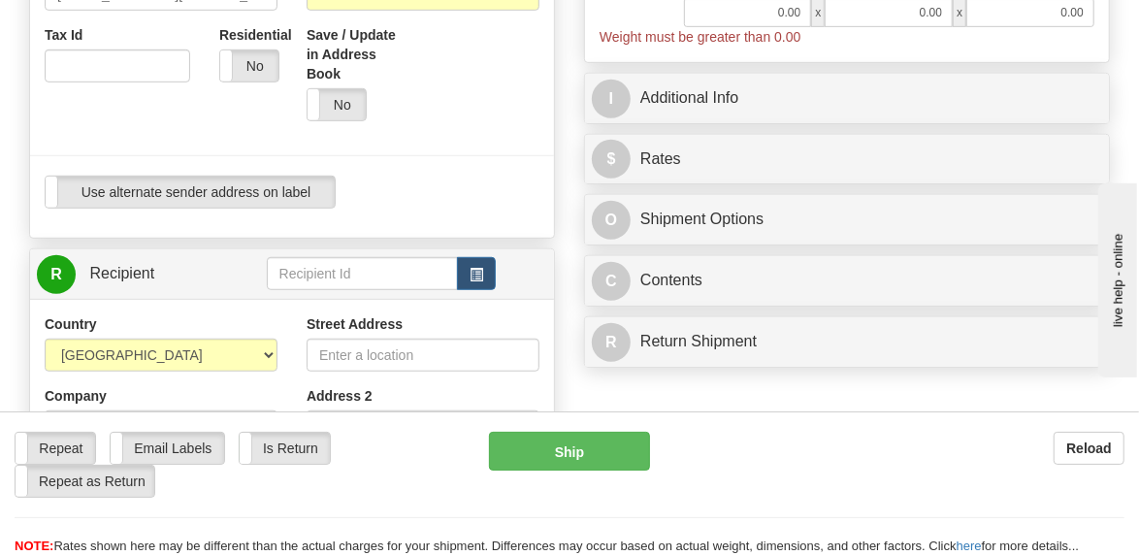
type input "CAROL SUNG"
click at [364, 274] on input "text" at bounding box center [363, 273] width 192 height 33
click at [335, 270] on input "text" at bounding box center [363, 273] width 192 height 33
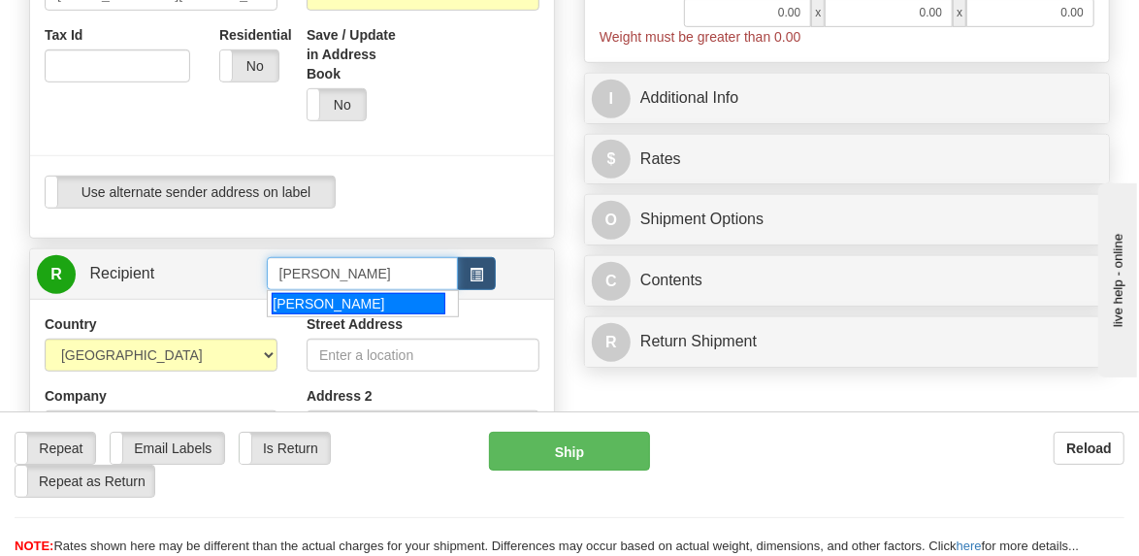
click at [341, 302] on div "WALLACE LIOU" at bounding box center [358, 303] width 173 height 21
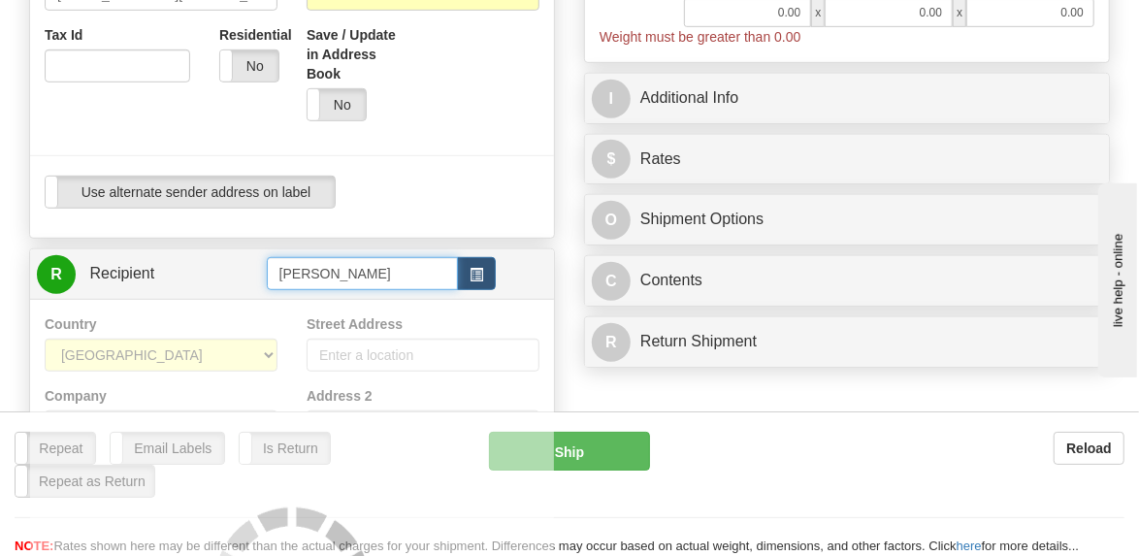
type input "WALLACE LIOU"
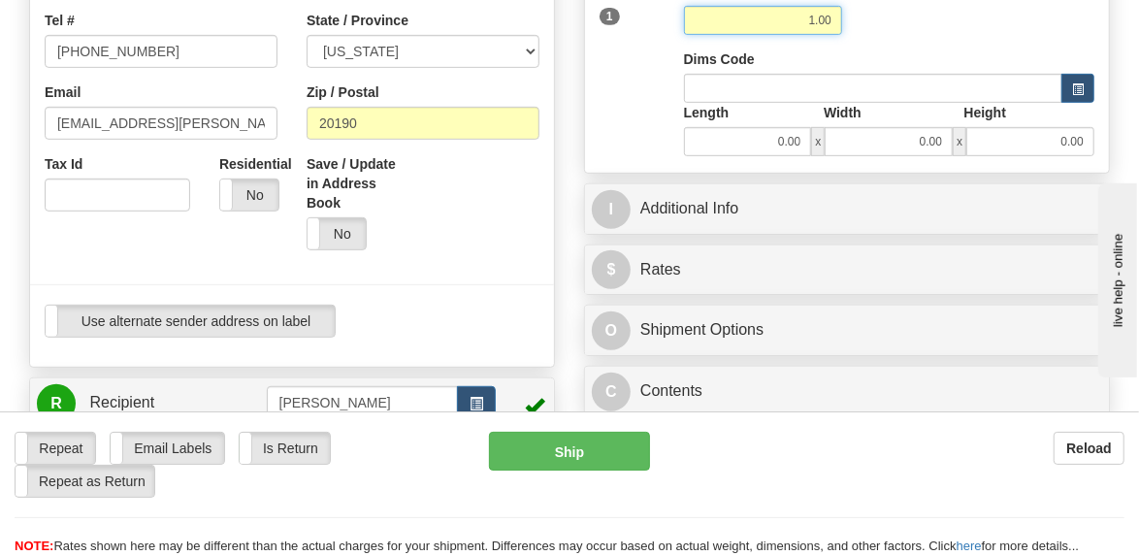
scroll to position [485, 0]
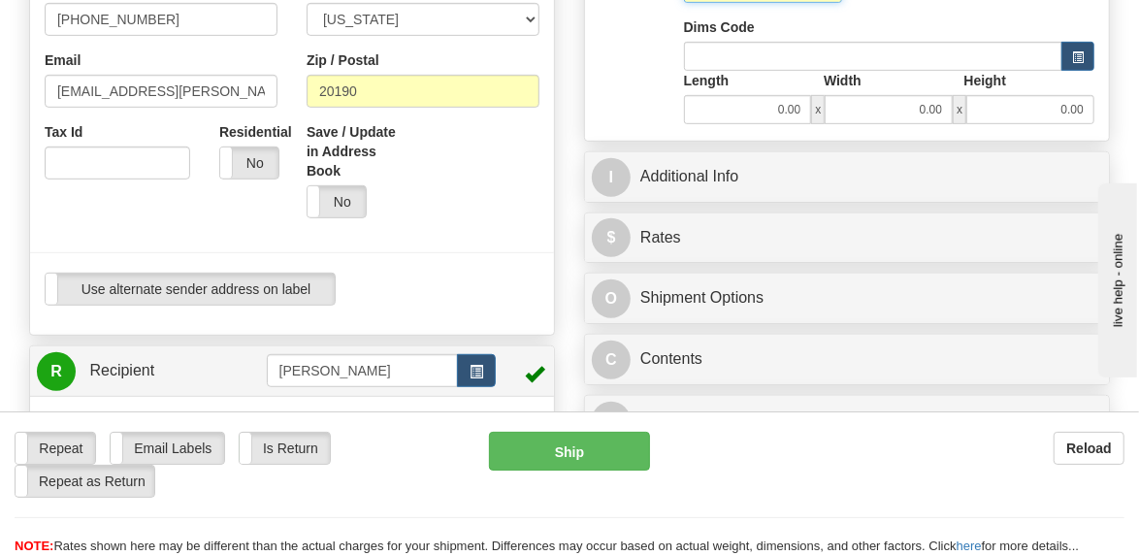
type input "1.00"
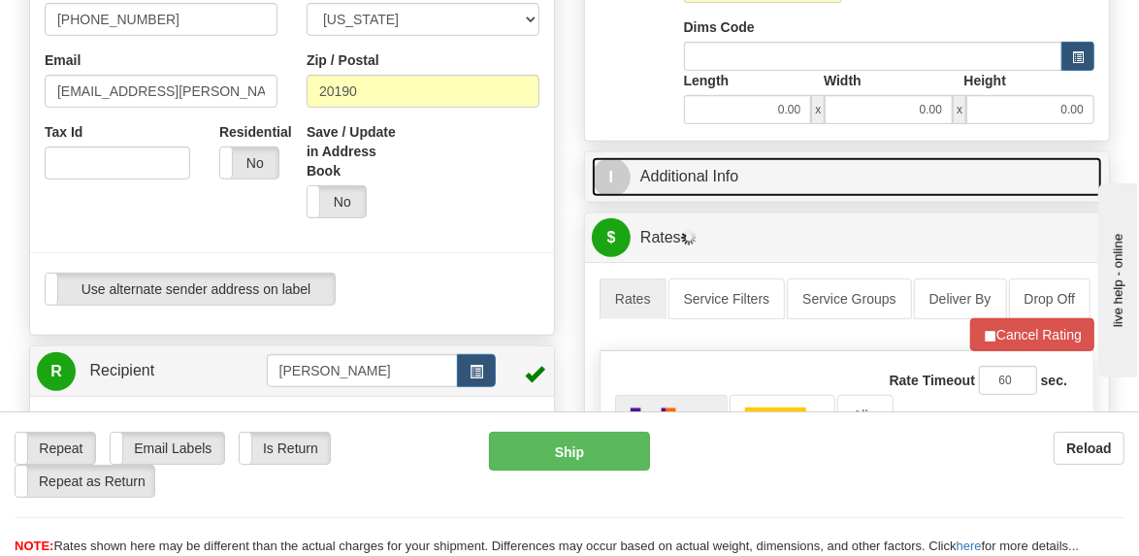
click at [672, 172] on link "I Additional Info" at bounding box center [847, 177] width 510 height 40
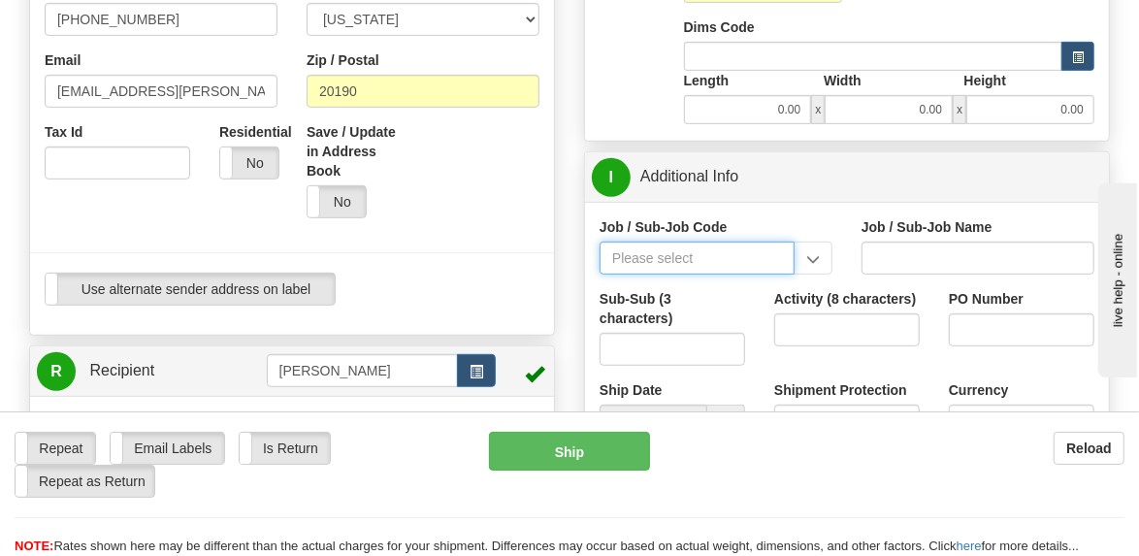
click at [690, 255] on input "Job / Sub-Job Code" at bounding box center [696, 257] width 195 height 33
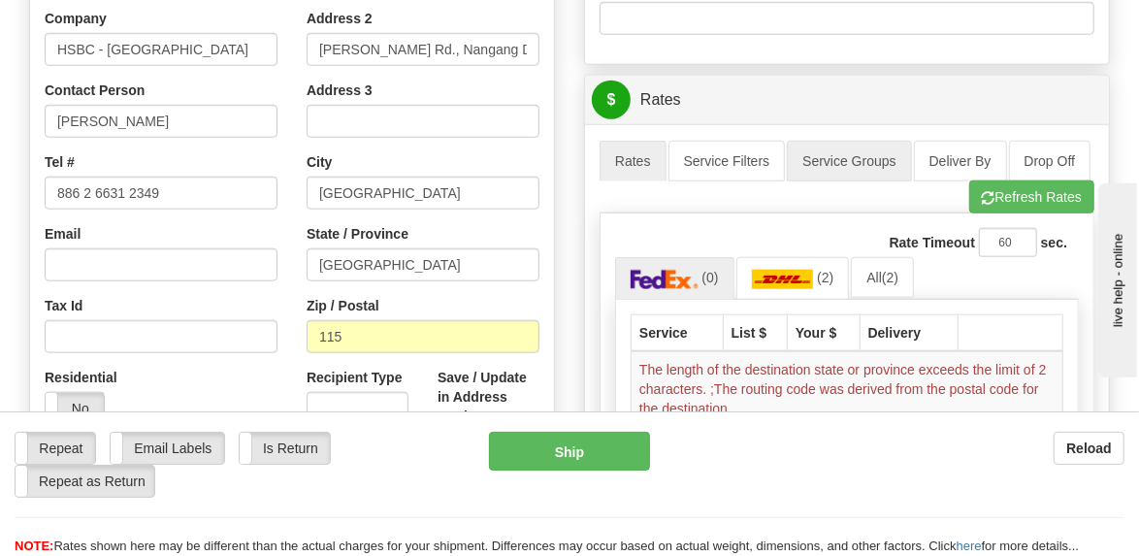
scroll to position [970, 0]
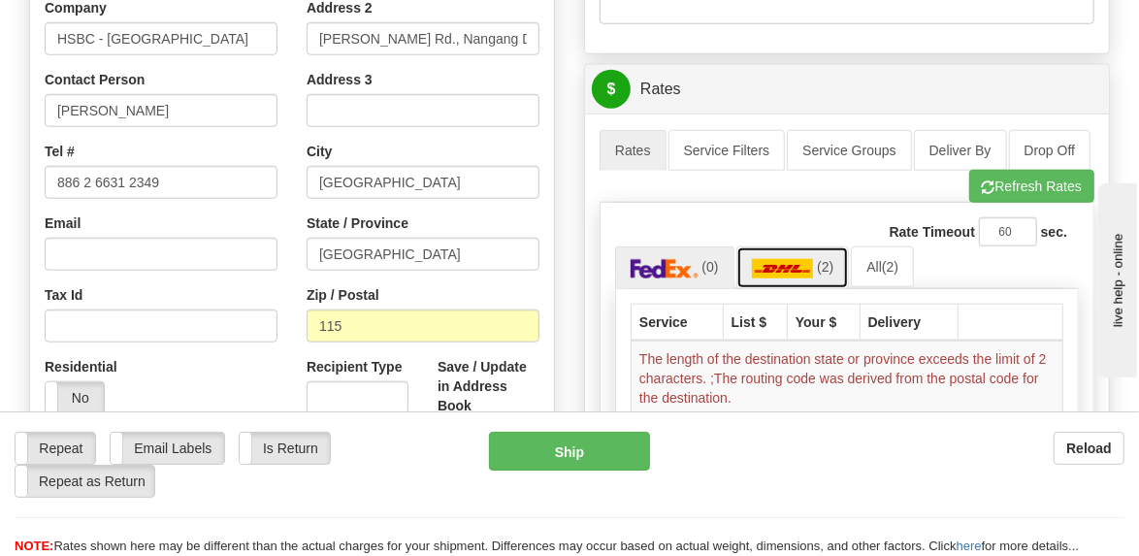
drag, startPoint x: 786, startPoint y: 268, endPoint x: 825, endPoint y: 263, distance: 39.1
click at [787, 268] on img at bounding box center [783, 268] width 62 height 19
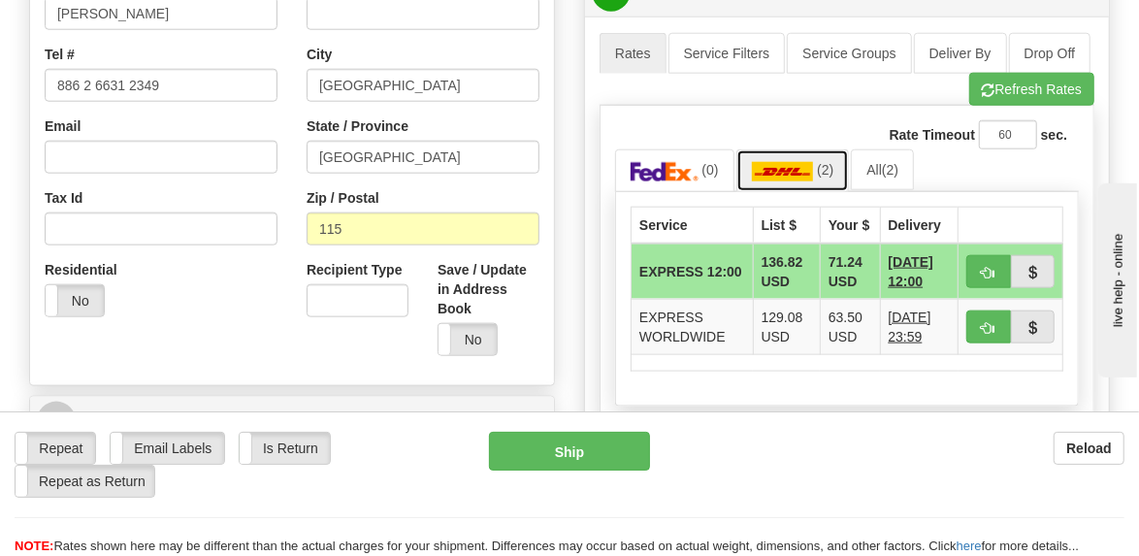
scroll to position [1164, 0]
